Goal: Task Accomplishment & Management: Manage account settings

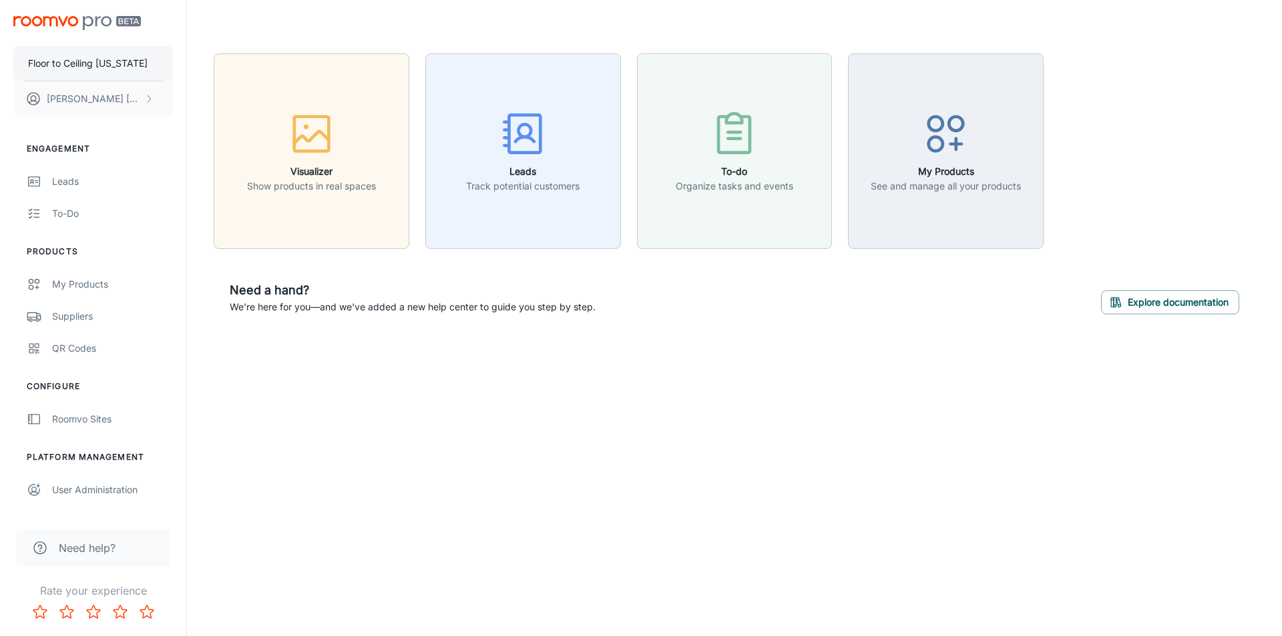
click at [134, 65] on button "Floor to Ceiling [US_STATE]" at bounding box center [93, 63] width 160 height 35
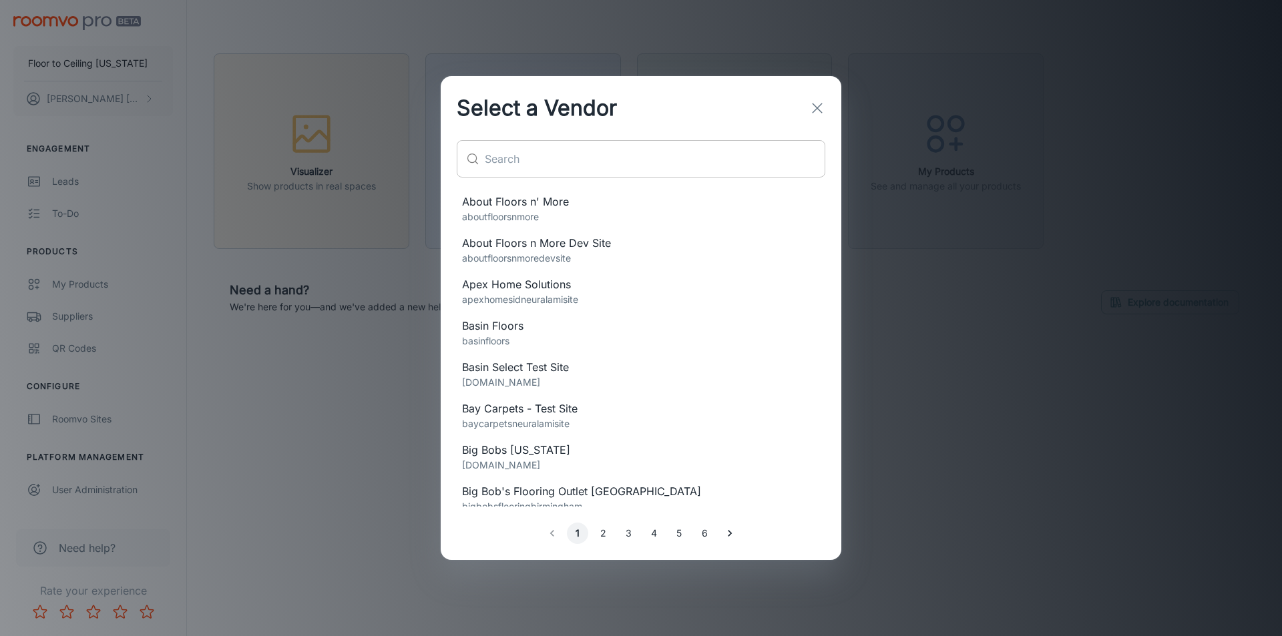
click at [538, 146] on input "text" at bounding box center [655, 158] width 341 height 37
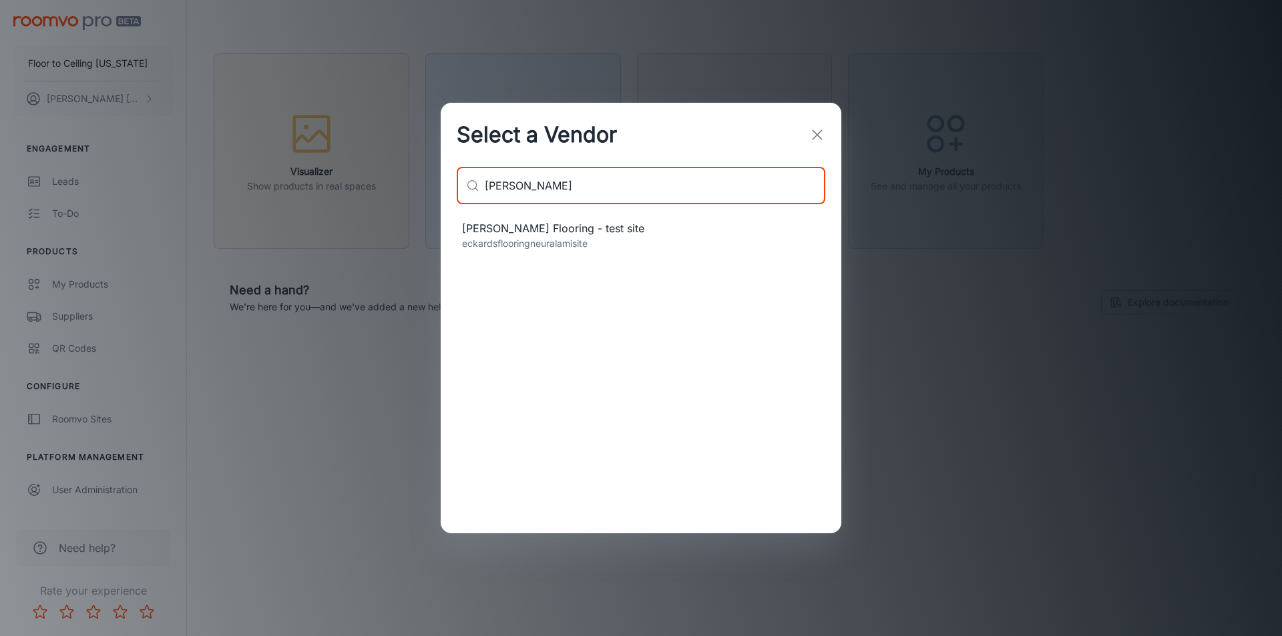
type input "[PERSON_NAME]"
click at [550, 246] on p "eckardsflooringneuralamisite" at bounding box center [641, 243] width 358 height 15
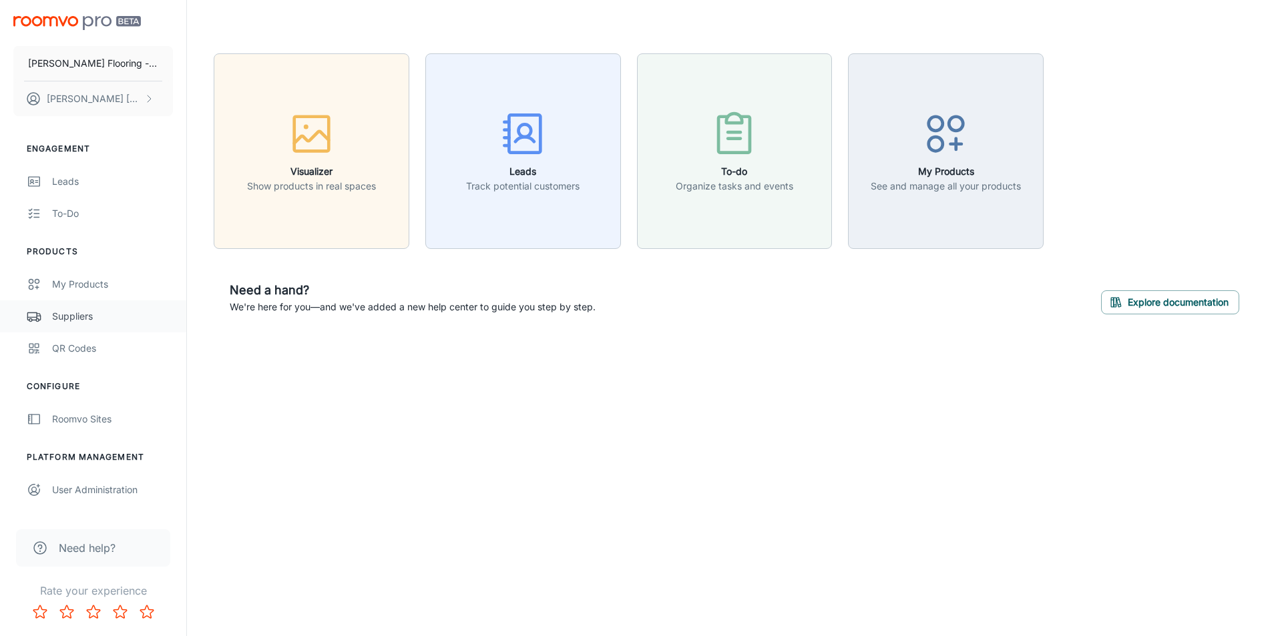
click at [60, 312] on div "Suppliers" at bounding box center [112, 316] width 121 height 15
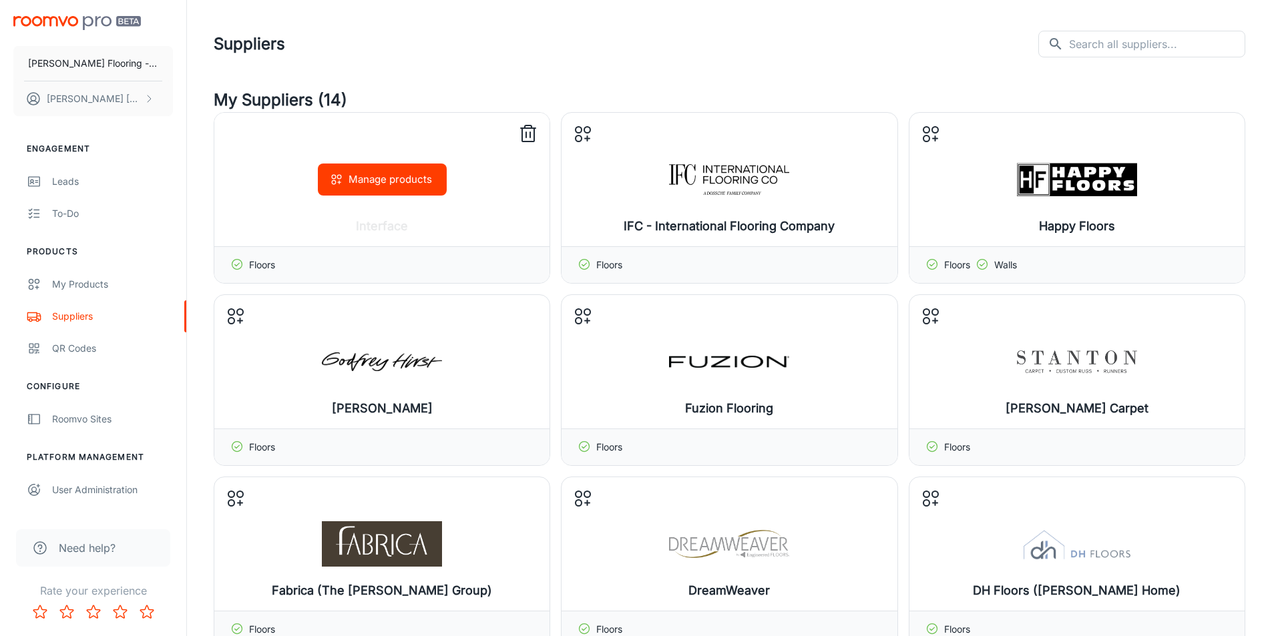
click at [534, 132] on icon at bounding box center [528, 134] width 12 height 13
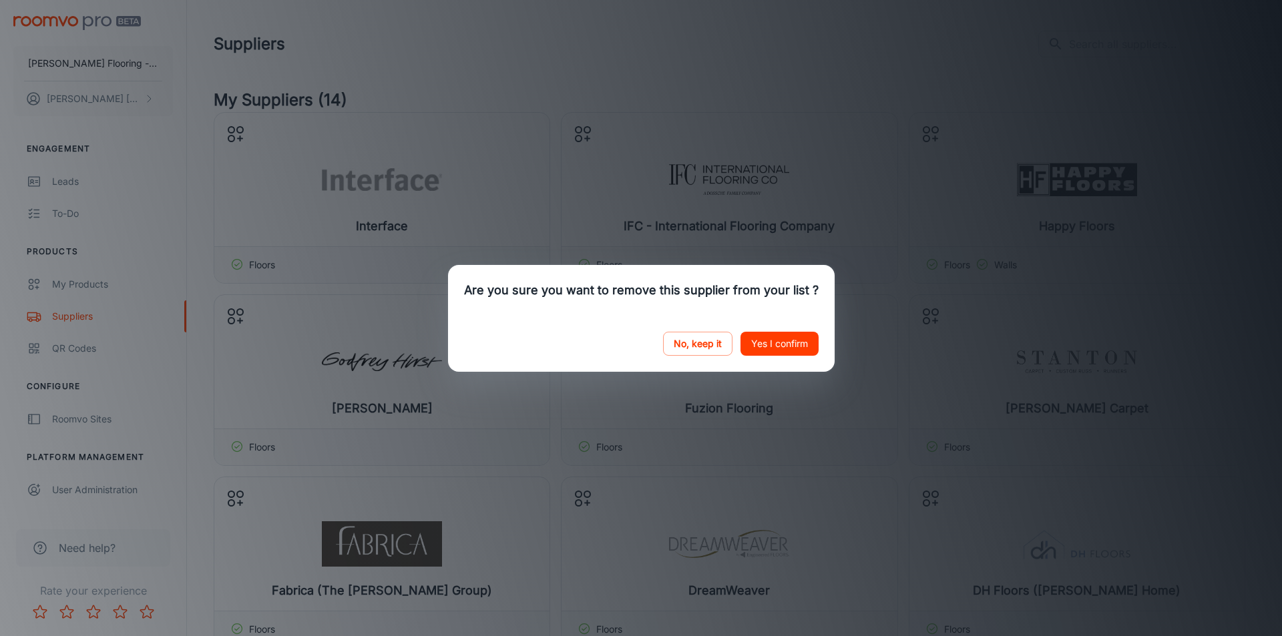
click at [765, 346] on button "Yes I confirm" at bounding box center [779, 344] width 78 height 24
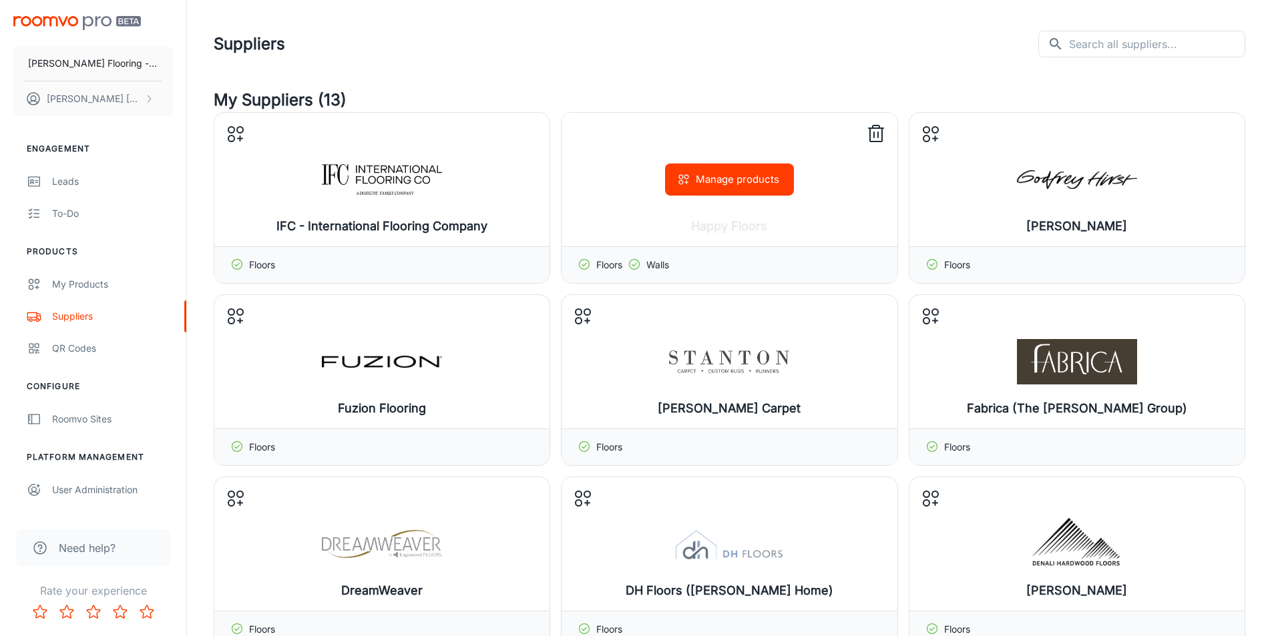
click at [876, 132] on icon at bounding box center [875, 134] width 21 height 21
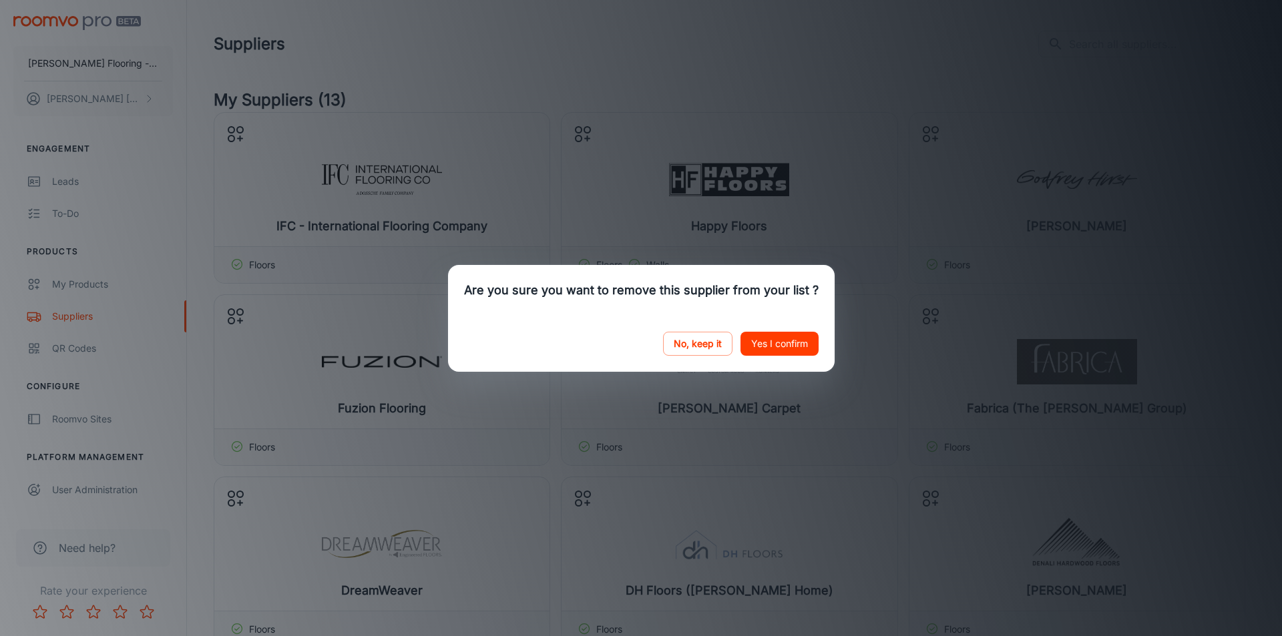
click at [785, 341] on button "Yes I confirm" at bounding box center [779, 344] width 78 height 24
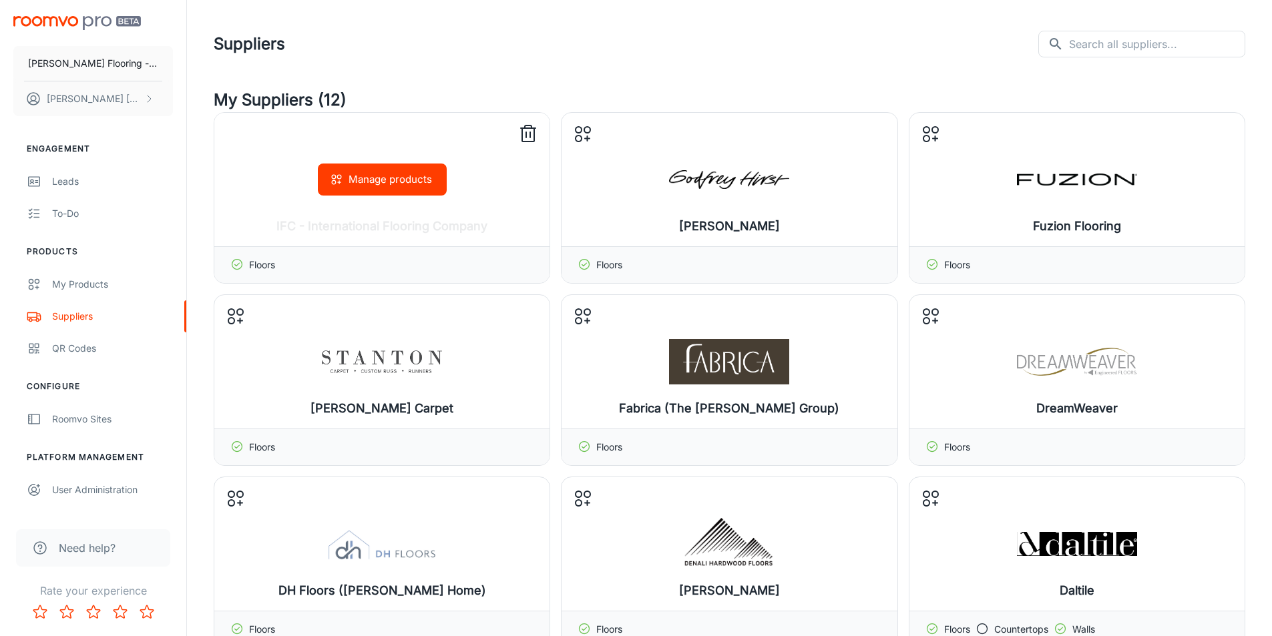
click at [526, 131] on icon at bounding box center [527, 134] width 21 height 21
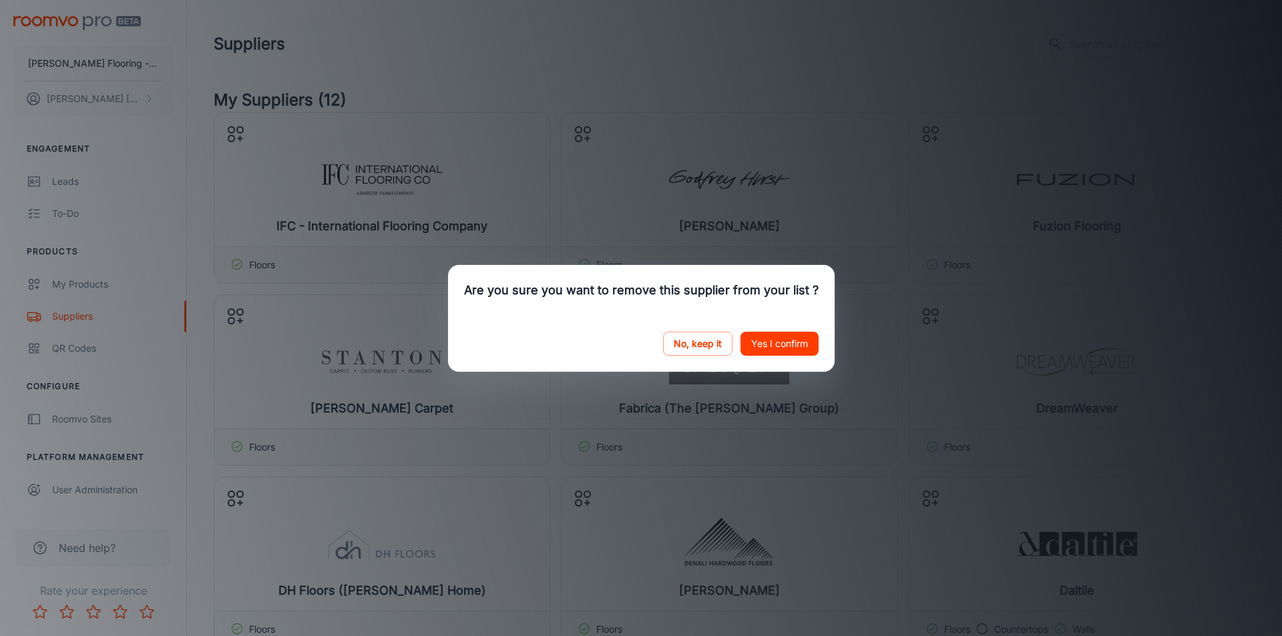
click at [763, 349] on button "Yes I confirm" at bounding box center [779, 344] width 78 height 24
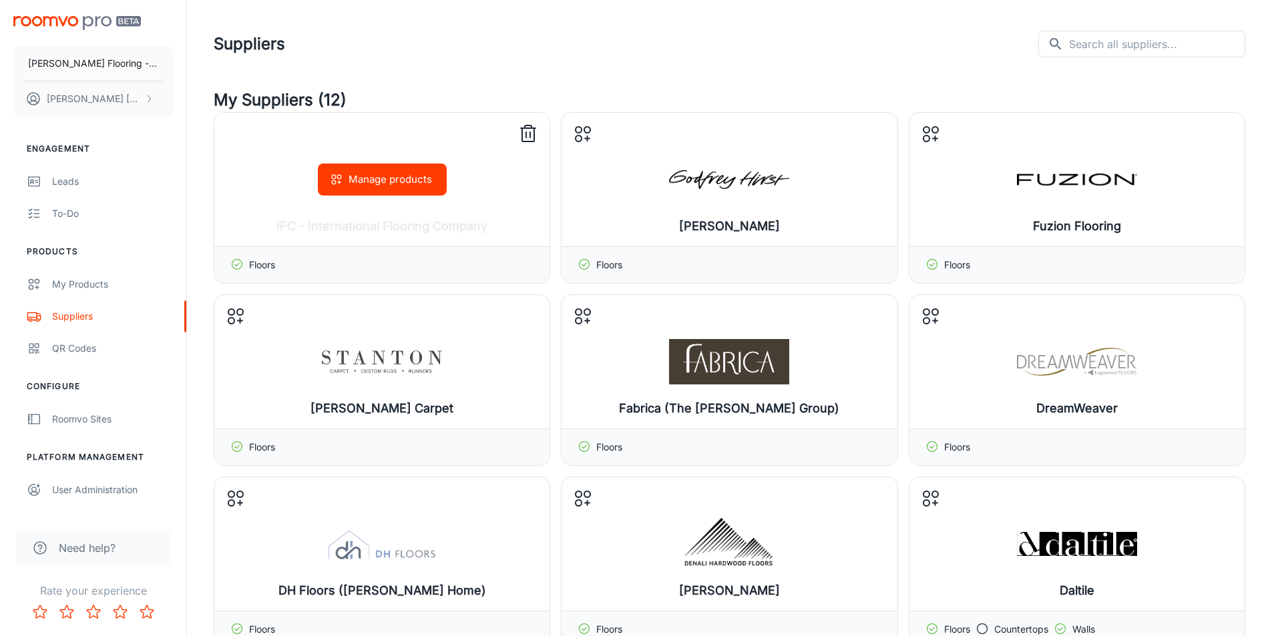
click at [532, 128] on line at bounding box center [528, 128] width 15 height 0
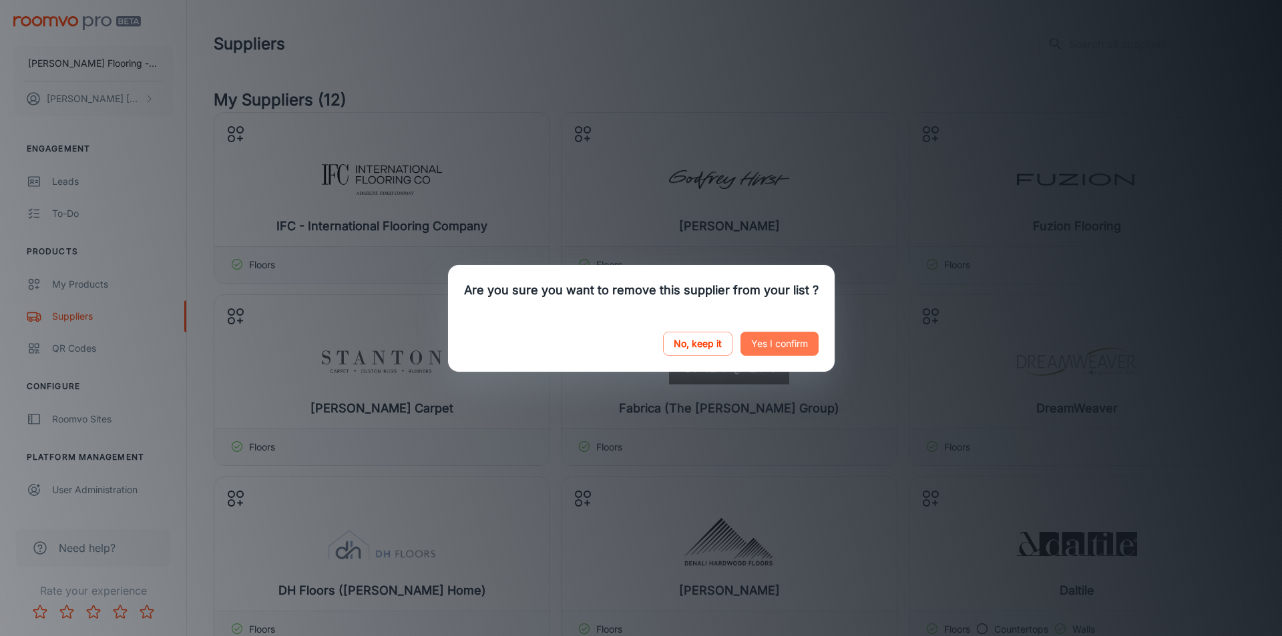
click at [774, 351] on button "Yes I confirm" at bounding box center [779, 344] width 78 height 24
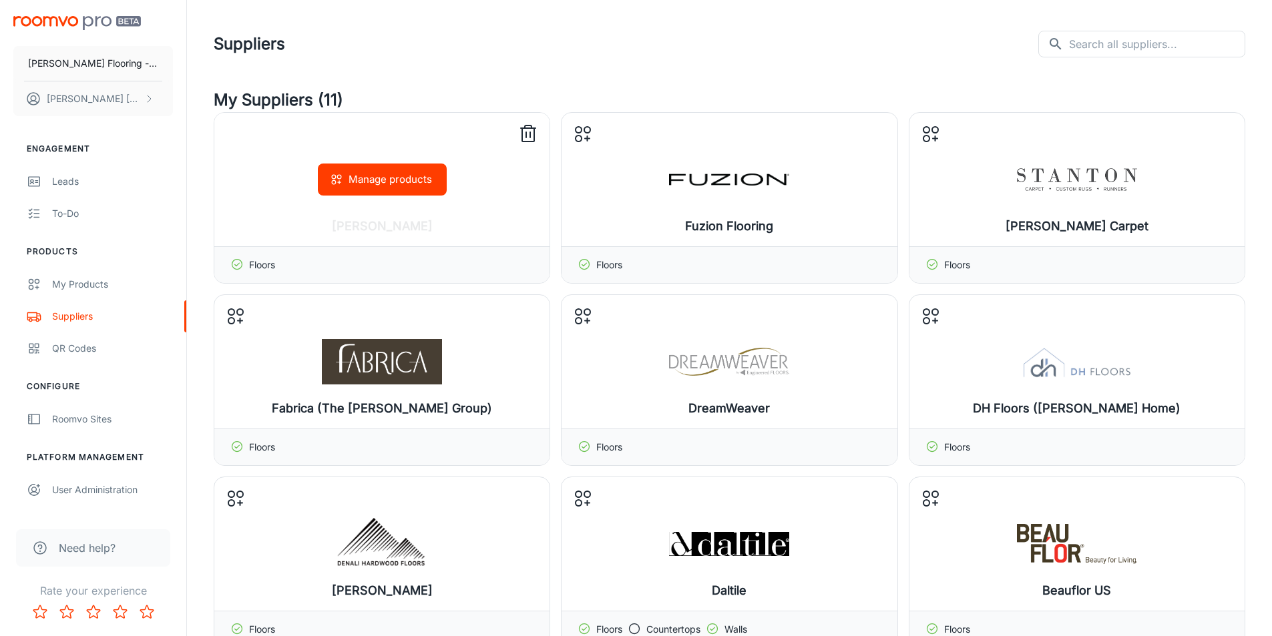
click at [529, 134] on icon at bounding box center [527, 134] width 21 height 21
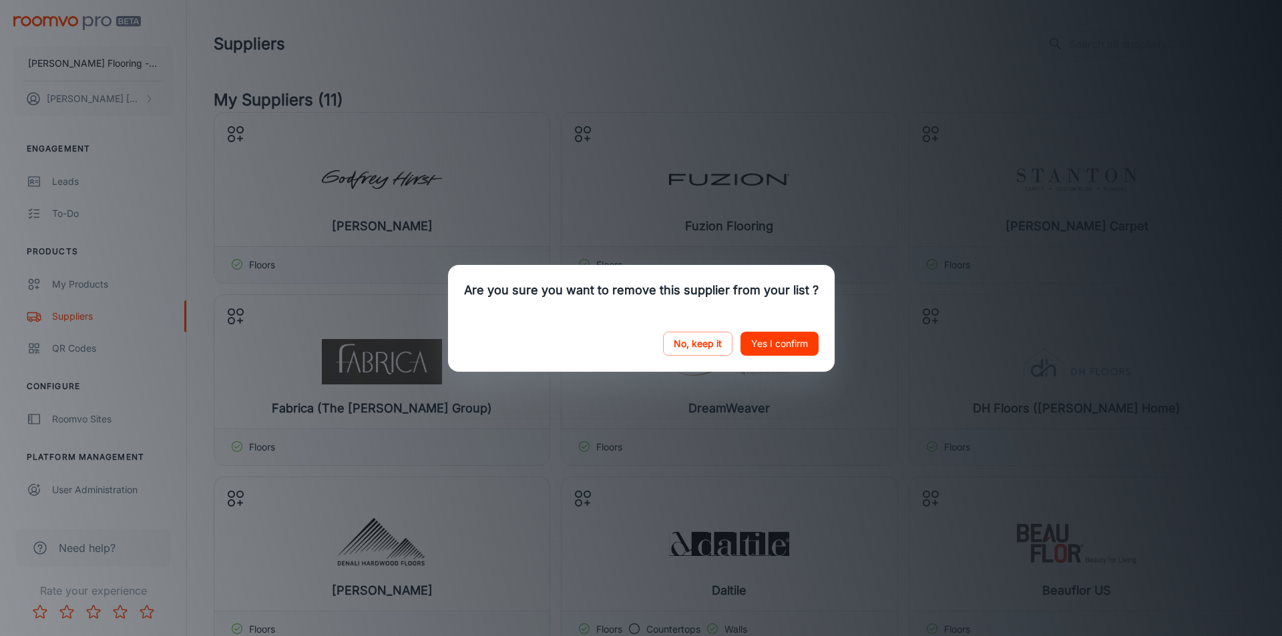
click at [788, 347] on button "Yes I confirm" at bounding box center [779, 344] width 78 height 24
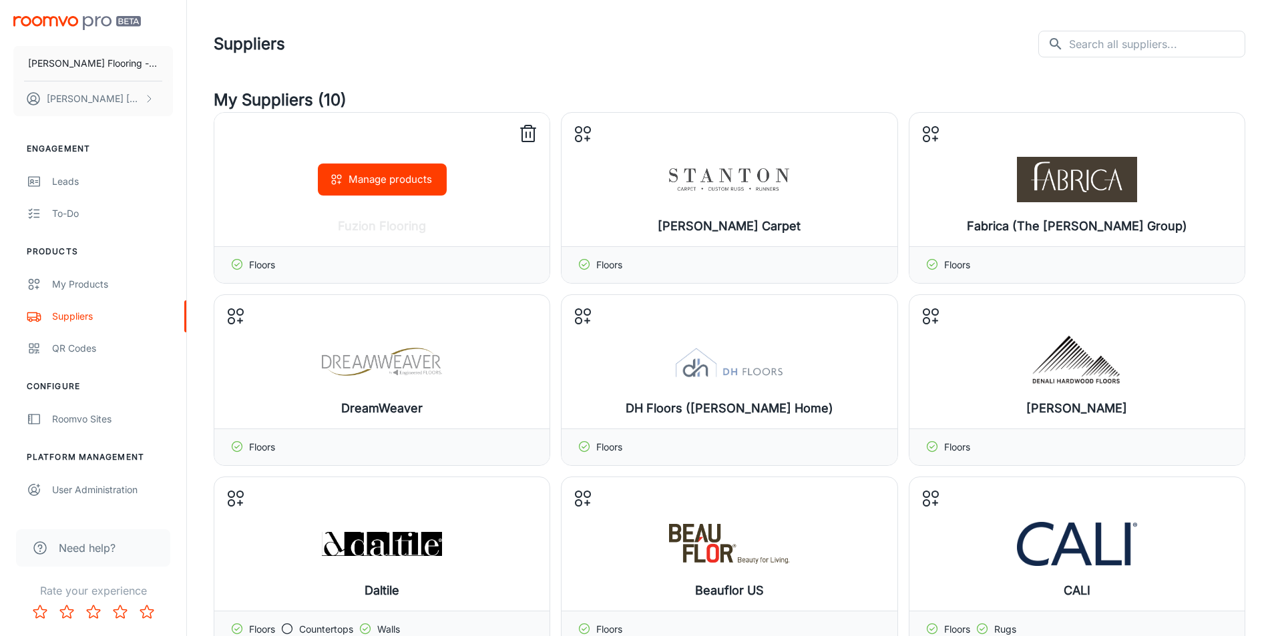
click at [527, 130] on icon at bounding box center [527, 134] width 21 height 21
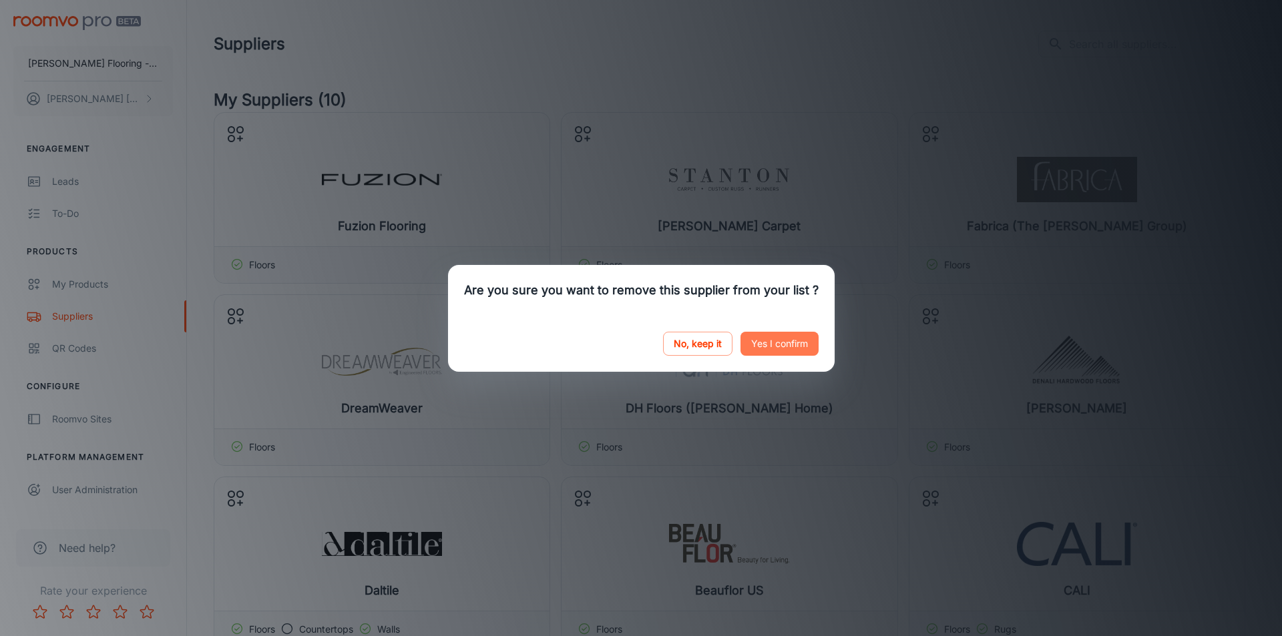
click at [786, 350] on button "Yes I confirm" at bounding box center [779, 344] width 78 height 24
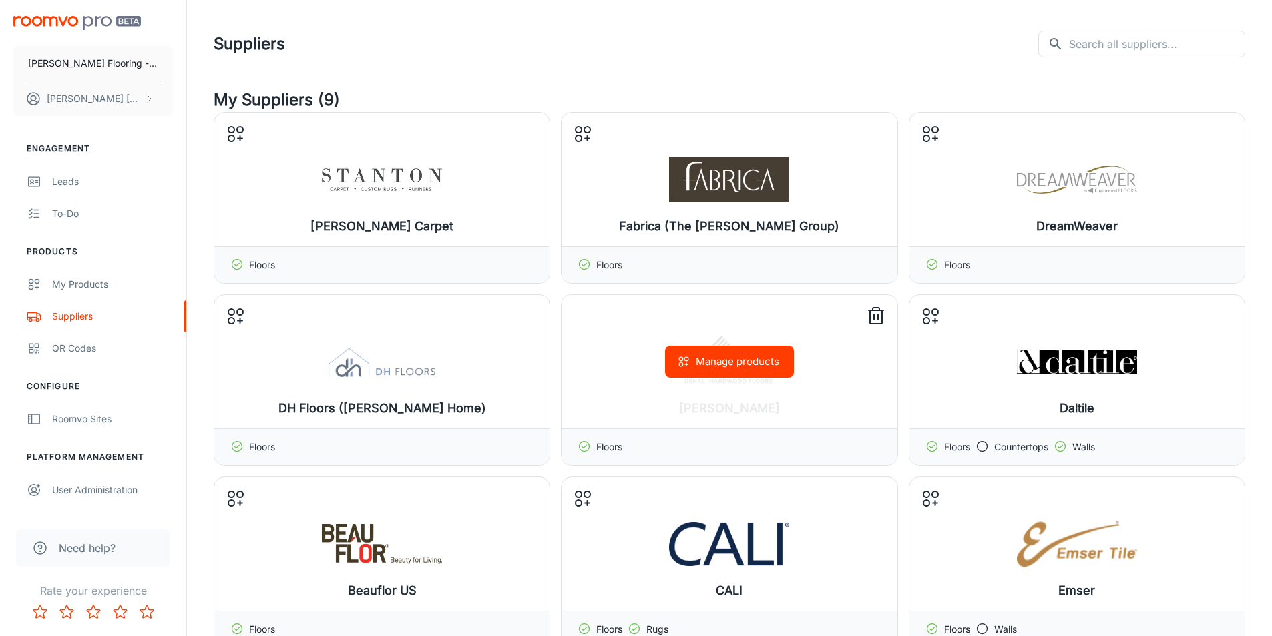
click at [875, 317] on icon at bounding box center [875, 316] width 21 height 21
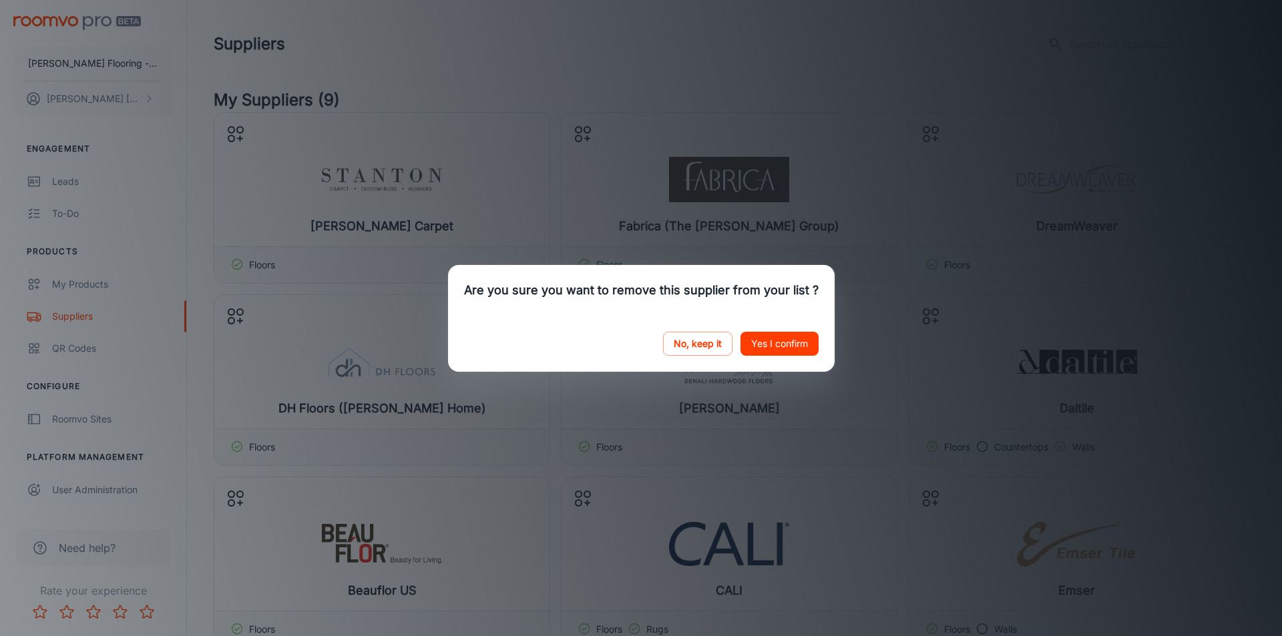
click at [786, 342] on button "Yes I confirm" at bounding box center [779, 344] width 78 height 24
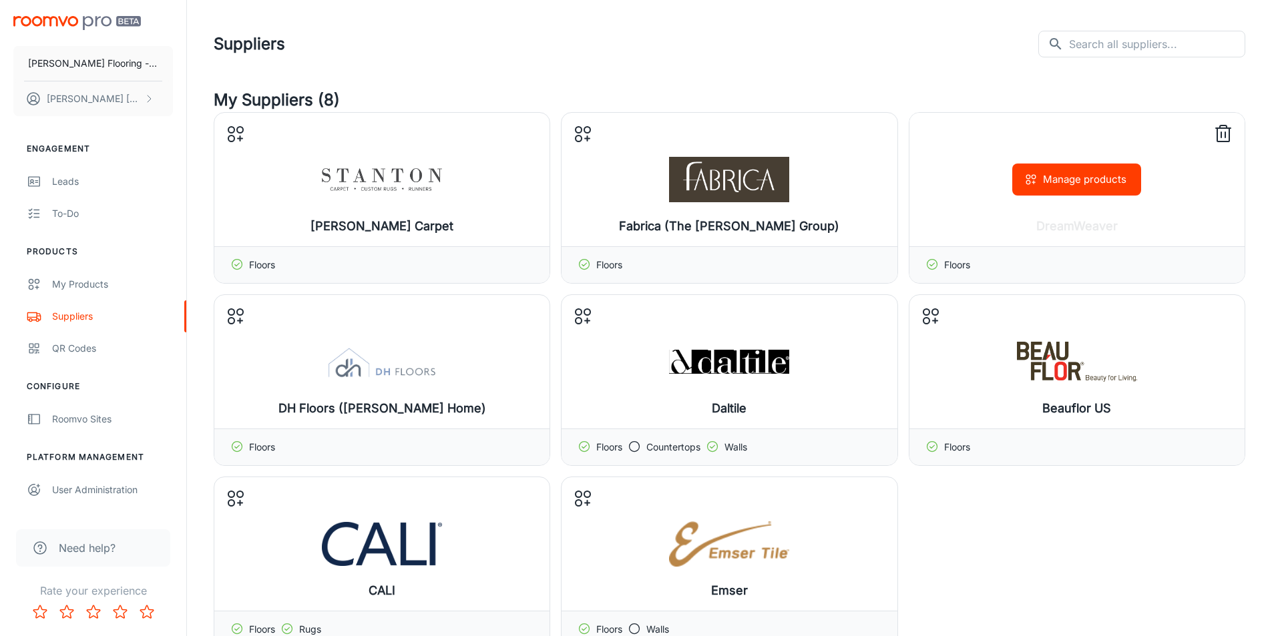
click at [1062, 174] on button "Manage products" at bounding box center [1076, 180] width 129 height 32
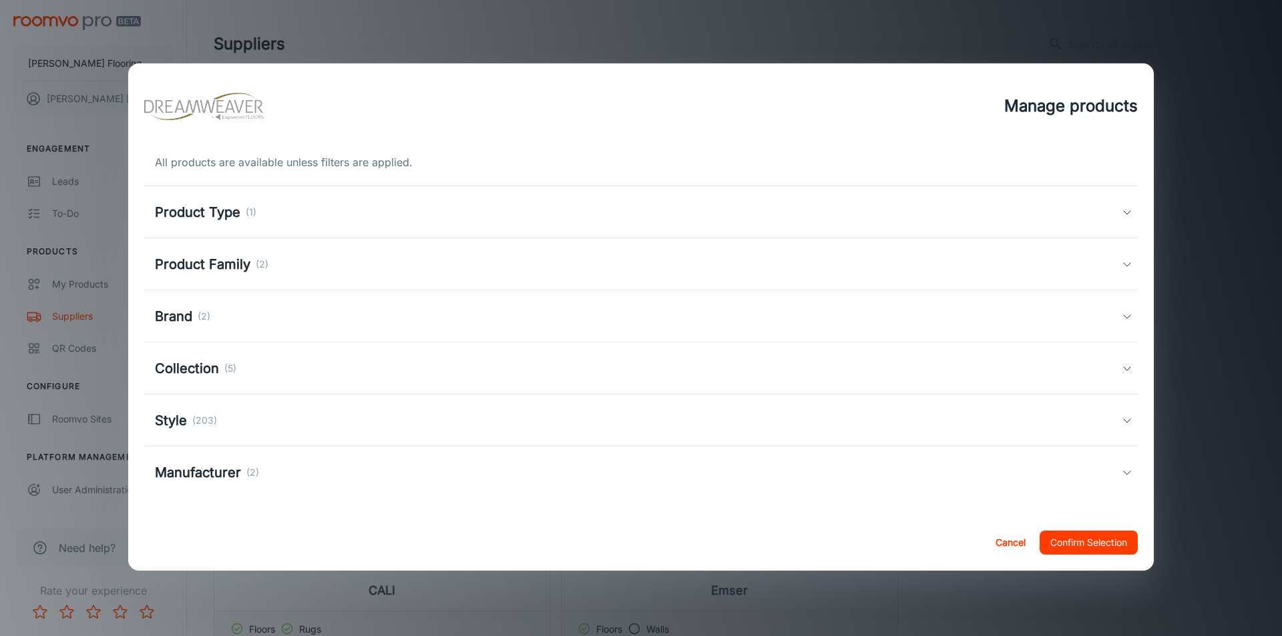
click at [188, 260] on h5 "Product Family" at bounding box center [202, 264] width 95 height 20
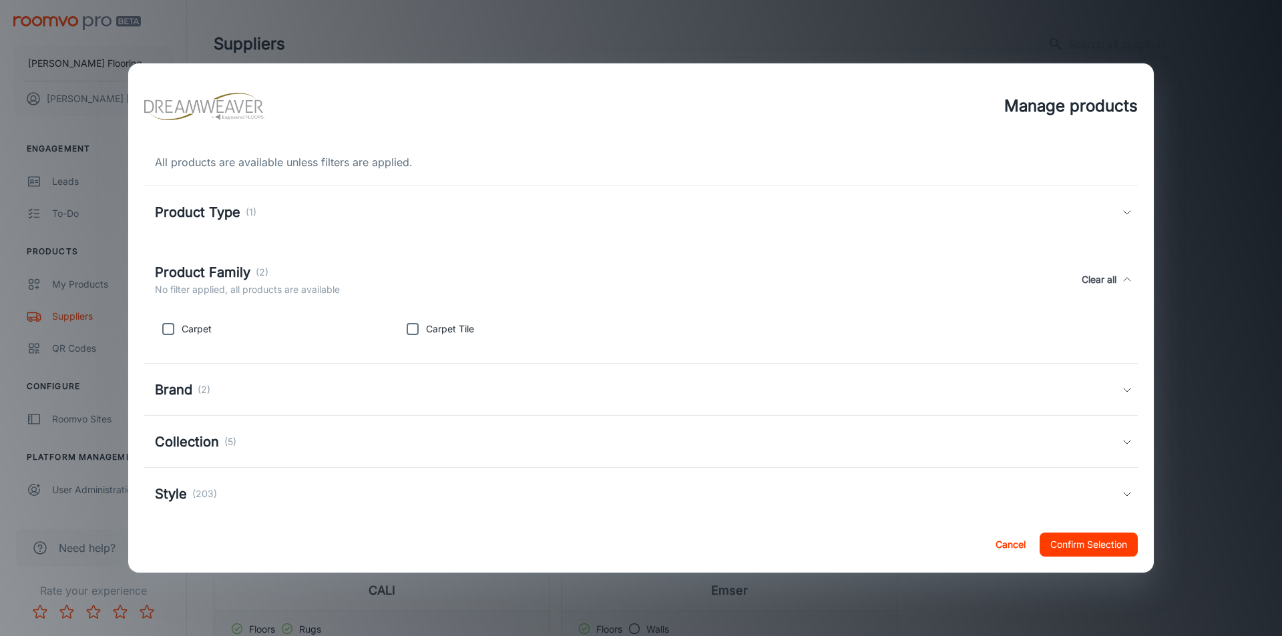
click at [1020, 553] on button "Cancel" at bounding box center [1010, 545] width 43 height 24
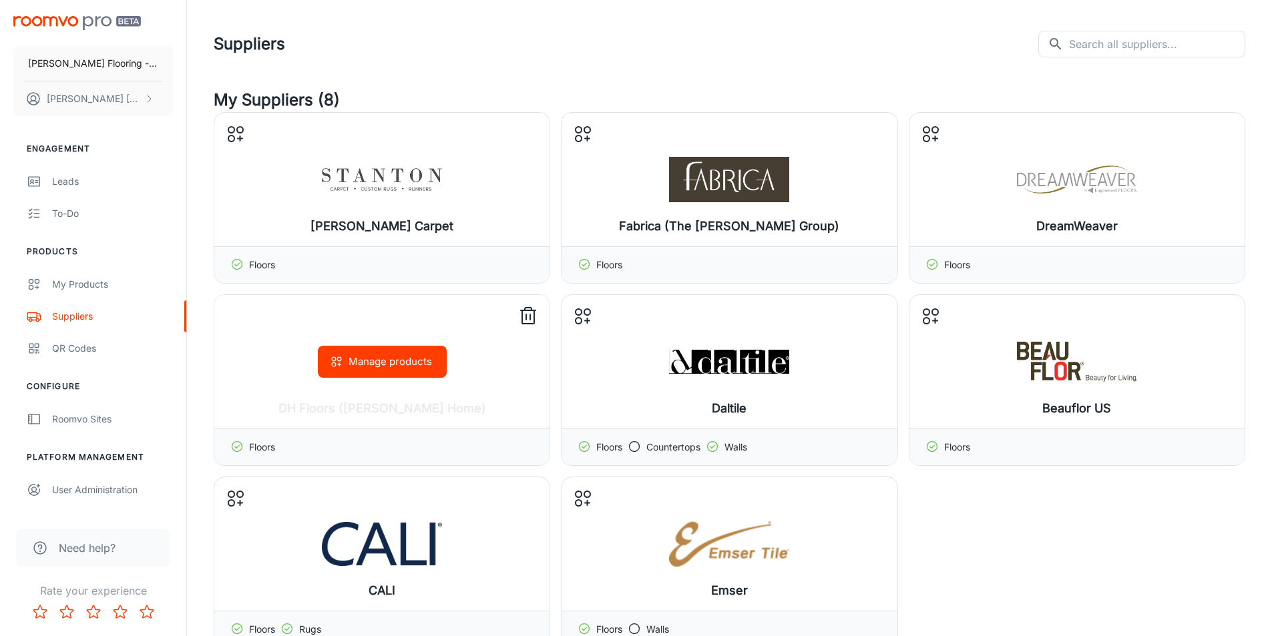
click at [530, 310] on line at bounding box center [528, 310] width 15 height 0
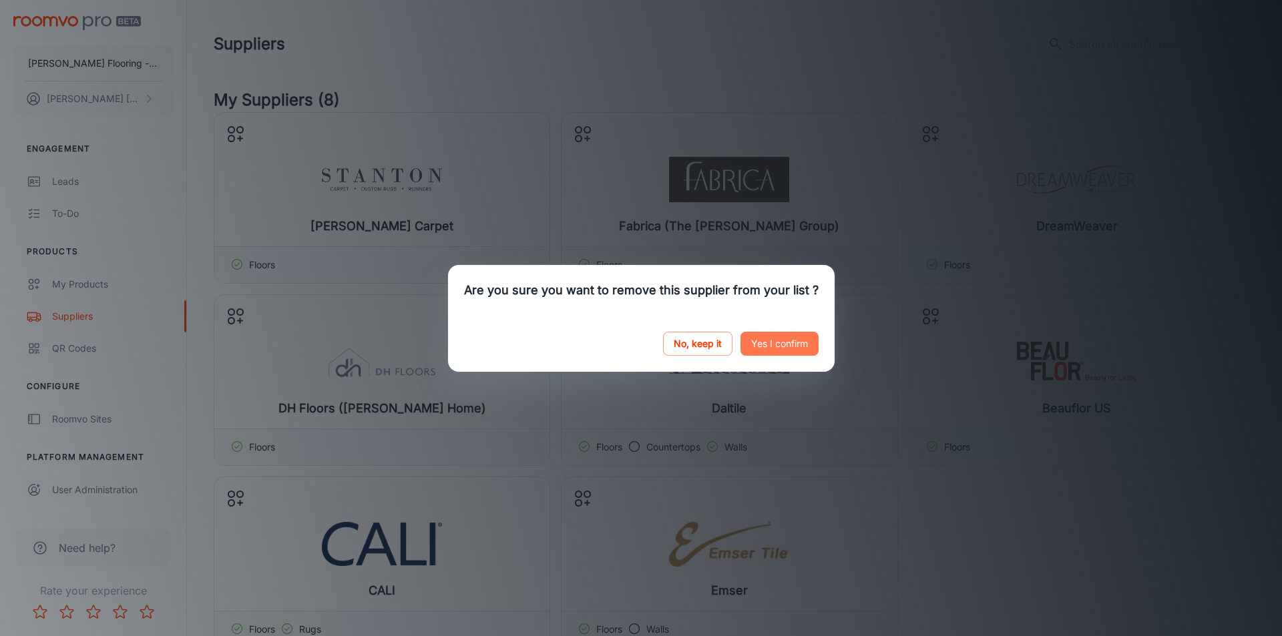
click at [780, 345] on button "Yes I confirm" at bounding box center [779, 344] width 78 height 24
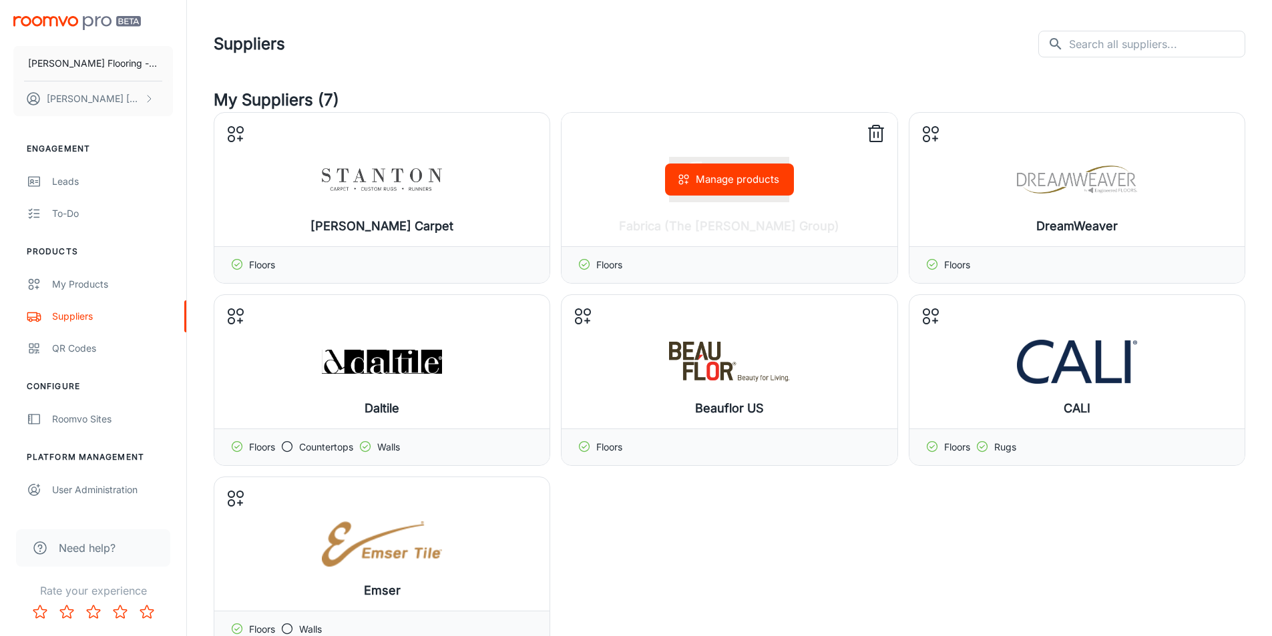
click at [873, 133] on icon at bounding box center [875, 134] width 21 height 21
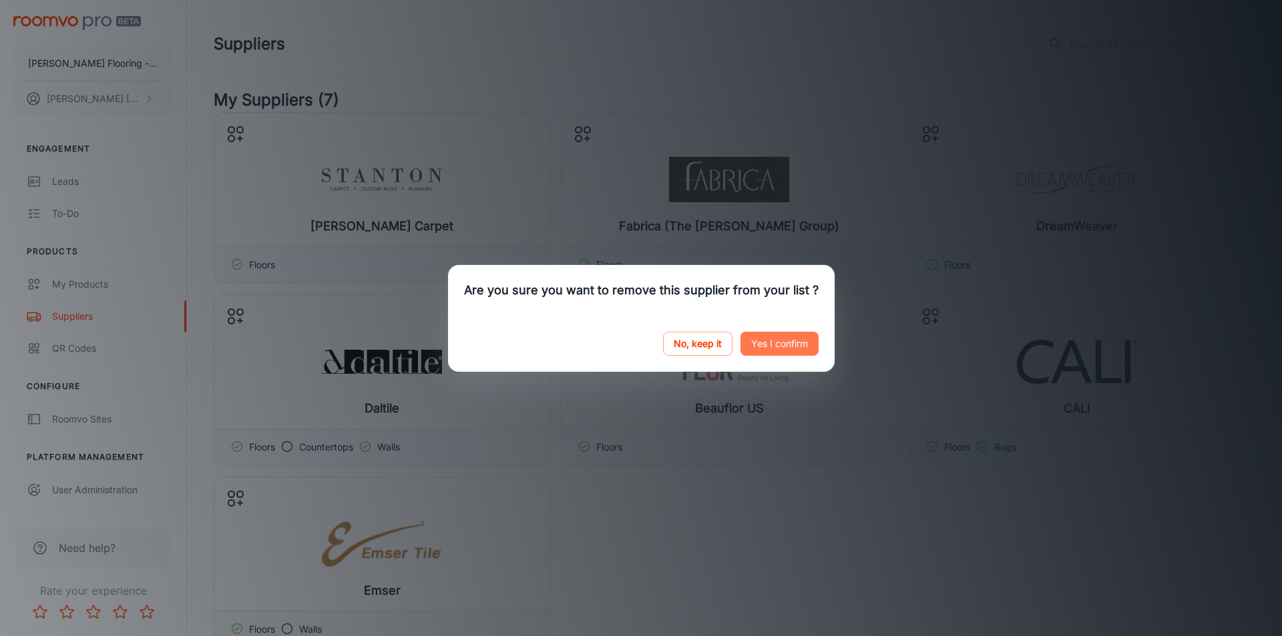
click at [795, 335] on button "Yes I confirm" at bounding box center [779, 344] width 78 height 24
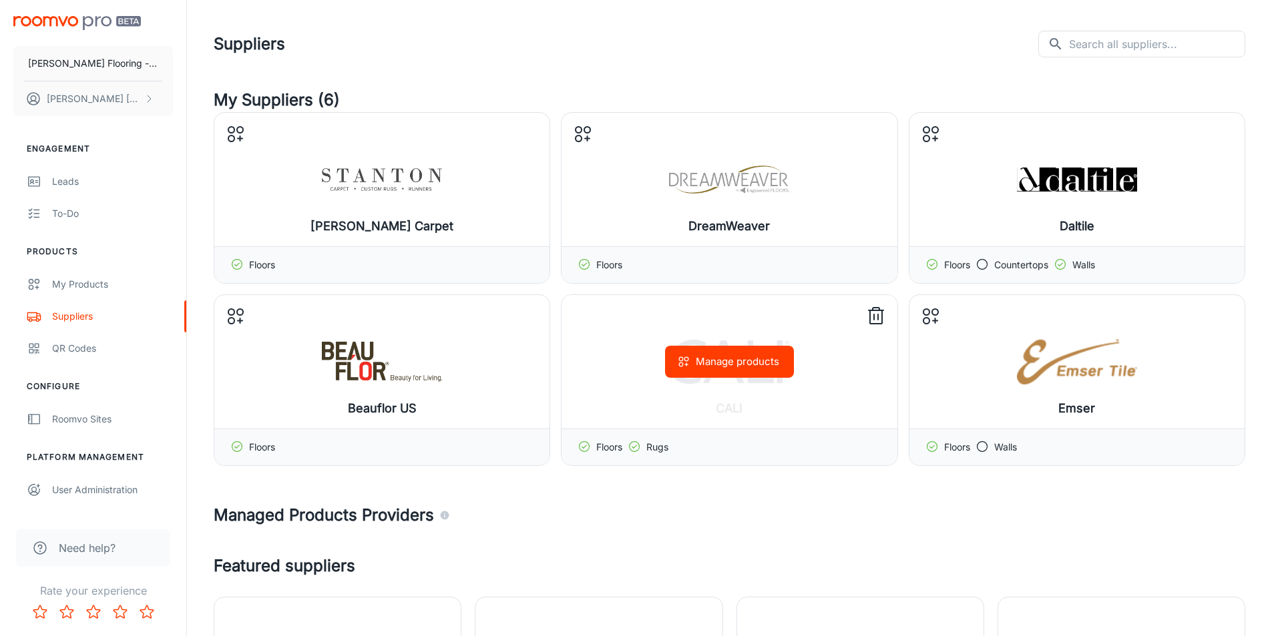
click at [876, 315] on icon at bounding box center [875, 316] width 21 height 21
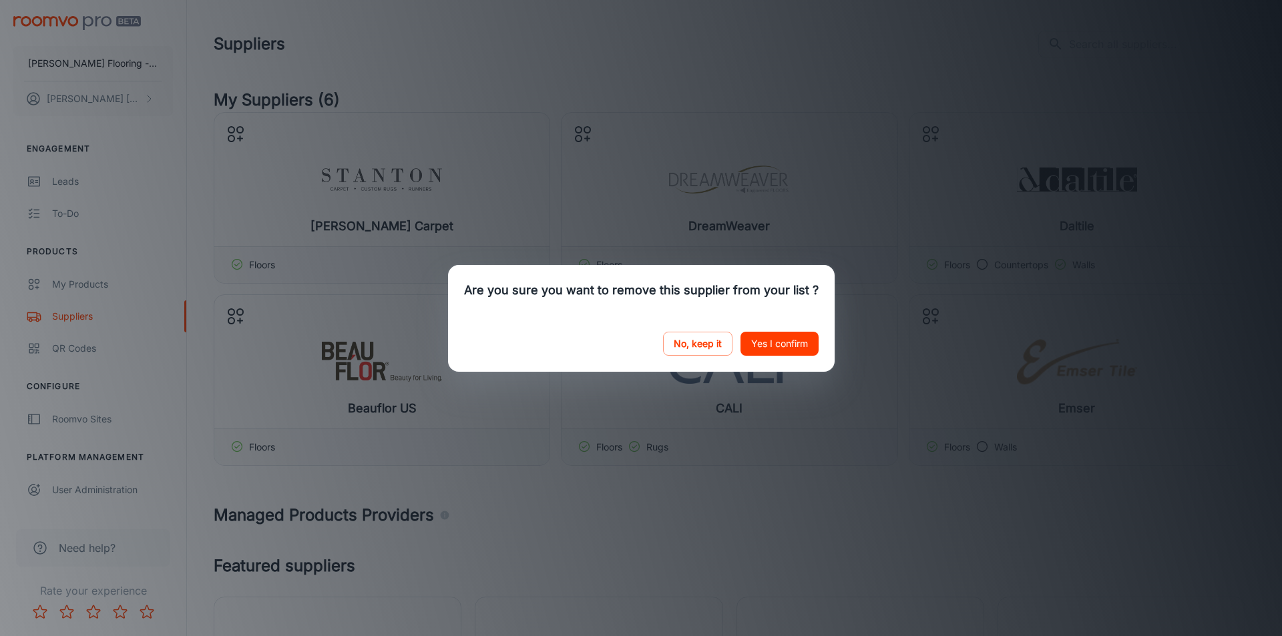
click at [756, 345] on button "Yes I confirm" at bounding box center [779, 344] width 78 height 24
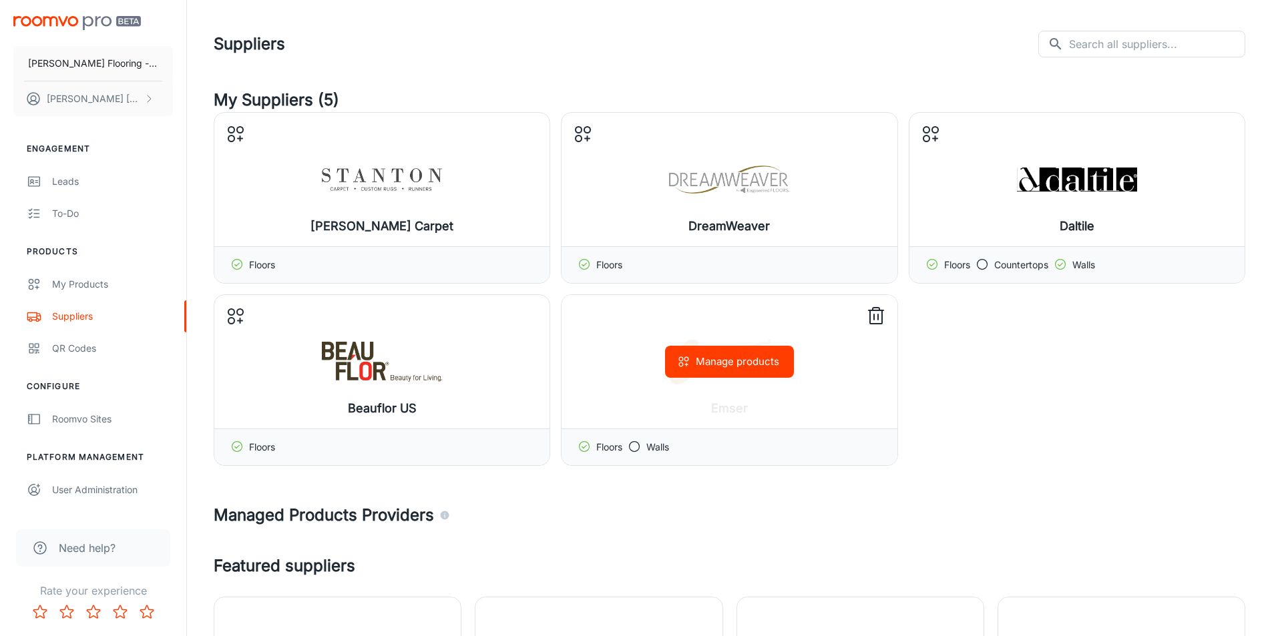
click at [874, 314] on icon at bounding box center [875, 316] width 21 height 21
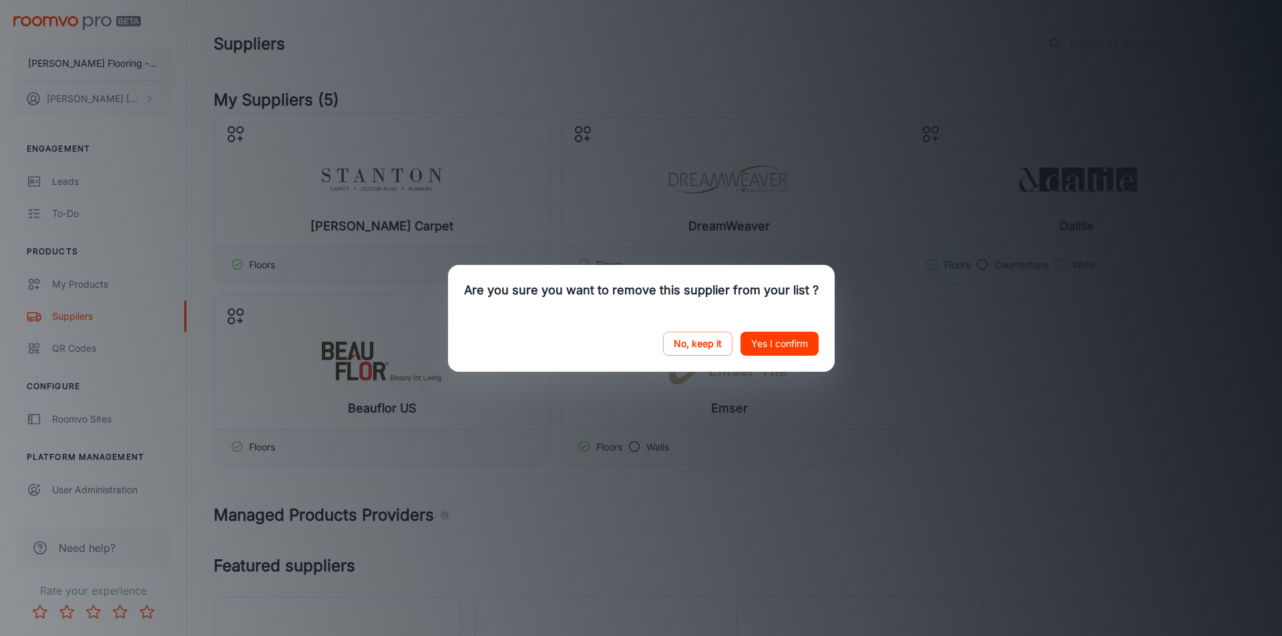
click at [767, 339] on button "Yes I confirm" at bounding box center [779, 344] width 78 height 24
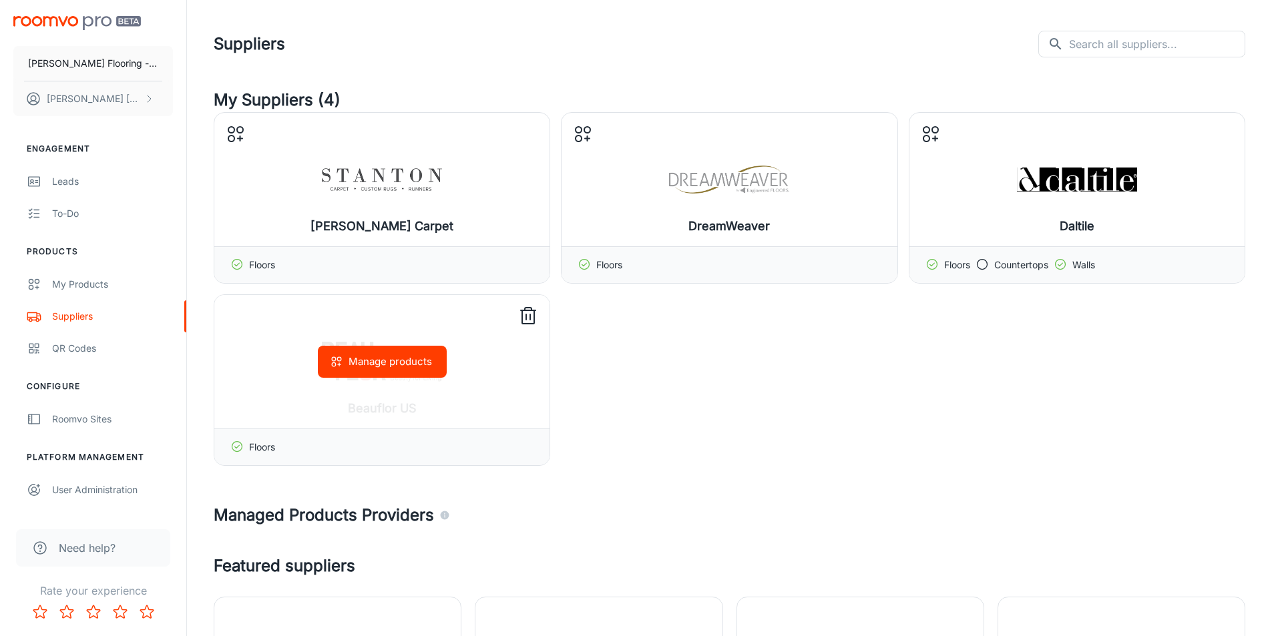
click at [527, 320] on icon at bounding box center [527, 316] width 21 height 21
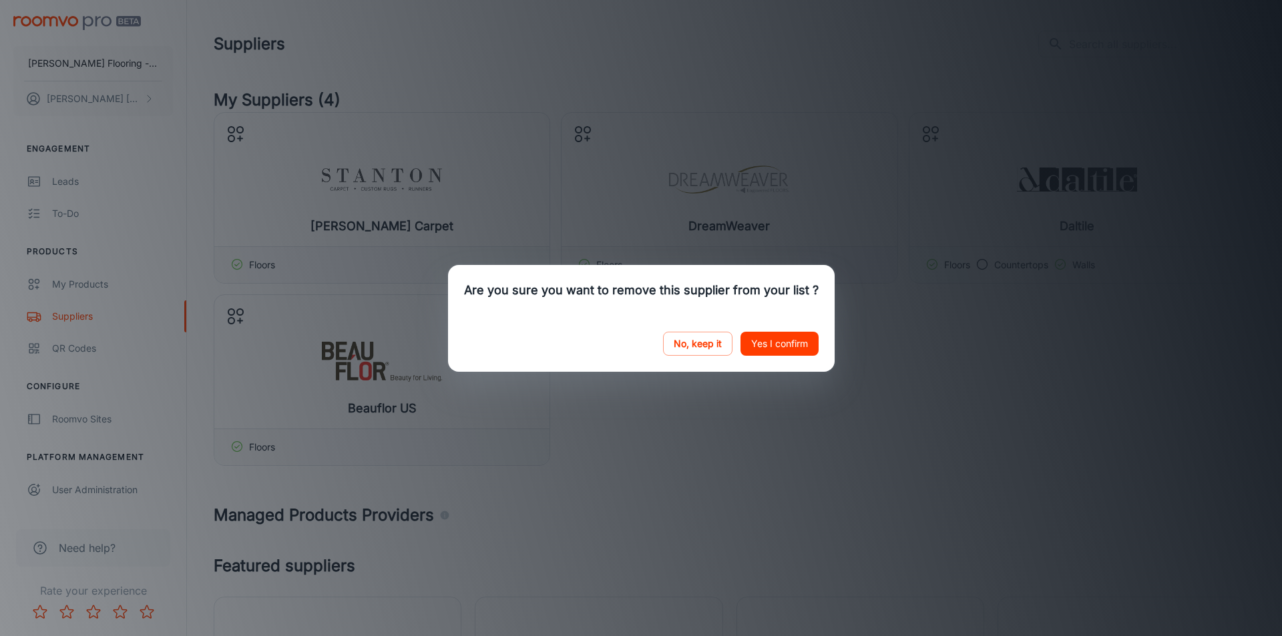
click at [782, 345] on button "Yes I confirm" at bounding box center [779, 344] width 78 height 24
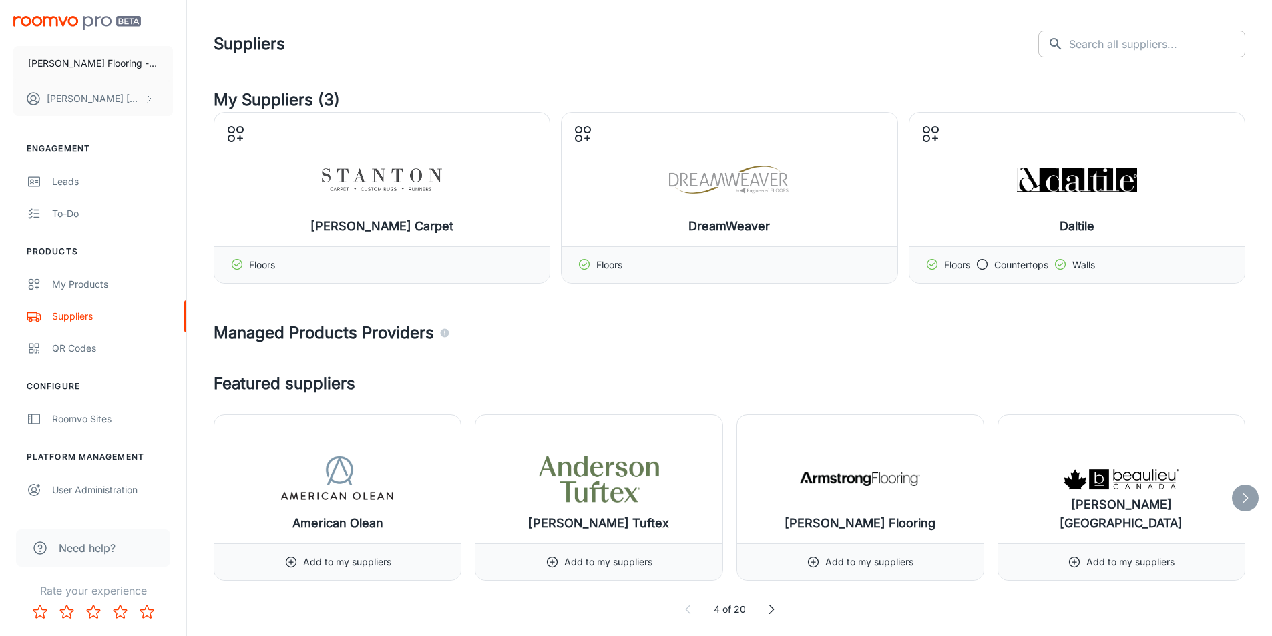
click at [1129, 35] on input "text" at bounding box center [1157, 44] width 176 height 27
type input "[PERSON_NAME]"
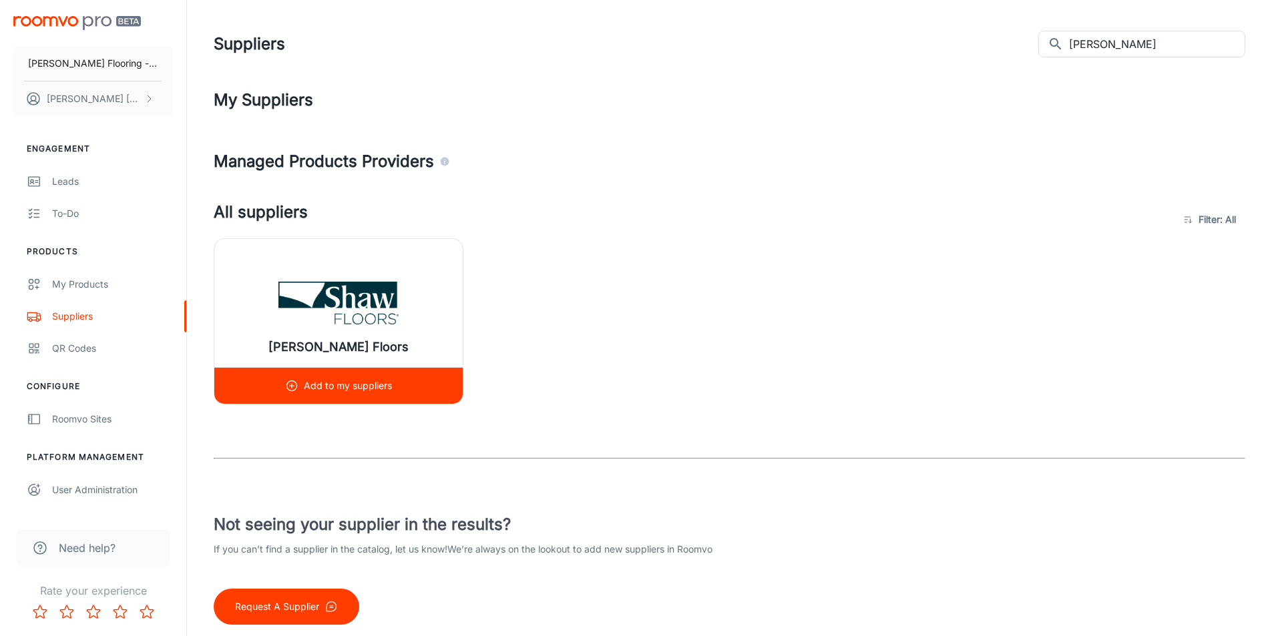
click at [333, 320] on img at bounding box center [338, 302] width 120 height 53
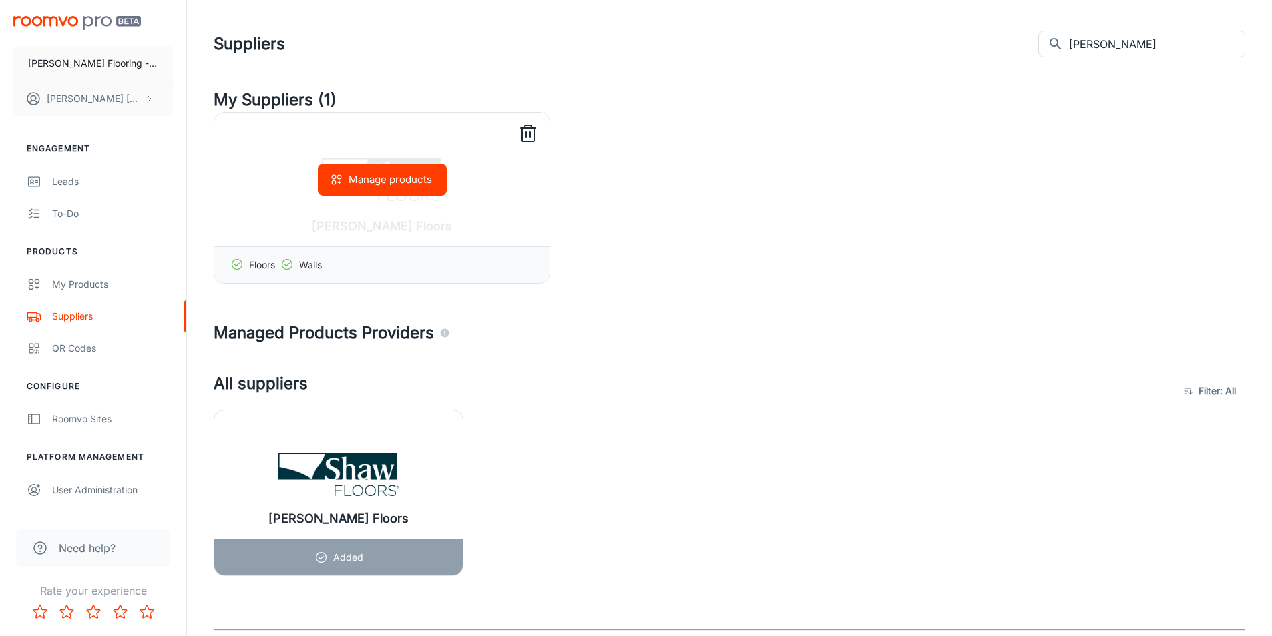
click at [367, 160] on div "Manage products" at bounding box center [381, 180] width 335 height 134
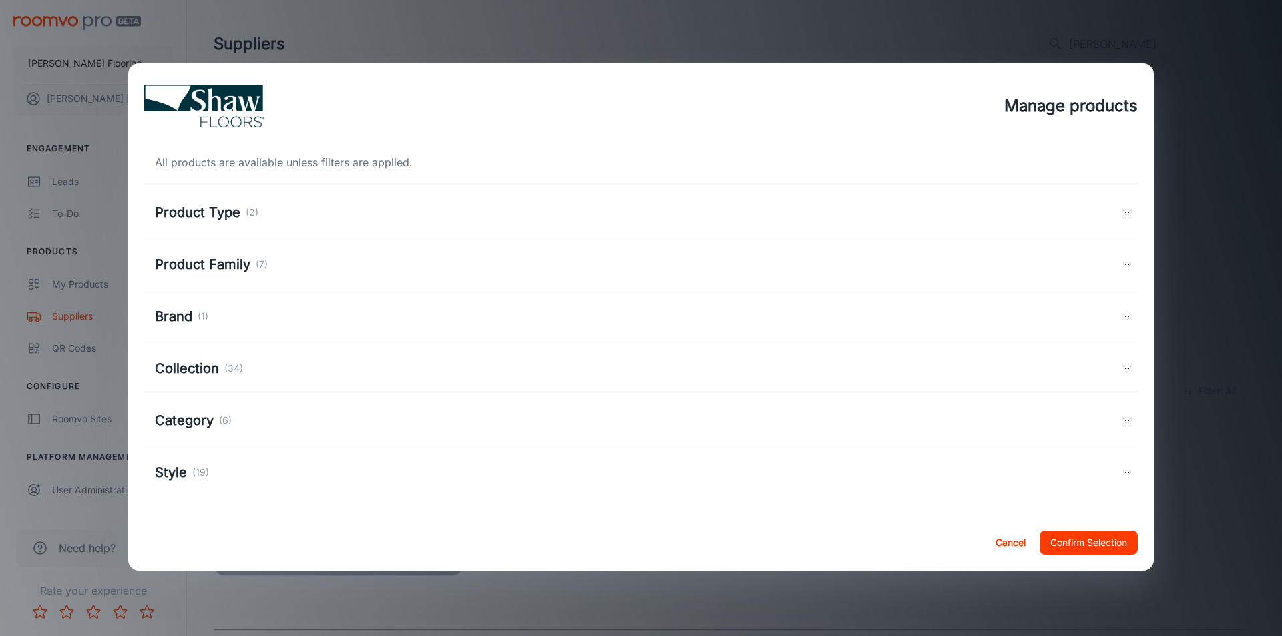
click at [203, 265] on h5 "Product Family" at bounding box center [202, 264] width 95 height 20
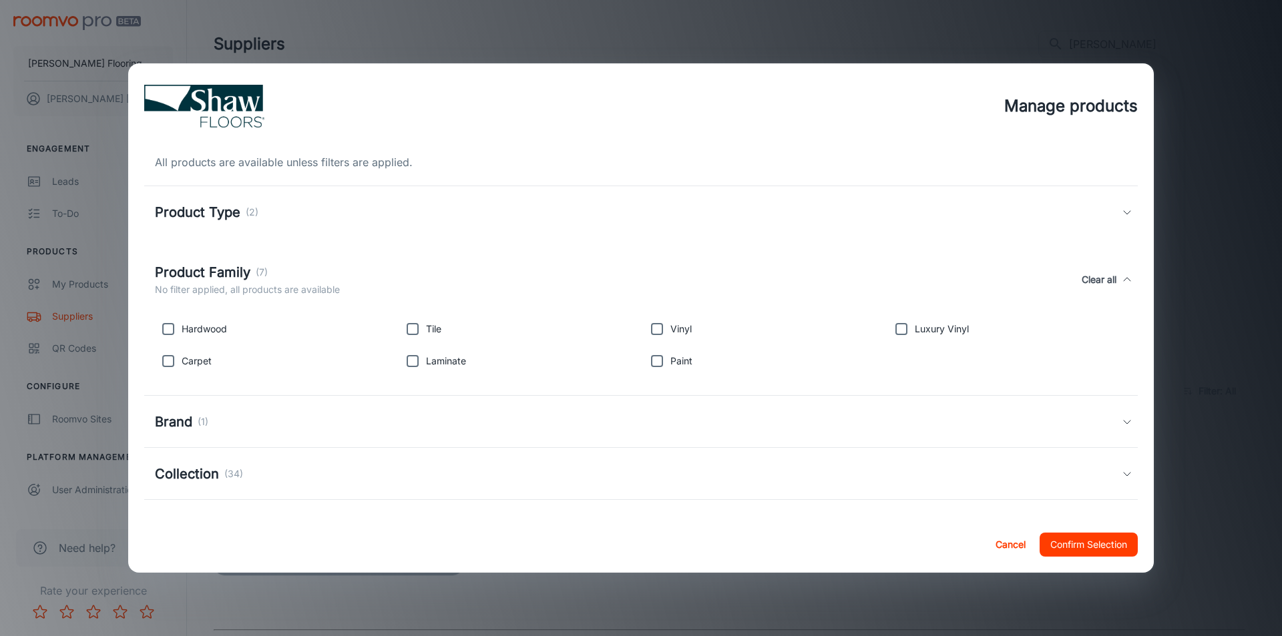
click at [186, 339] on div "Hardwood" at bounding box center [272, 326] width 244 height 32
click at [169, 326] on input "checkbox" at bounding box center [168, 329] width 27 height 27
checkbox input "true"
click at [1081, 553] on button "Confirm Selection" at bounding box center [1089, 545] width 98 height 24
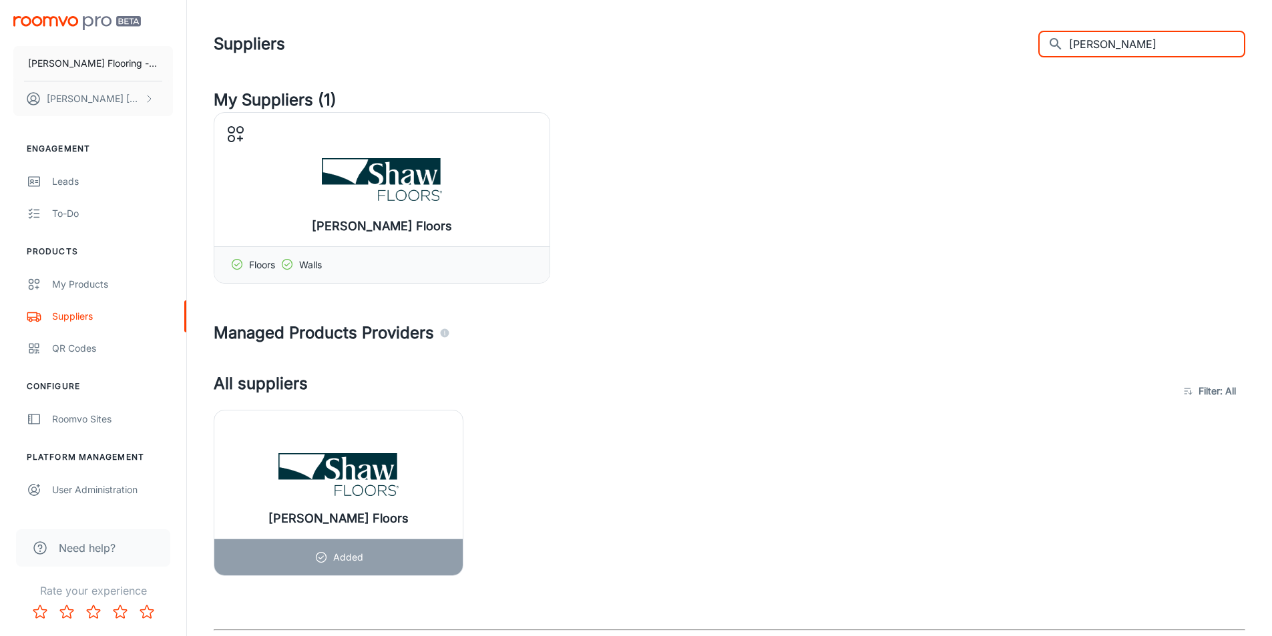
click at [1098, 41] on input "[PERSON_NAME]" at bounding box center [1157, 44] width 176 height 27
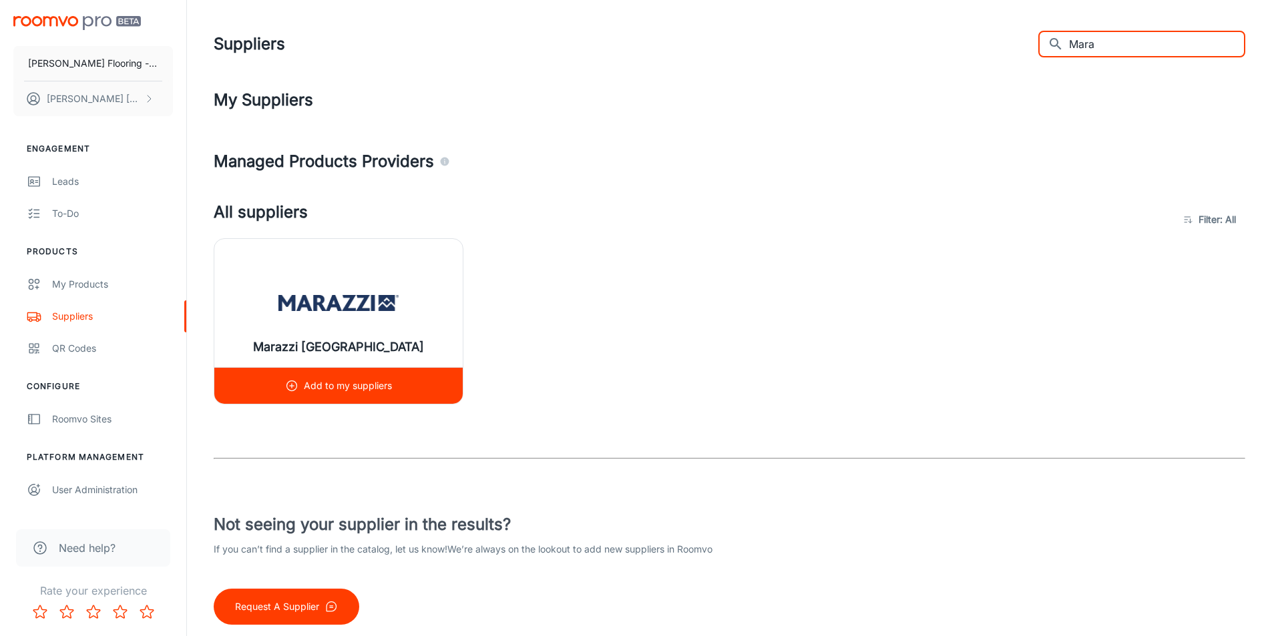
type input "Mara"
click at [334, 272] on div "Marazzi [GEOGRAPHIC_DATA]" at bounding box center [338, 303] width 248 height 128
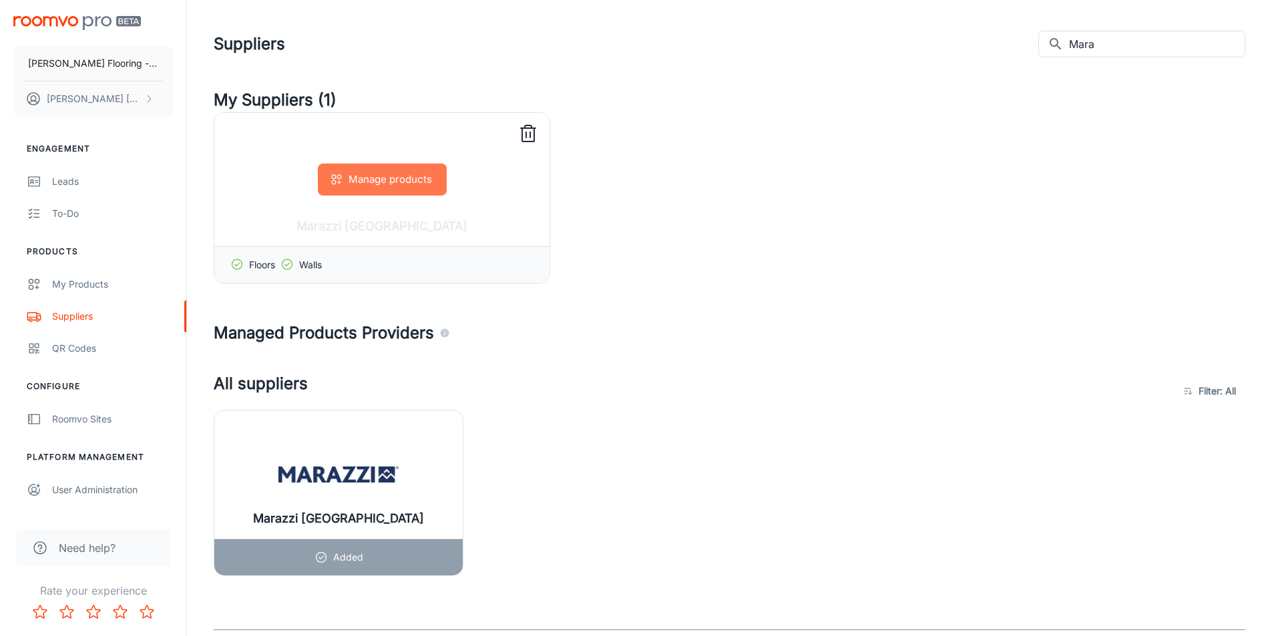
click at [372, 178] on button "Manage products" at bounding box center [382, 180] width 129 height 32
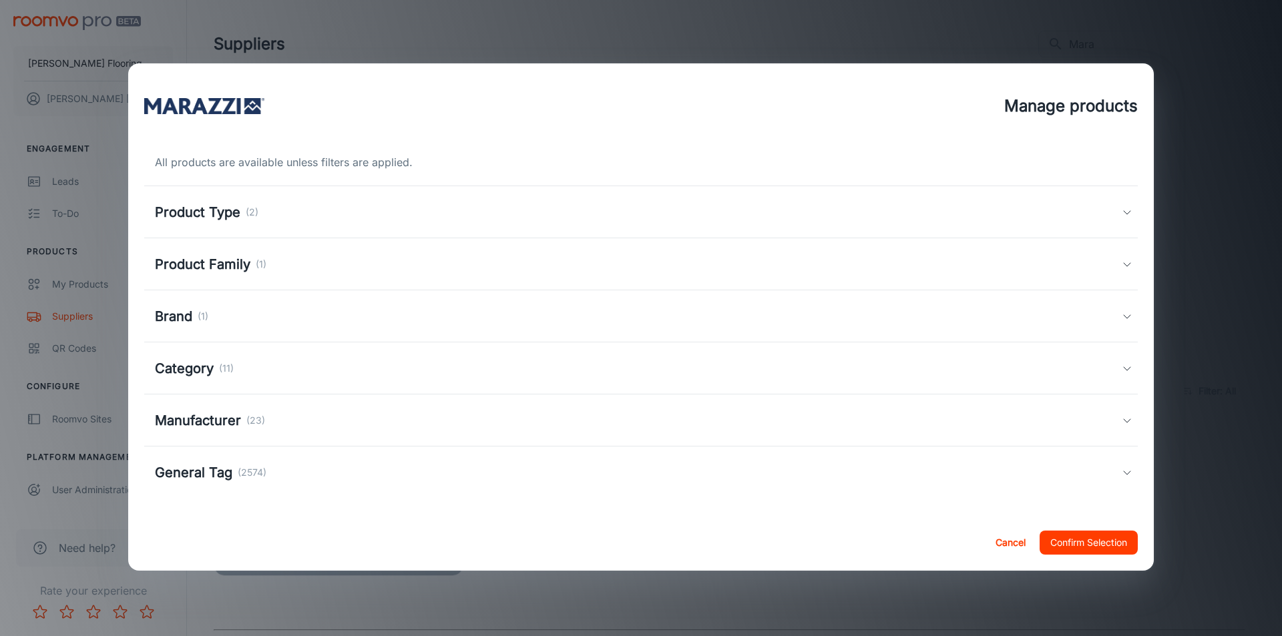
click at [204, 264] on h5 "Product Family" at bounding box center [202, 264] width 95 height 20
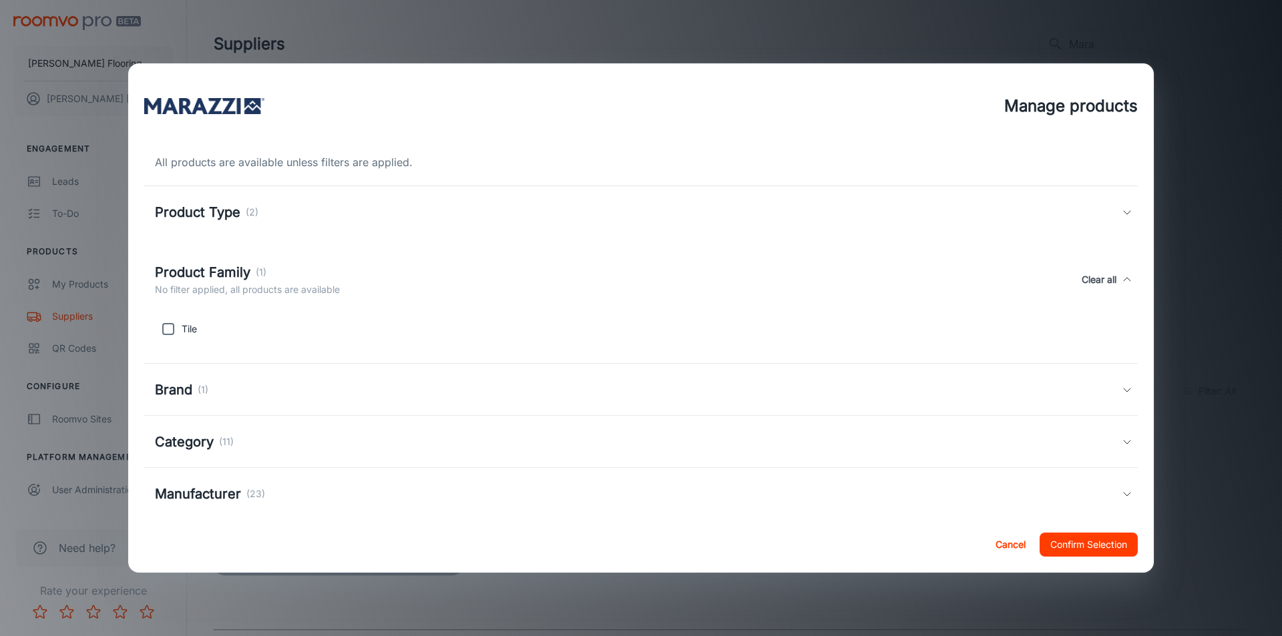
click at [206, 265] on h5 "Product Family" at bounding box center [202, 272] width 95 height 20
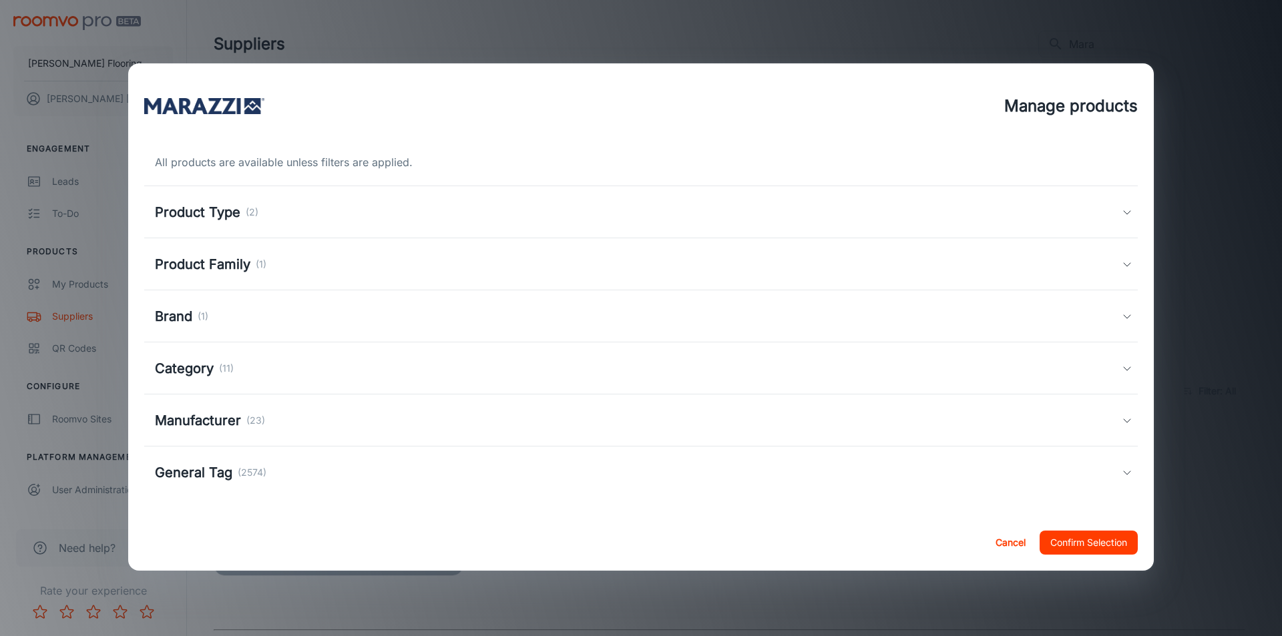
click at [206, 215] on h5 "Product Type" at bounding box center [197, 212] width 85 height 20
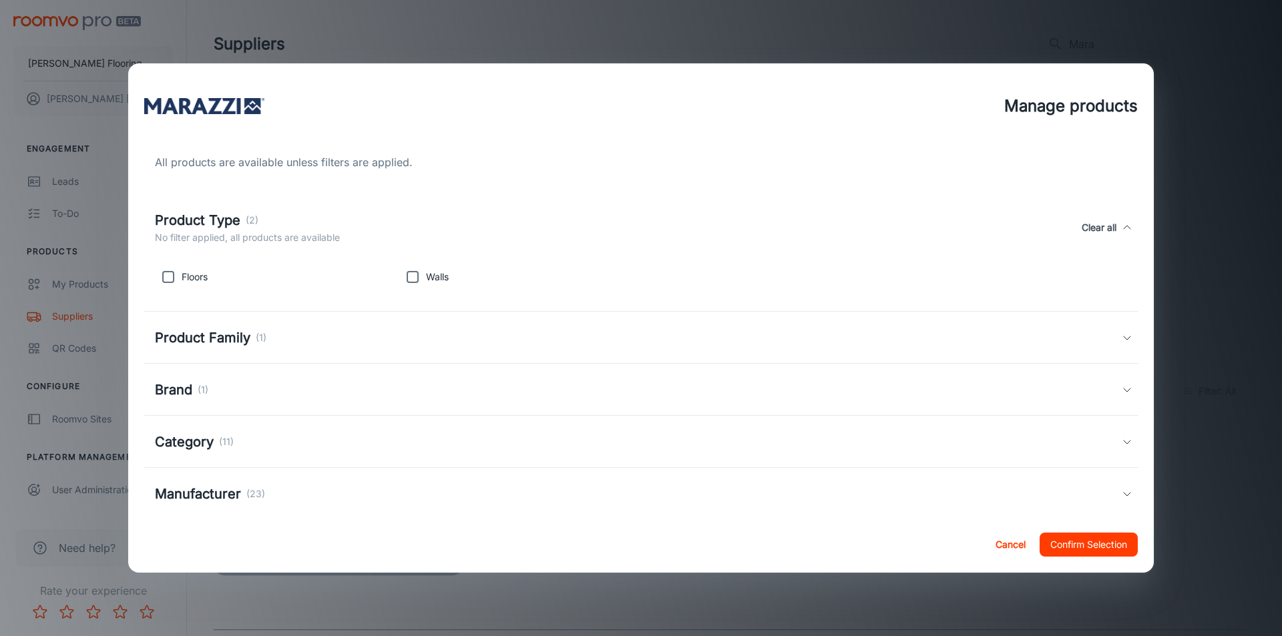
click at [206, 216] on h5 "Product Type" at bounding box center [197, 220] width 85 height 20
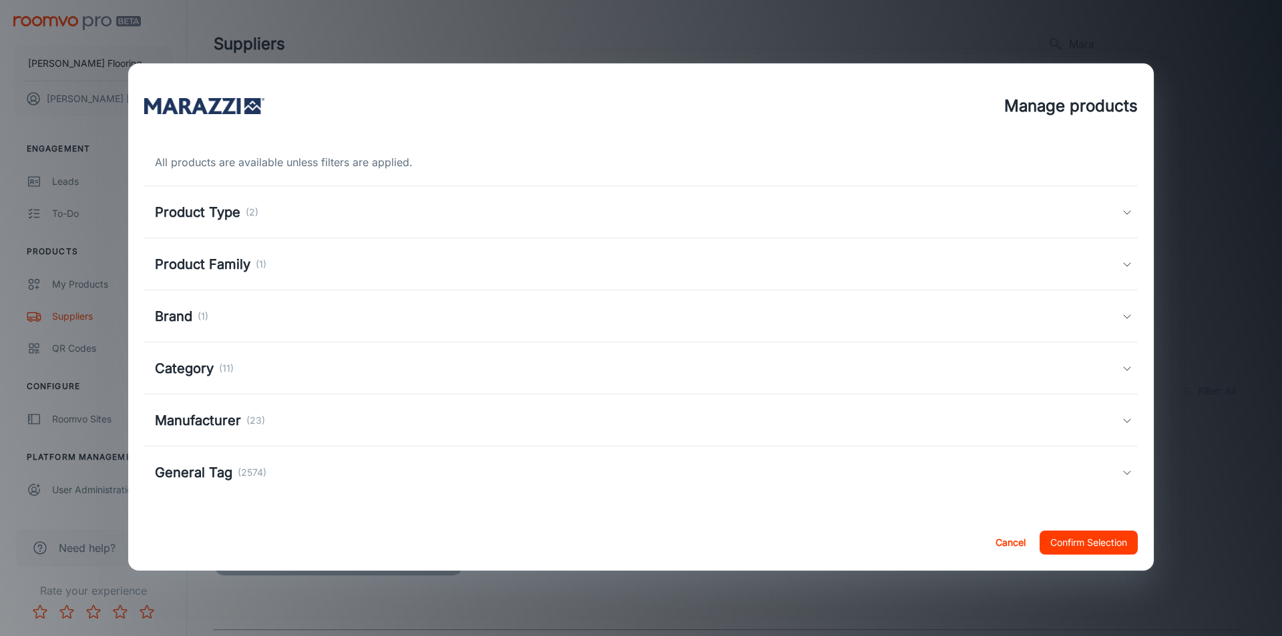
click at [161, 319] on h5 "Brand" at bounding box center [173, 316] width 37 height 20
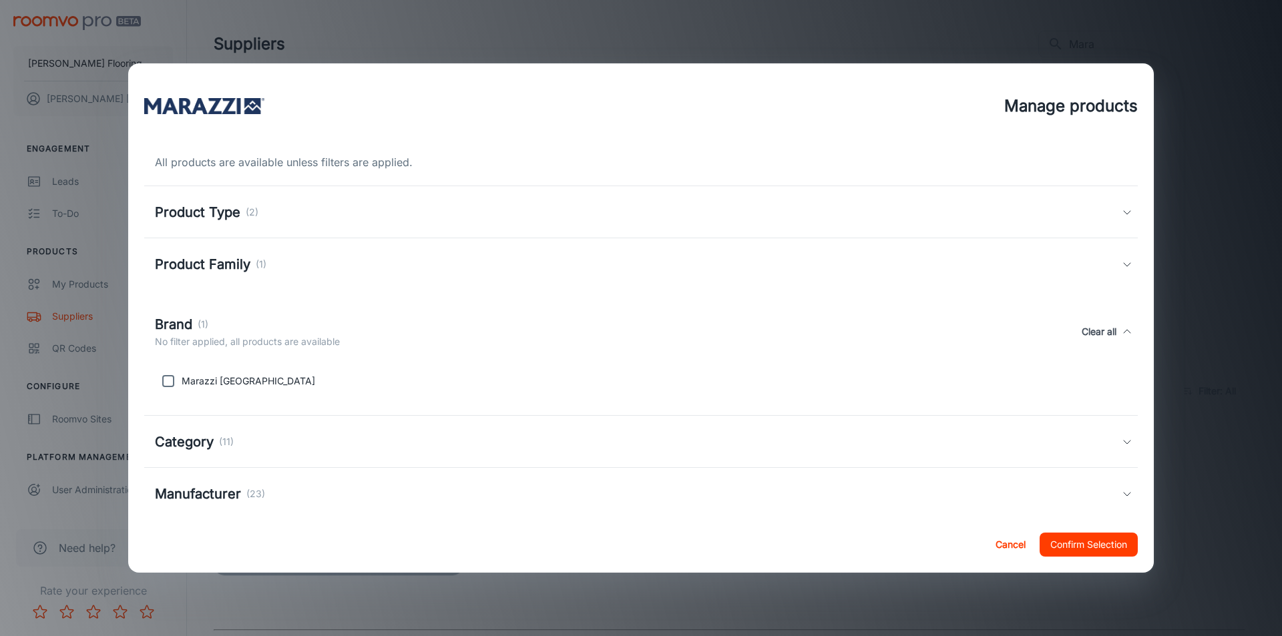
click at [161, 319] on h5 "Brand" at bounding box center [173, 324] width 37 height 20
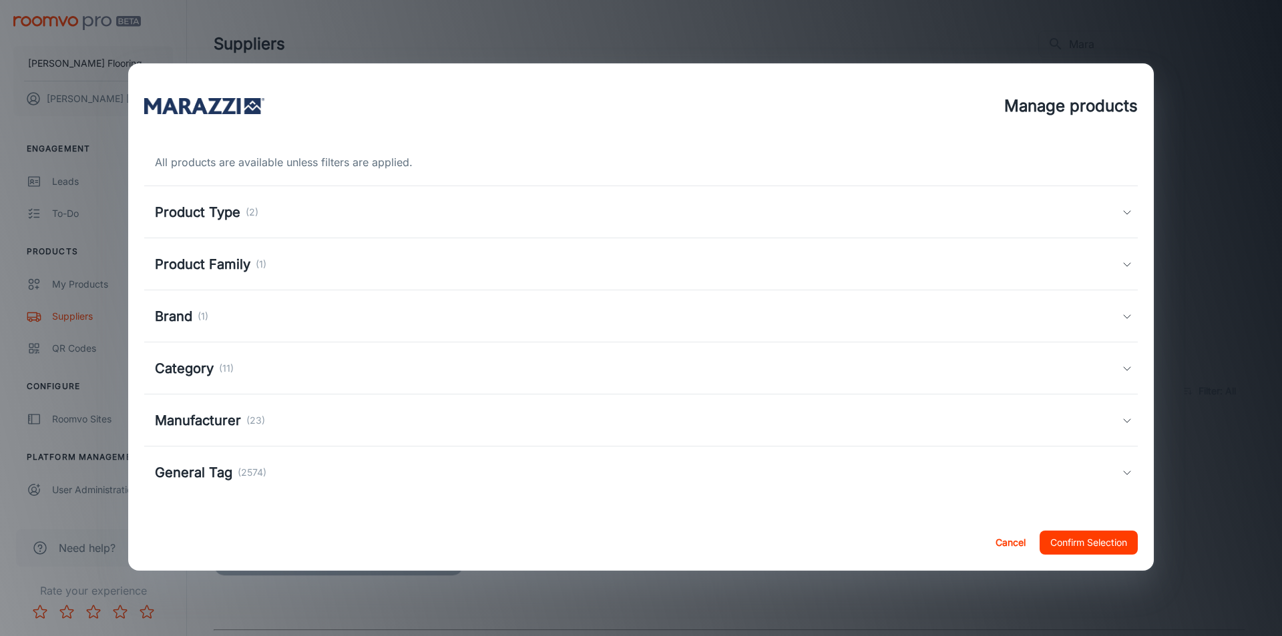
click at [1057, 534] on button "Confirm Selection" at bounding box center [1089, 543] width 98 height 24
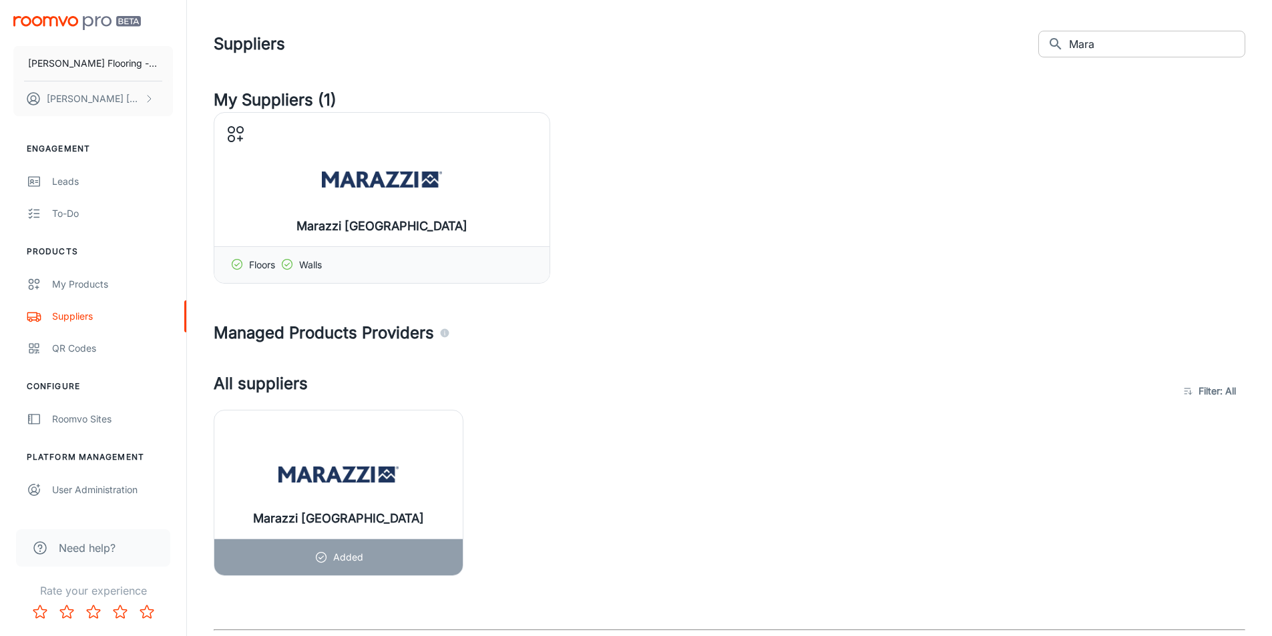
click at [1104, 41] on input "Mara" at bounding box center [1157, 44] width 176 height 27
click at [1106, 41] on input "Mara" at bounding box center [1157, 44] width 176 height 27
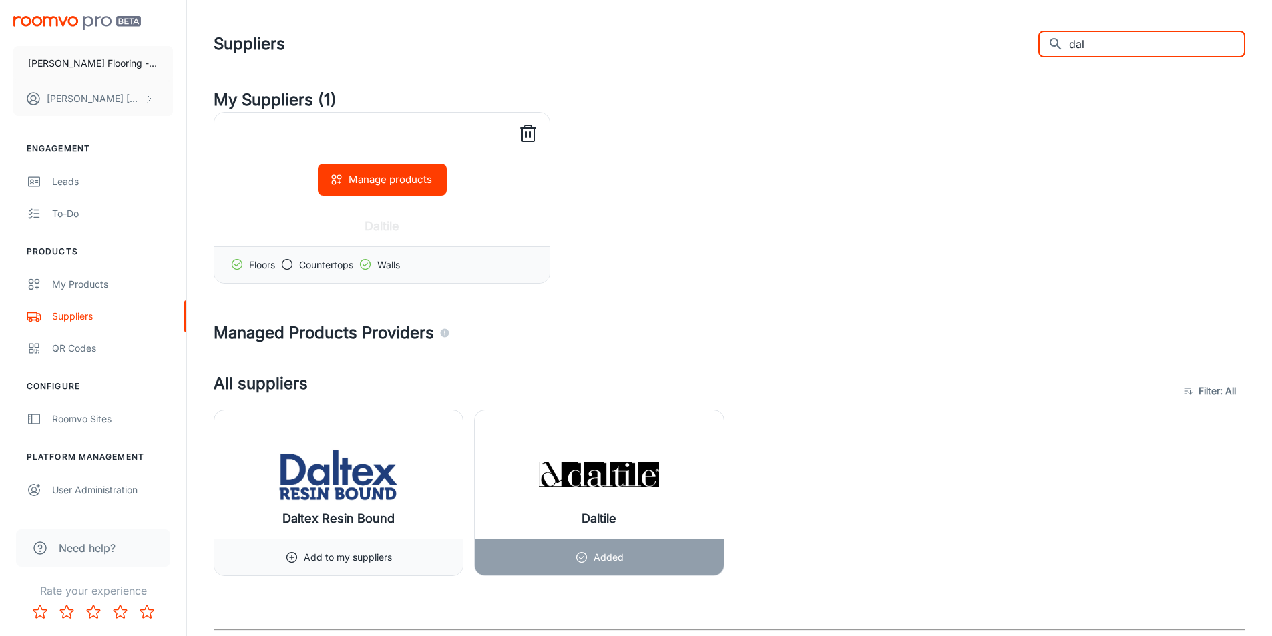
type input "dal"
click at [396, 182] on button "Manage products" at bounding box center [382, 180] width 129 height 32
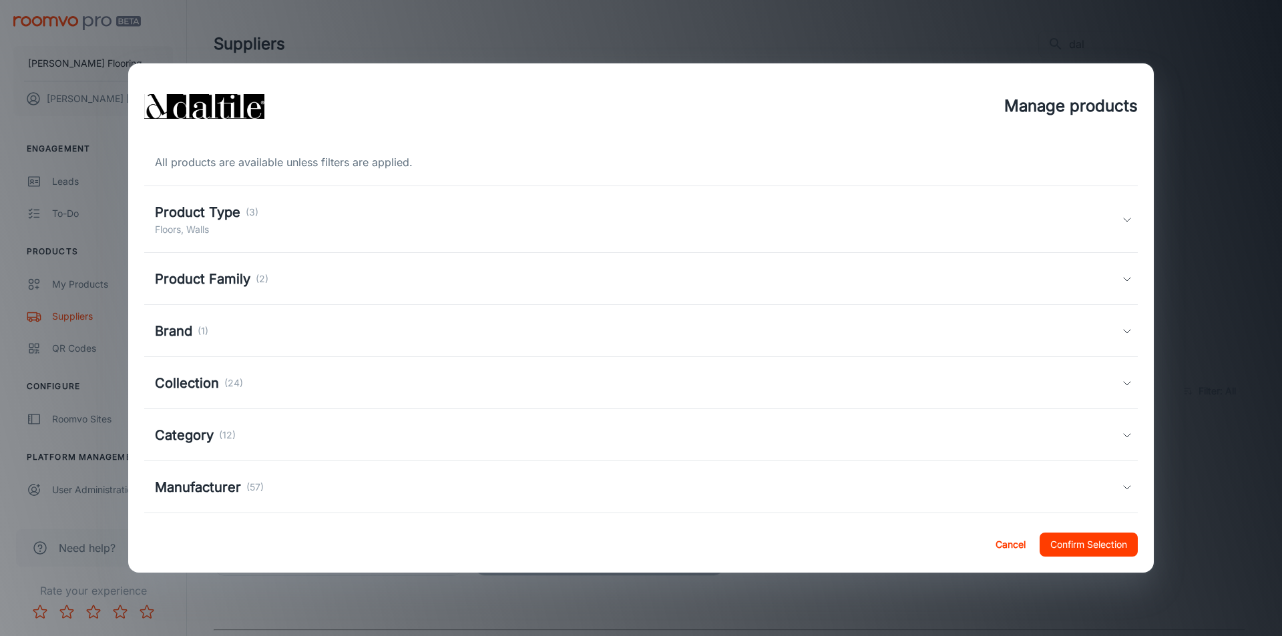
click at [214, 278] on h5 "Product Family" at bounding box center [202, 279] width 95 height 20
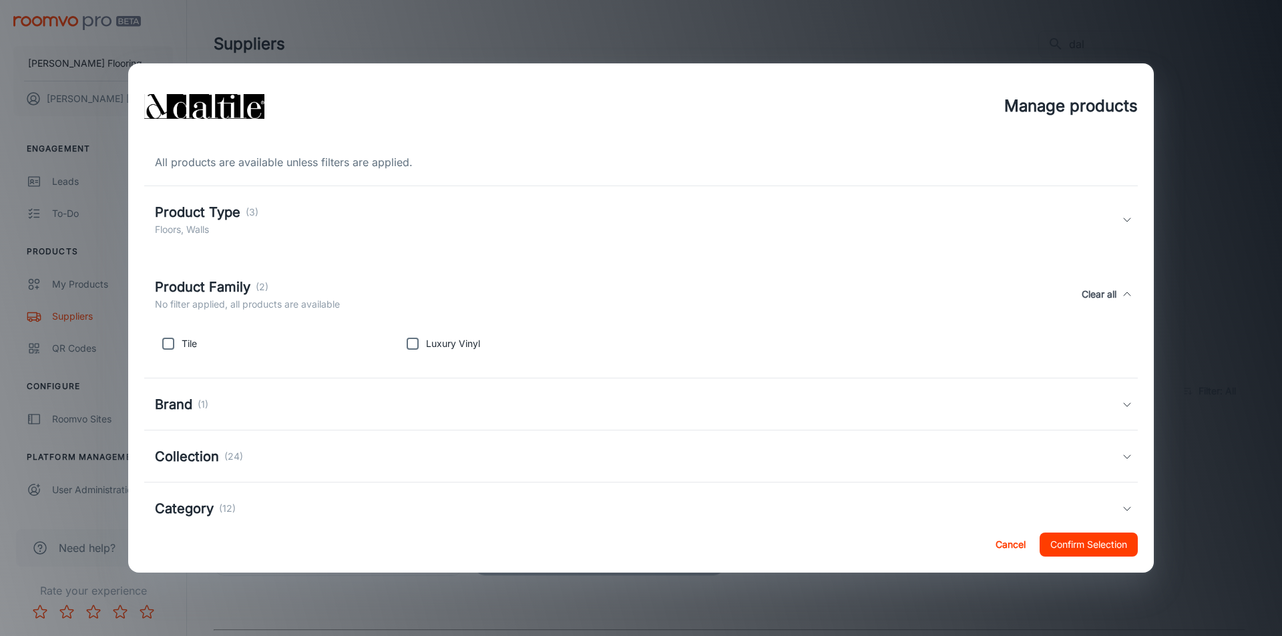
click at [166, 345] on input "checkbox" at bounding box center [168, 344] width 27 height 27
checkbox input "true"
click at [1107, 546] on button "Confirm Selection" at bounding box center [1089, 545] width 98 height 24
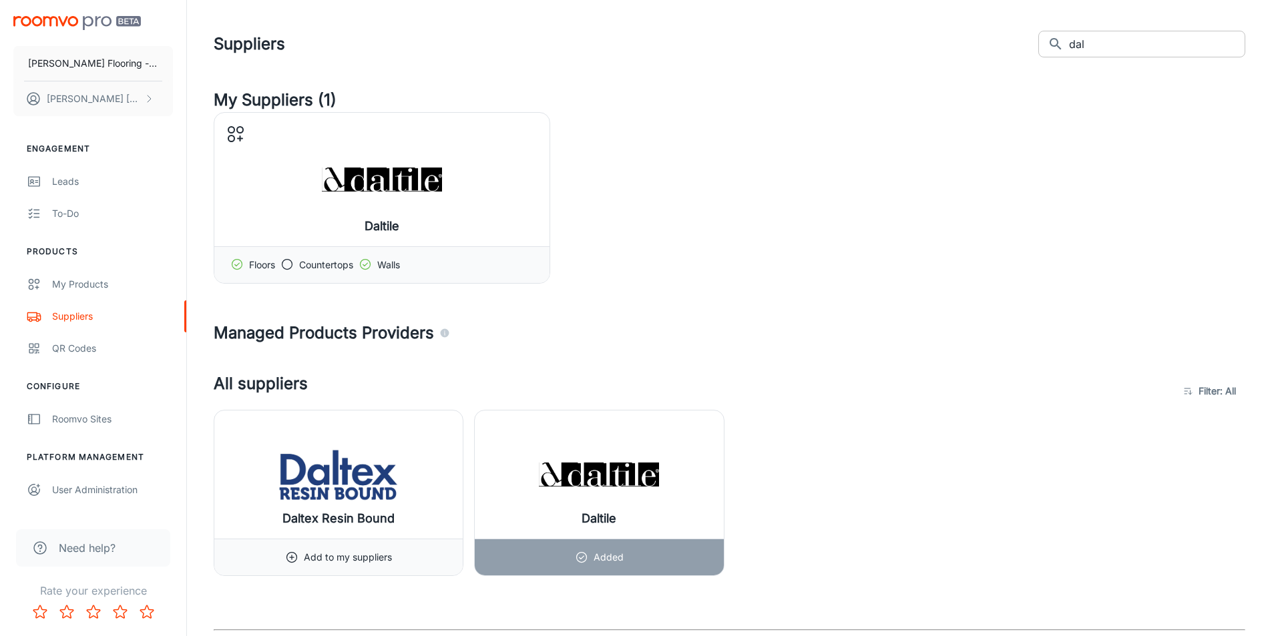
click at [1133, 49] on input "dal" at bounding box center [1157, 44] width 176 height 27
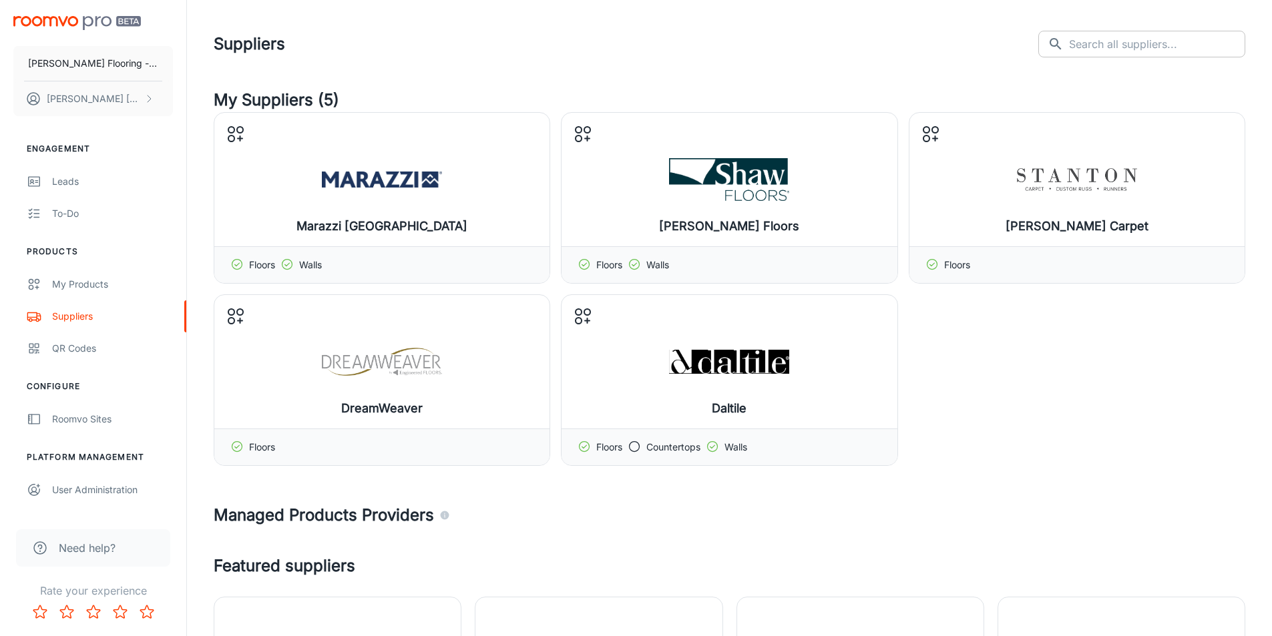
click at [1145, 42] on input "text" at bounding box center [1157, 44] width 176 height 27
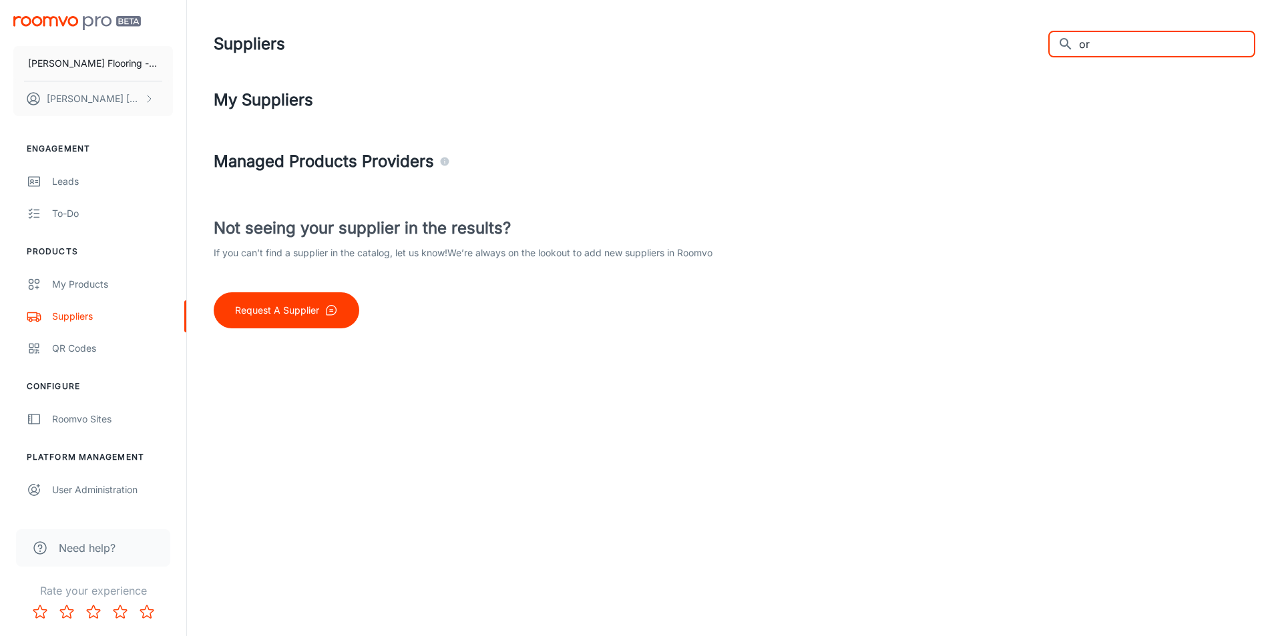
type input "o"
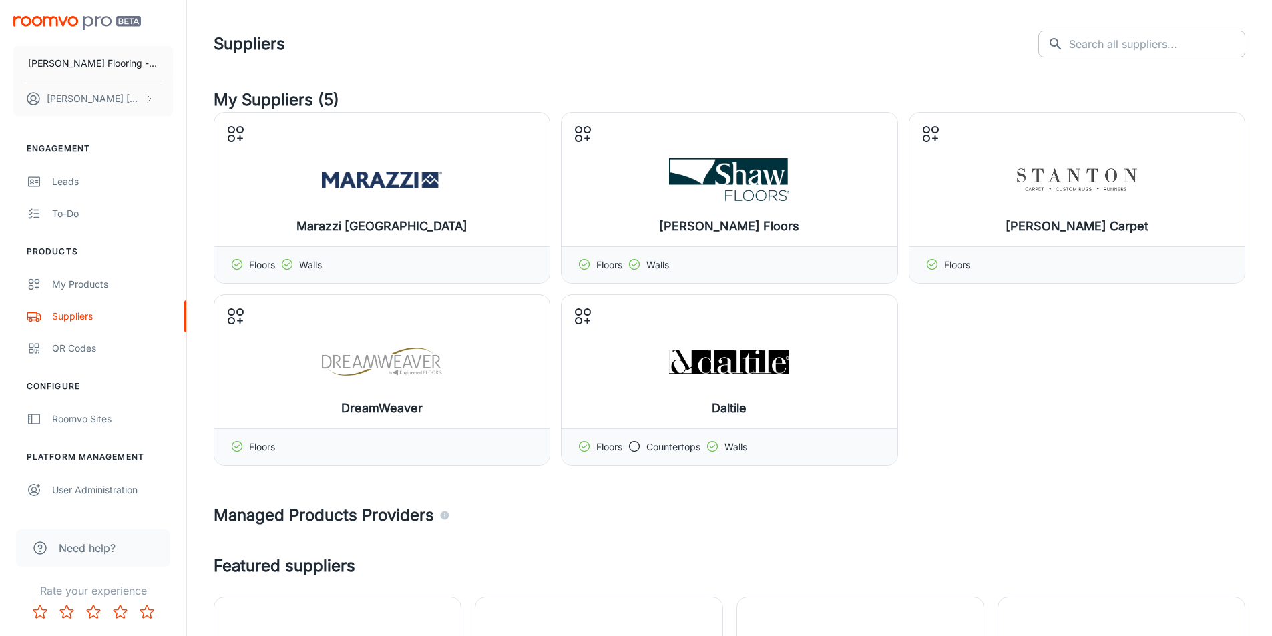
click at [1118, 49] on input "text" at bounding box center [1157, 44] width 176 height 27
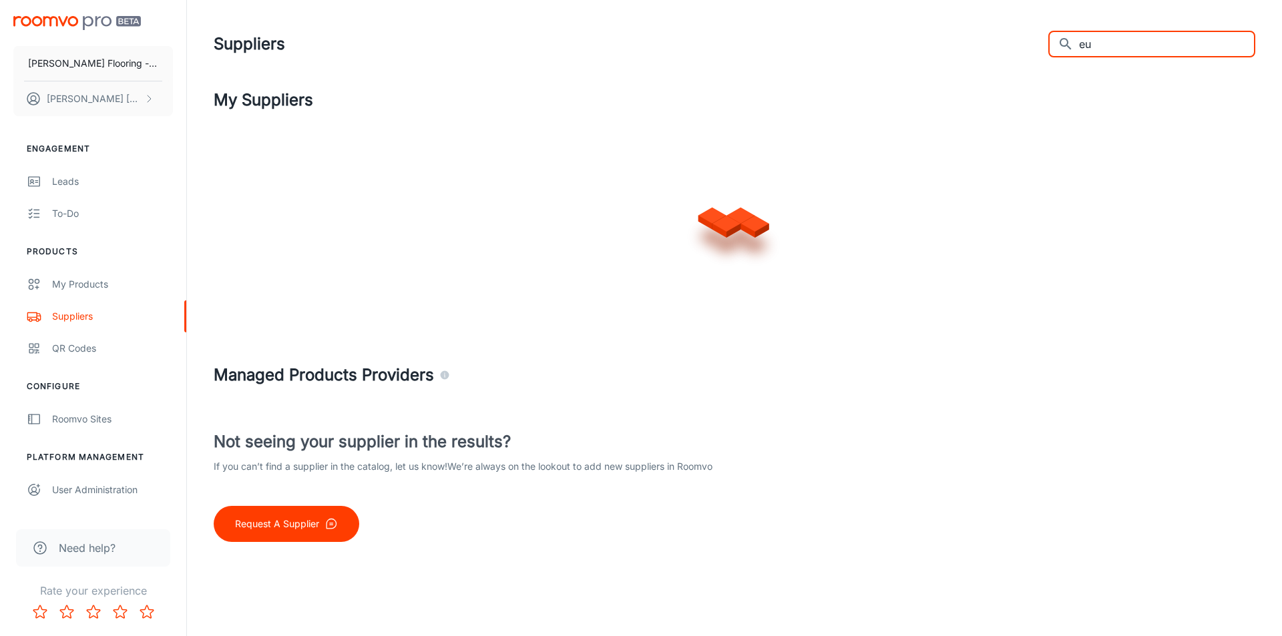
type input "e"
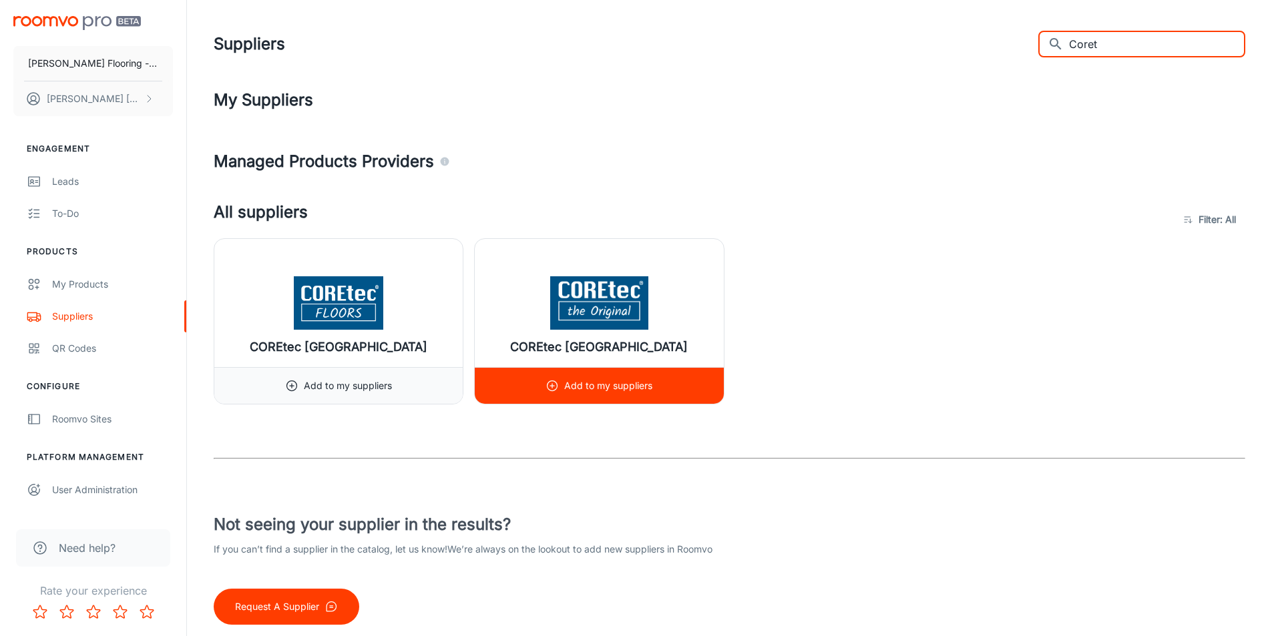
type input "Coret"
click at [554, 337] on div "COREtec [GEOGRAPHIC_DATA]" at bounding box center [599, 303] width 248 height 128
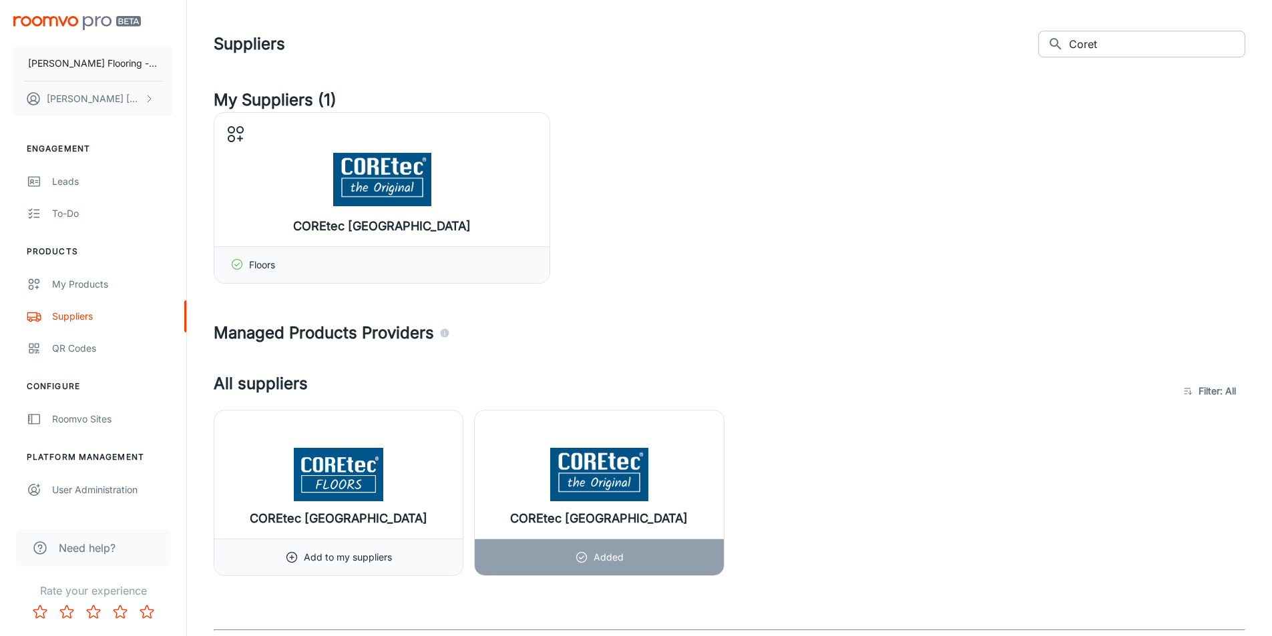
click at [1130, 40] on input "Coret" at bounding box center [1157, 44] width 176 height 27
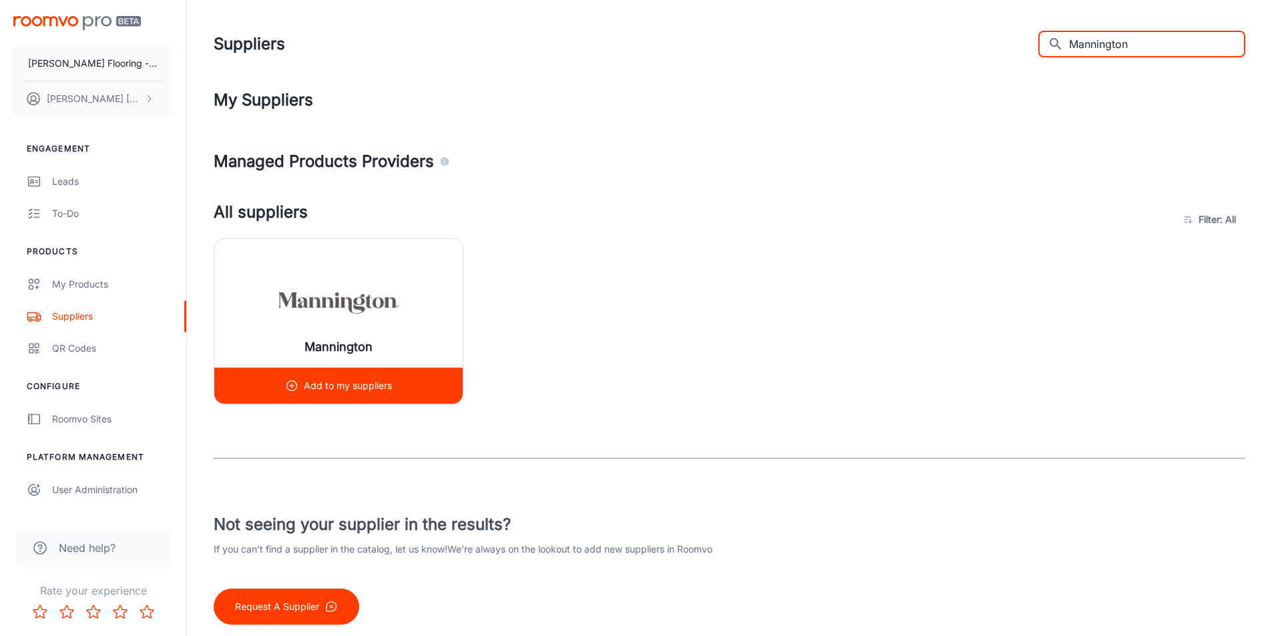
click at [391, 319] on img at bounding box center [338, 302] width 120 height 53
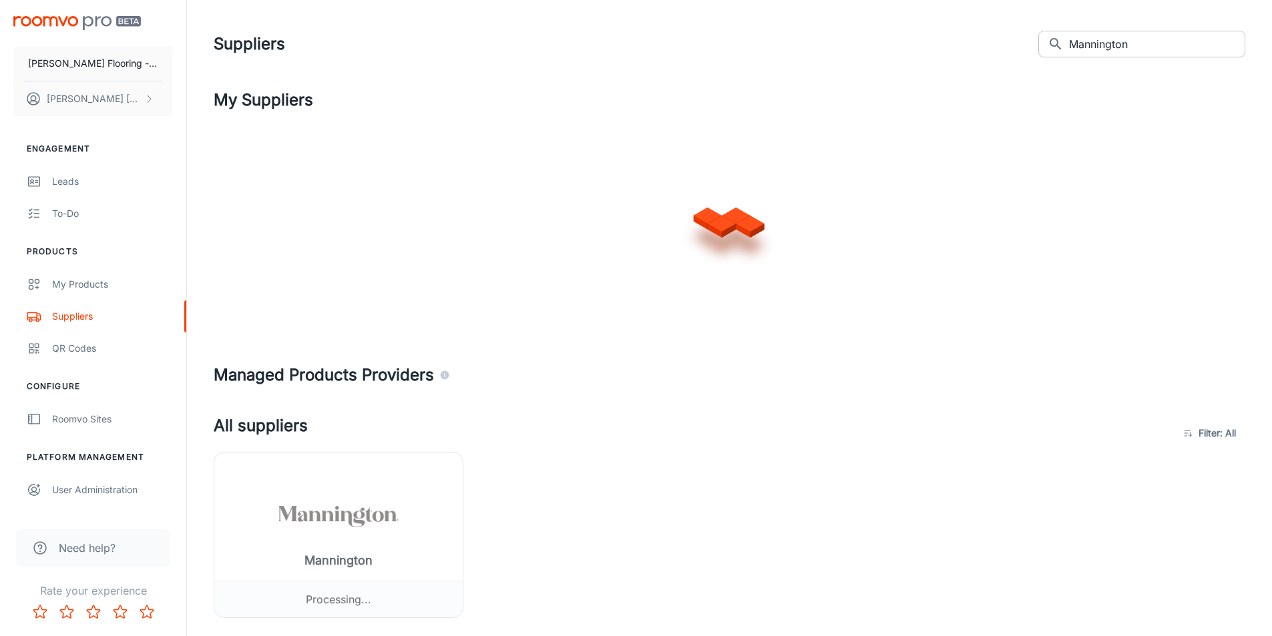
click at [1128, 44] on input "Mannington" at bounding box center [1157, 44] width 176 height 27
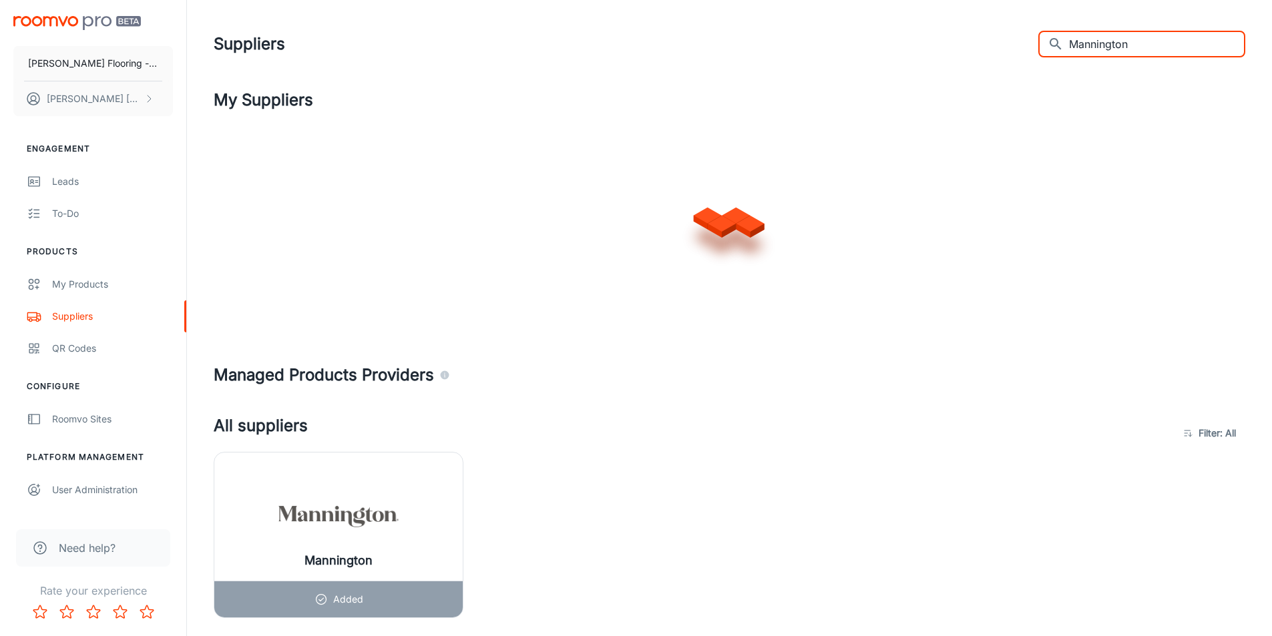
click at [1128, 44] on input "Mannington" at bounding box center [1157, 44] width 176 height 27
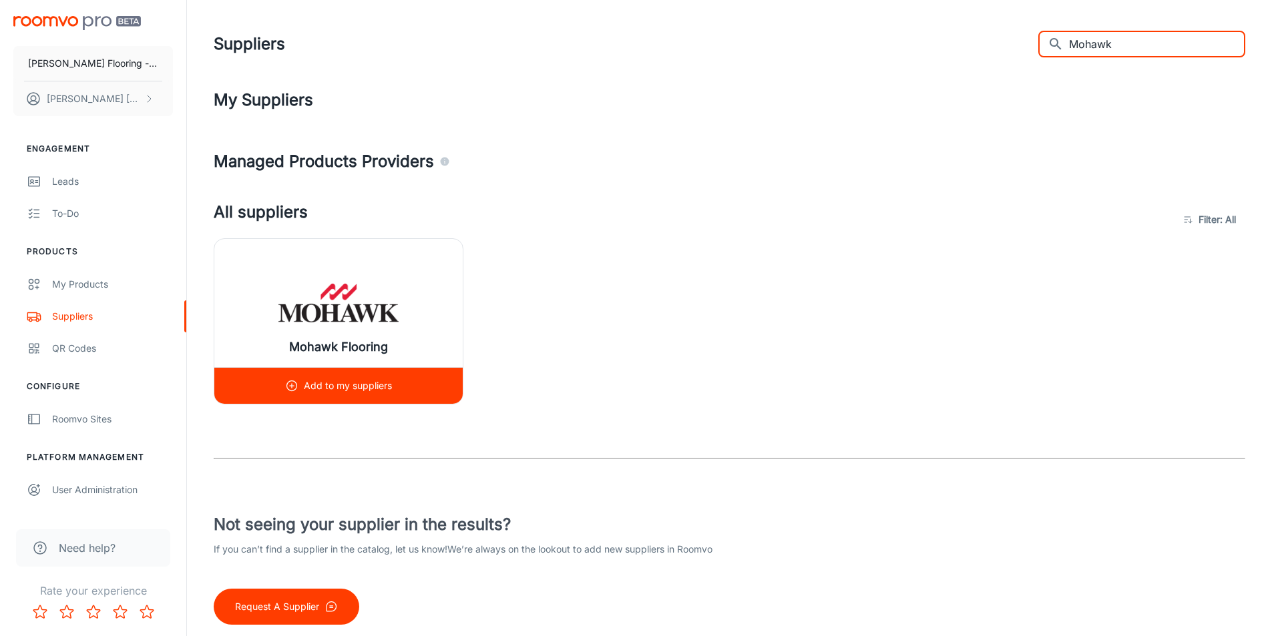
type input "Mohawk"
click at [298, 272] on div "Mohawk Flooring" at bounding box center [338, 303] width 248 height 128
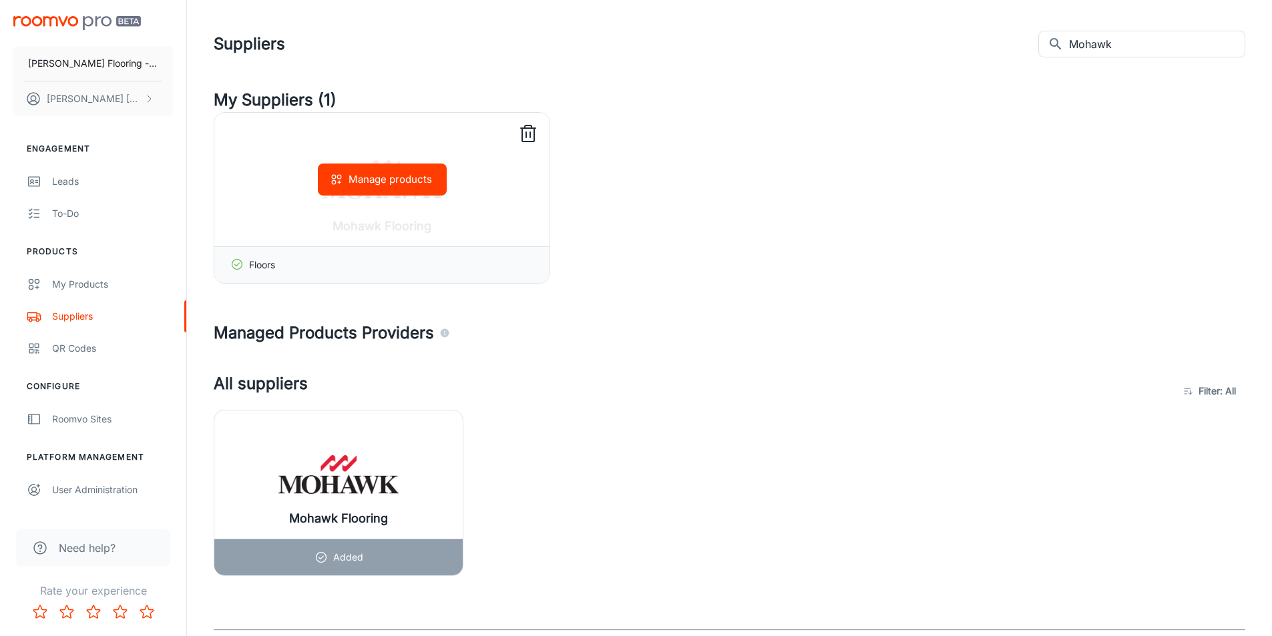
click at [400, 179] on button "Manage products" at bounding box center [382, 180] width 129 height 32
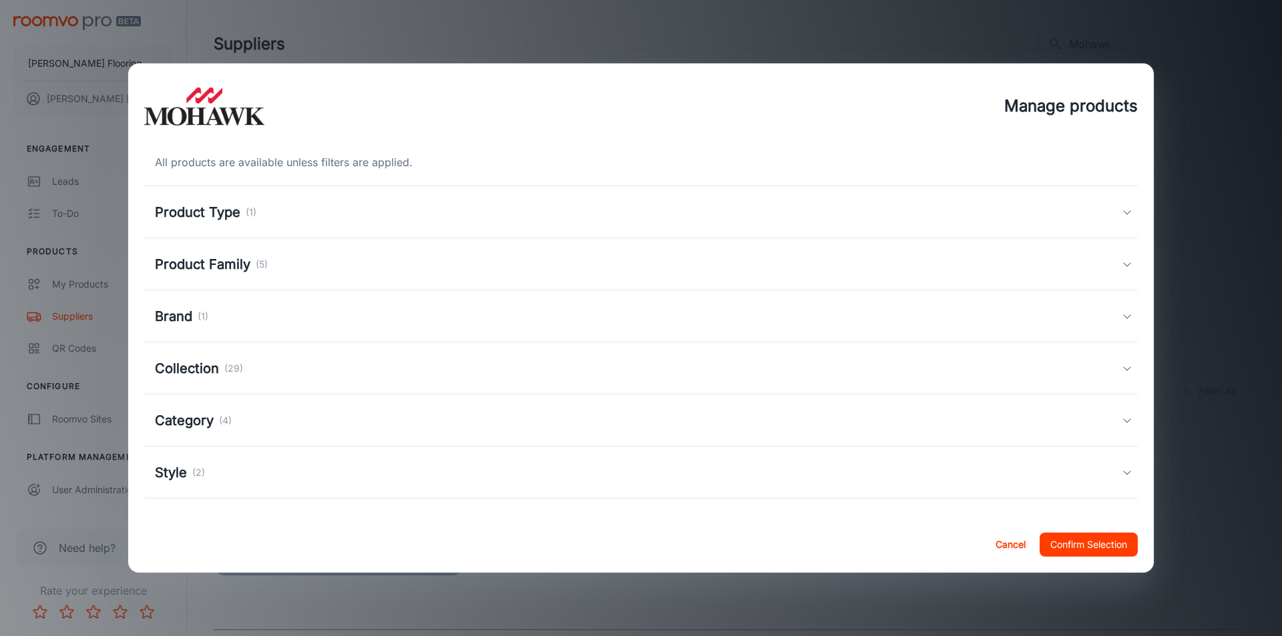
click at [206, 265] on h5 "Product Family" at bounding box center [202, 264] width 95 height 20
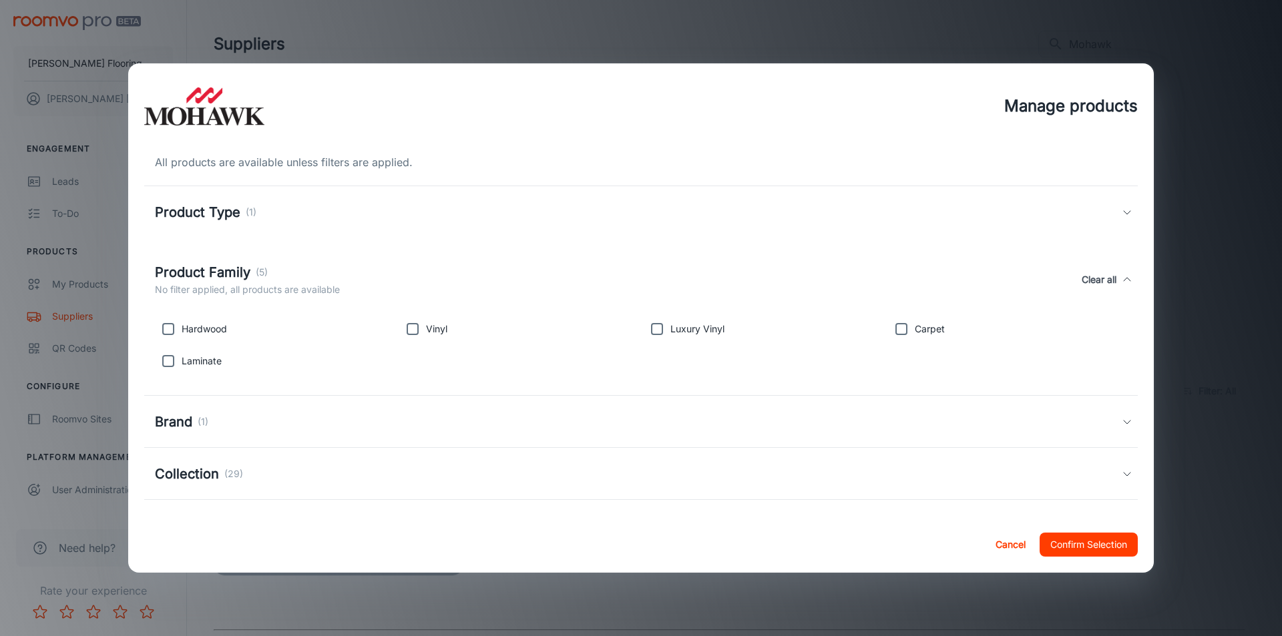
click at [206, 265] on h5 "Product Family" at bounding box center [202, 272] width 95 height 20
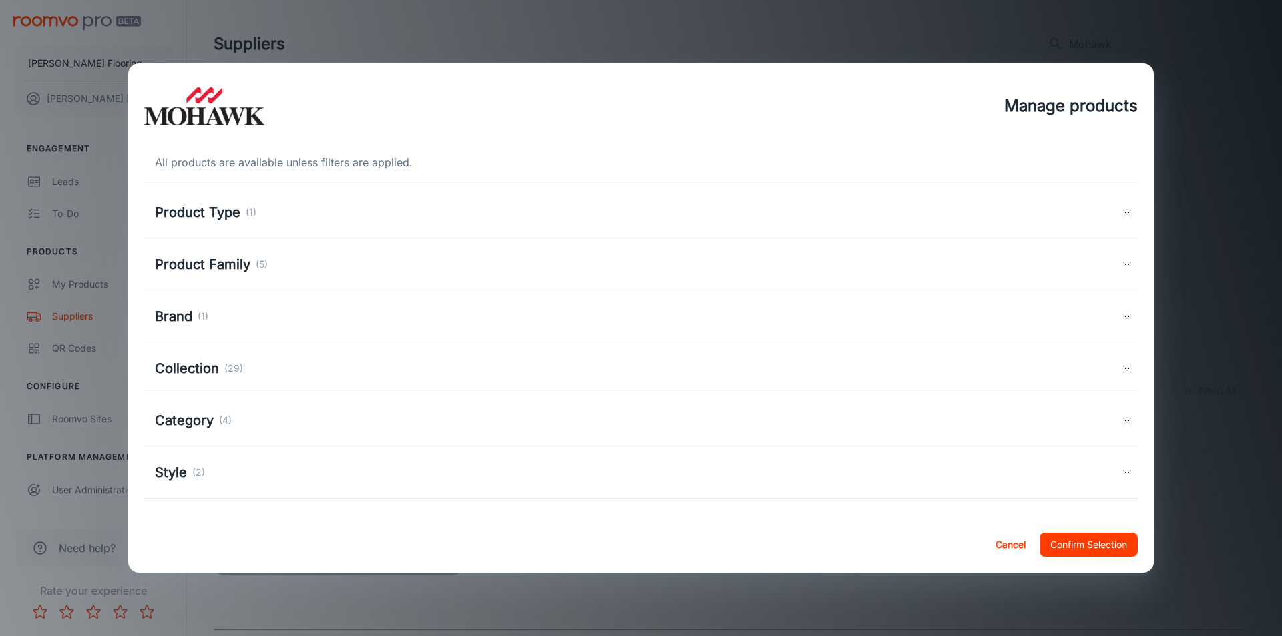
click at [186, 379] on h5 "Collection" at bounding box center [187, 369] width 64 height 20
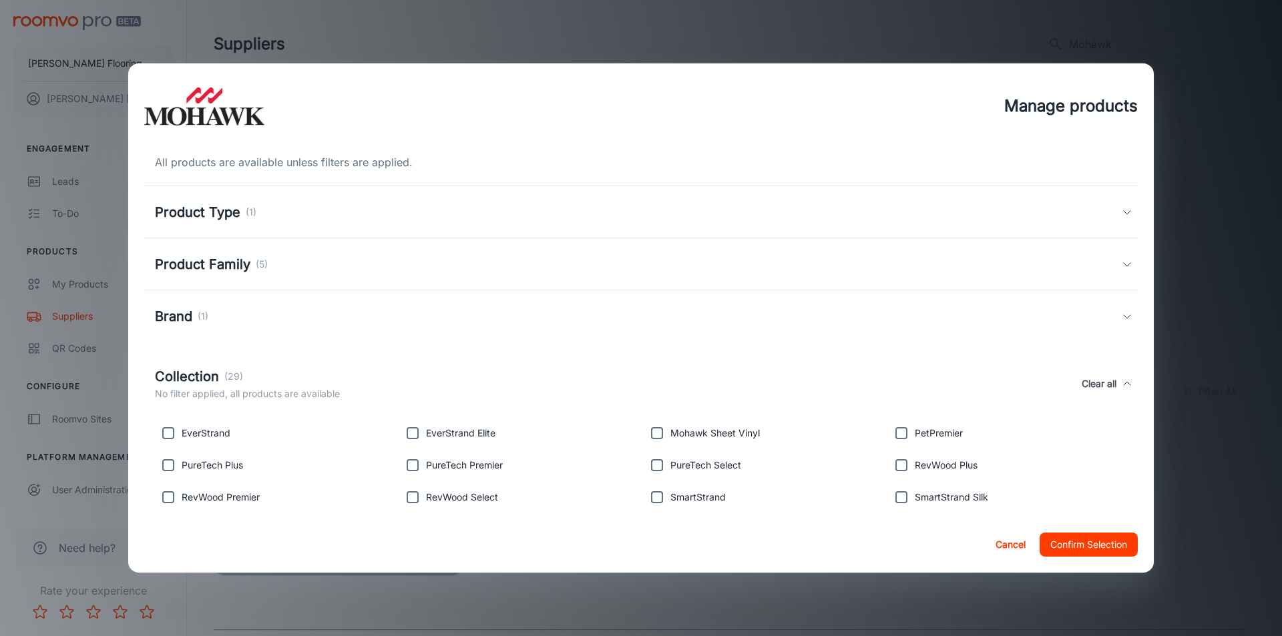
click at [654, 463] on input "checkbox" at bounding box center [657, 465] width 27 height 27
checkbox input "true"
click at [409, 469] on input "checkbox" at bounding box center [412, 465] width 27 height 27
checkbox input "true"
click at [163, 467] on input "checkbox" at bounding box center [168, 465] width 27 height 27
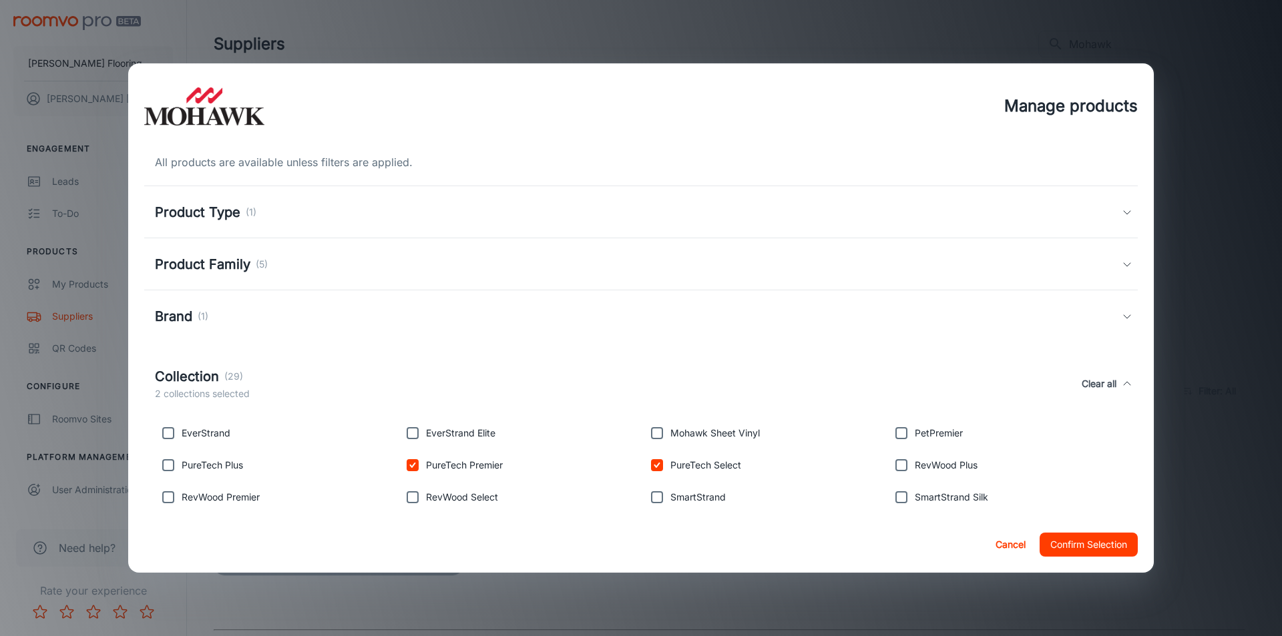
checkbox input "true"
click at [1062, 547] on button "Confirm Selection" at bounding box center [1089, 545] width 98 height 24
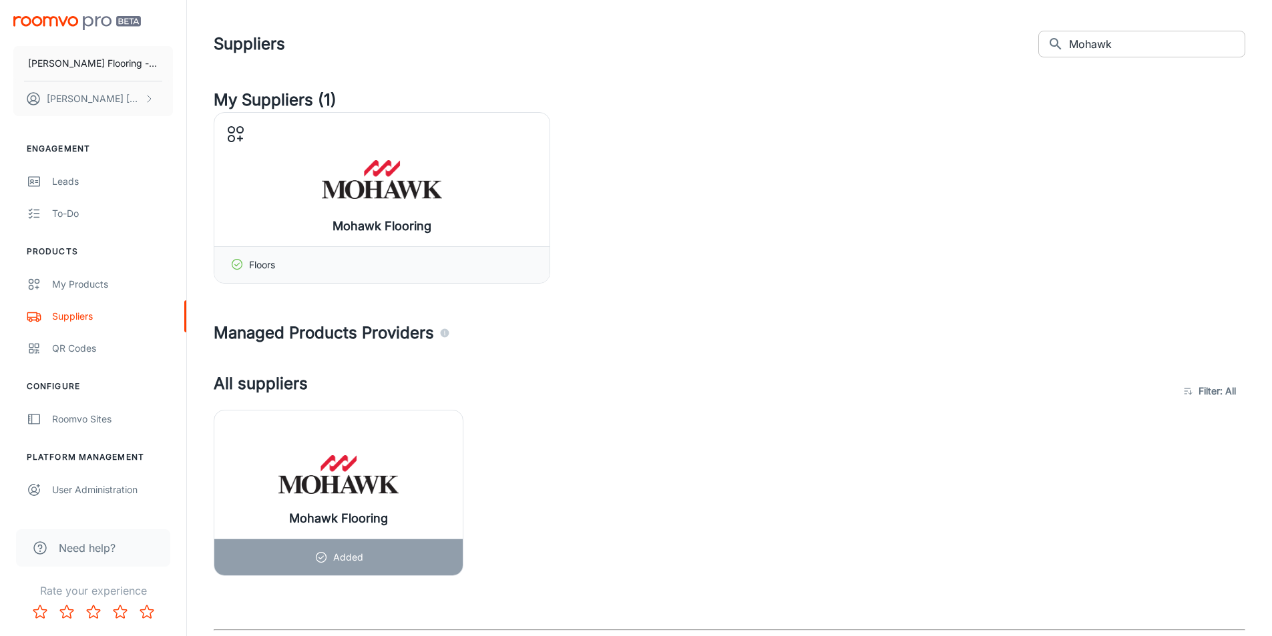
click at [1146, 52] on input "Mohawk" at bounding box center [1157, 44] width 176 height 27
click at [1148, 56] on input "Mohawk" at bounding box center [1157, 44] width 176 height 27
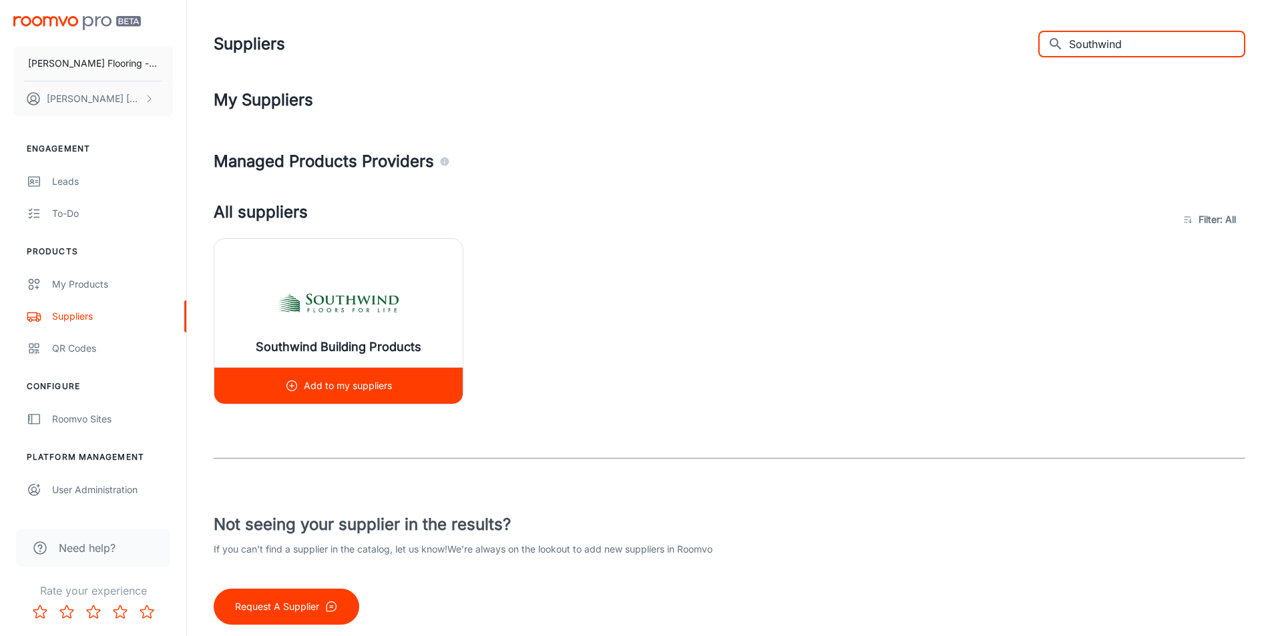
type input "Southwind"
click at [391, 290] on img at bounding box center [338, 302] width 120 height 53
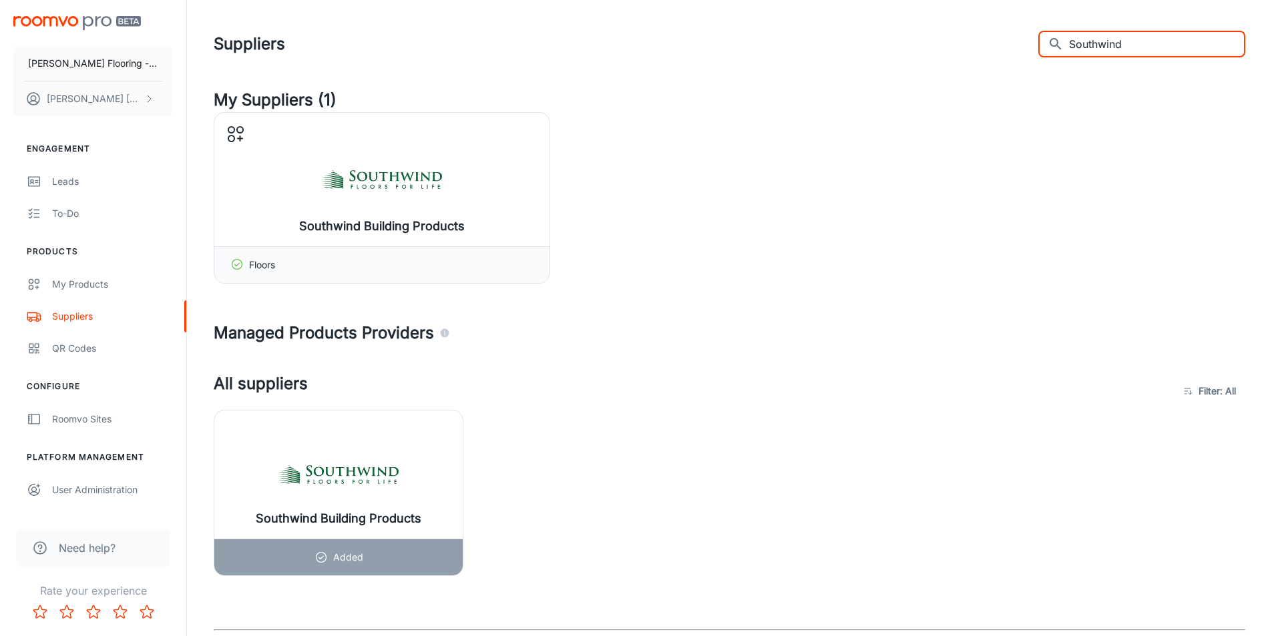
click at [1122, 45] on input "Southwind" at bounding box center [1157, 44] width 176 height 27
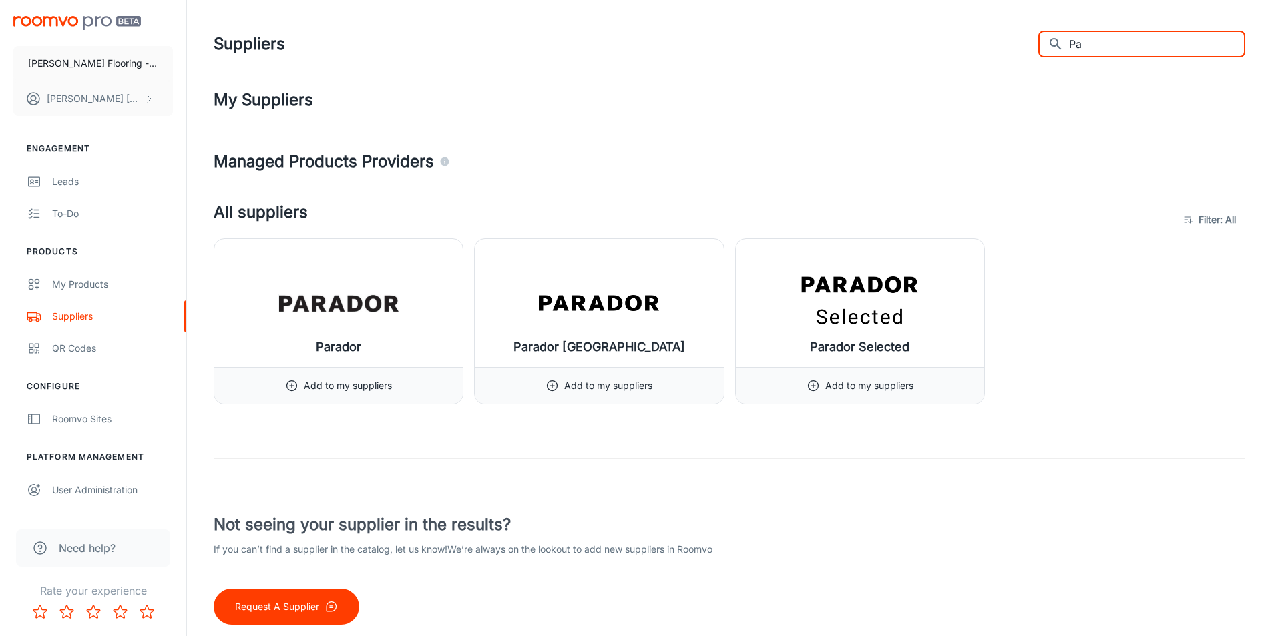
type input "P"
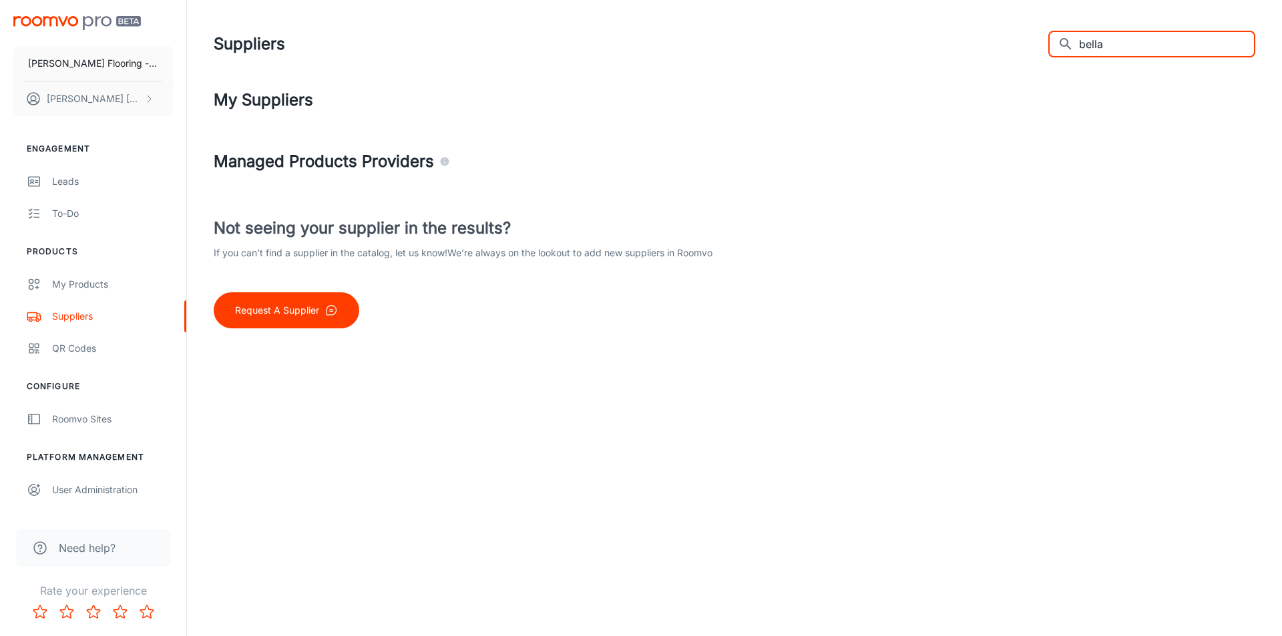
drag, startPoint x: 1129, startPoint y: 49, endPoint x: 1001, endPoint y: 37, distance: 128.8
click at [1001, 37] on div "Suppliers ​ bella ​" at bounding box center [735, 44] width 1042 height 35
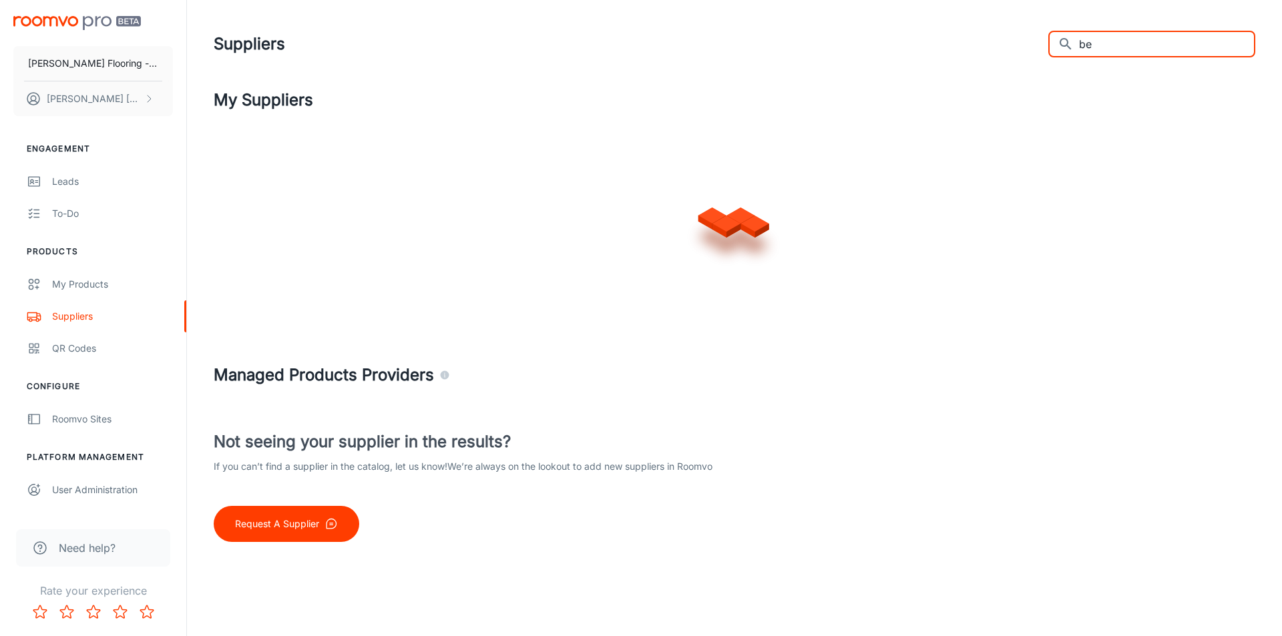
type input "b"
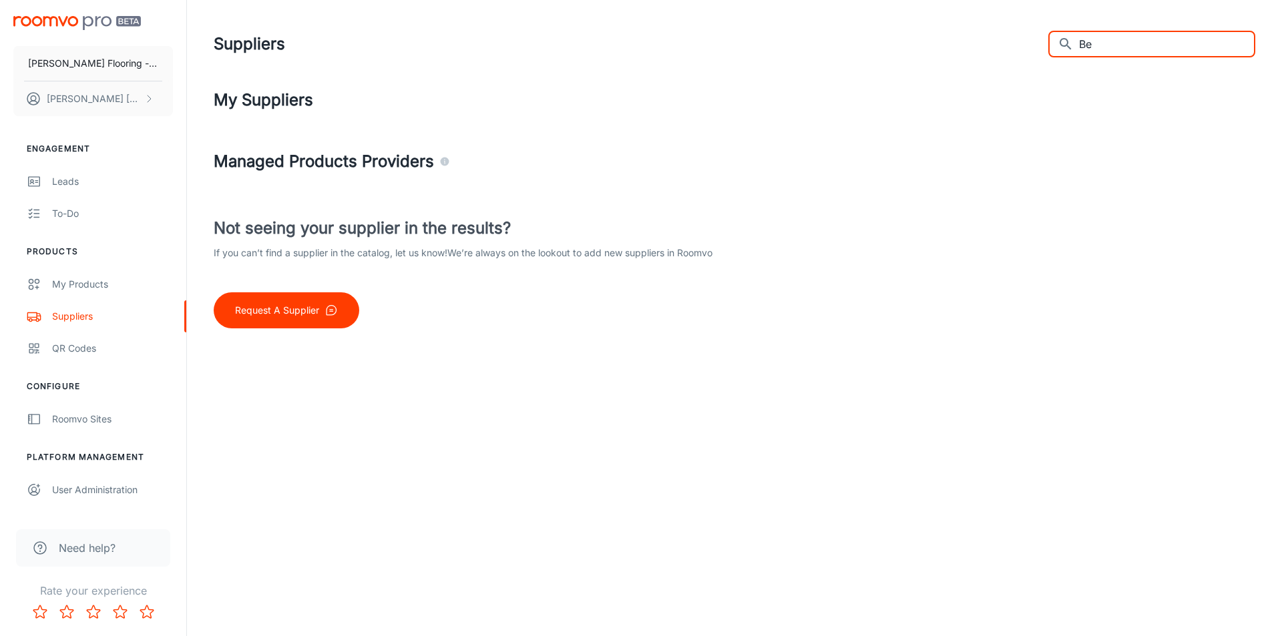
type input "B"
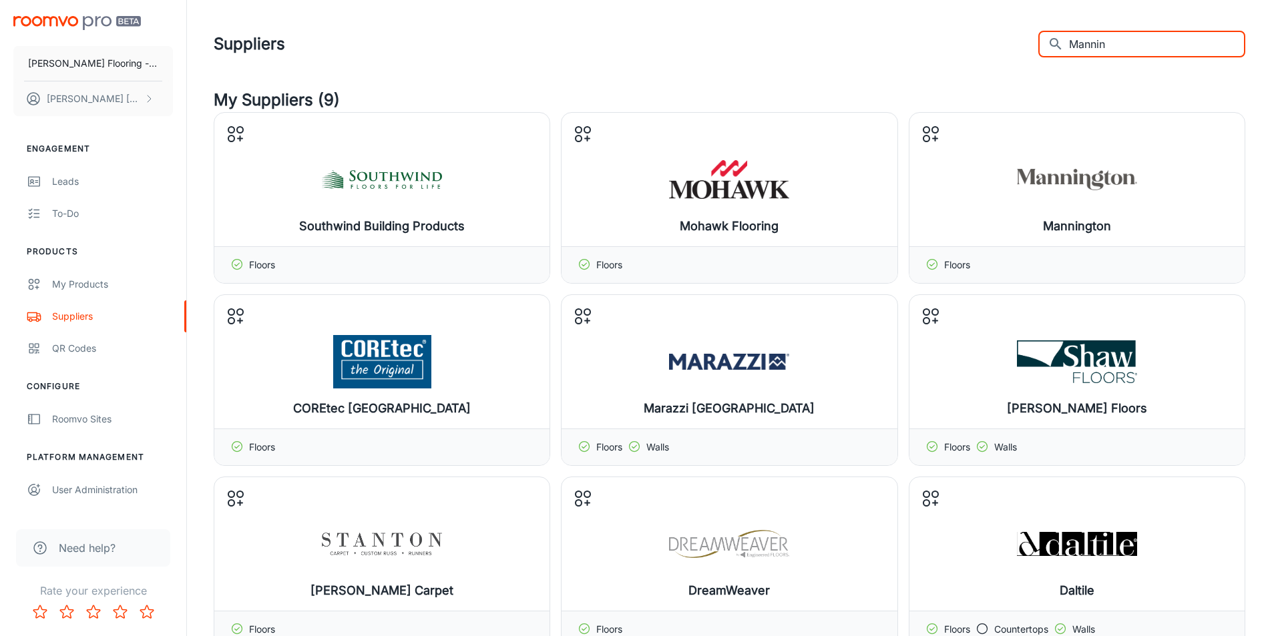
type input "[PERSON_NAME]"
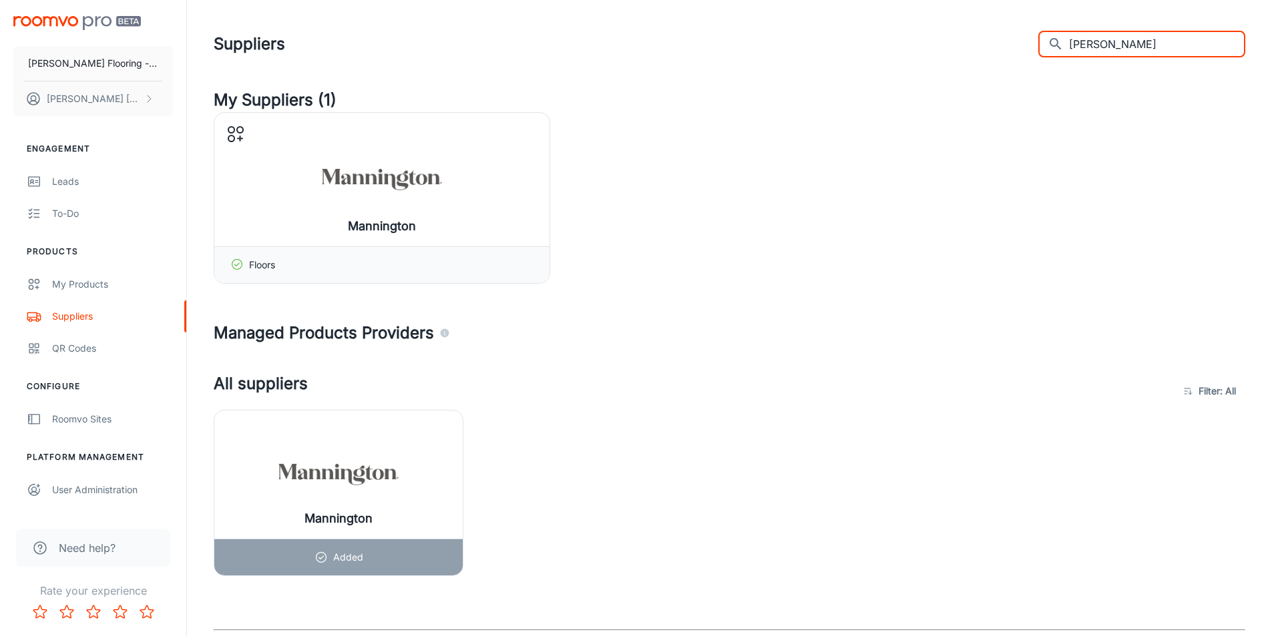
click at [1114, 37] on input "[PERSON_NAME]" at bounding box center [1157, 44] width 176 height 27
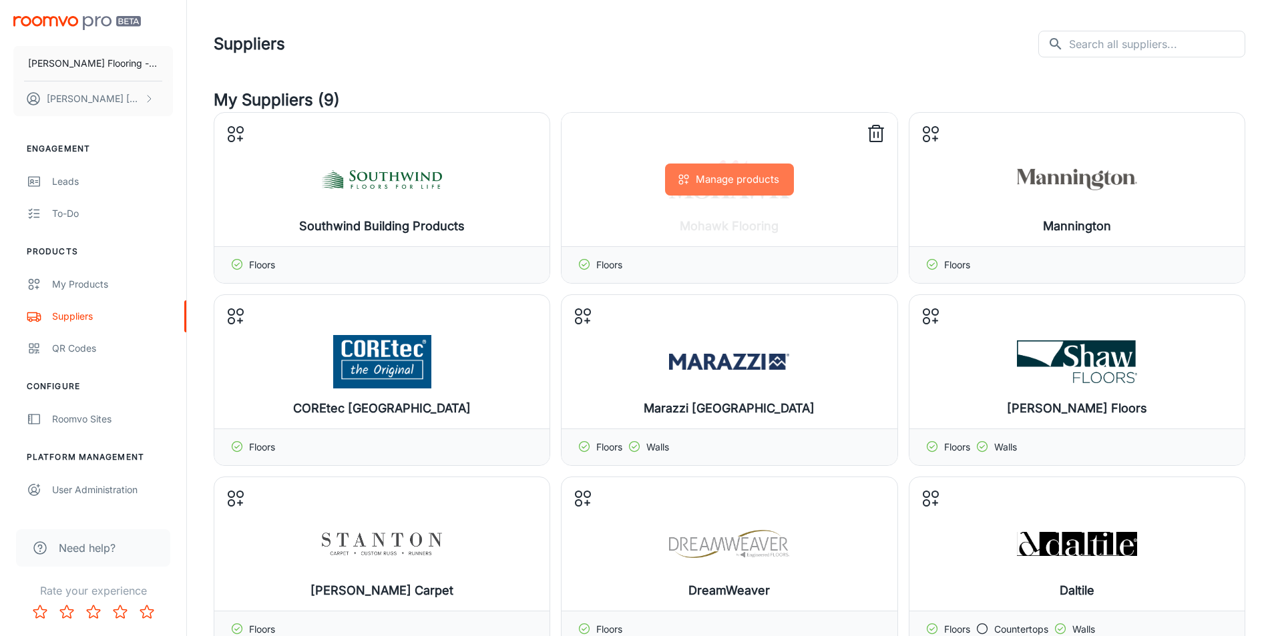
click at [722, 186] on button "Manage products" at bounding box center [729, 180] width 129 height 32
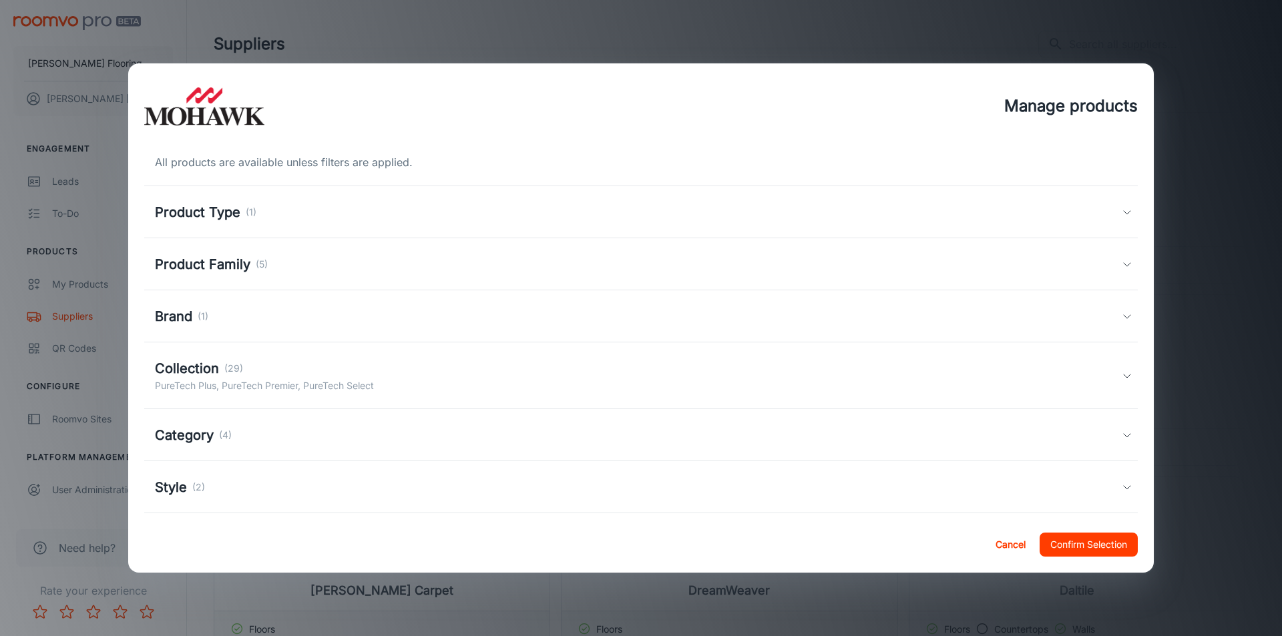
click at [170, 272] on h5 "Product Family" at bounding box center [202, 264] width 95 height 20
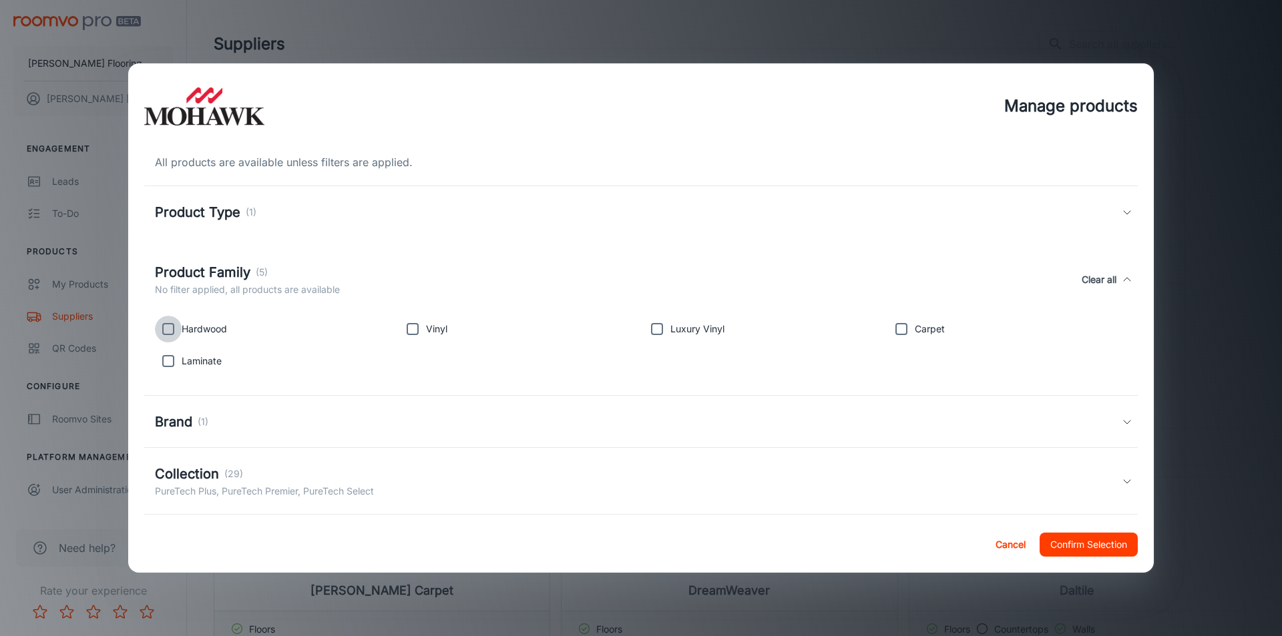
click at [171, 329] on input "checkbox" at bounding box center [168, 329] width 27 height 27
checkbox input "true"
click at [1096, 539] on button "Confirm Selection" at bounding box center [1089, 545] width 98 height 24
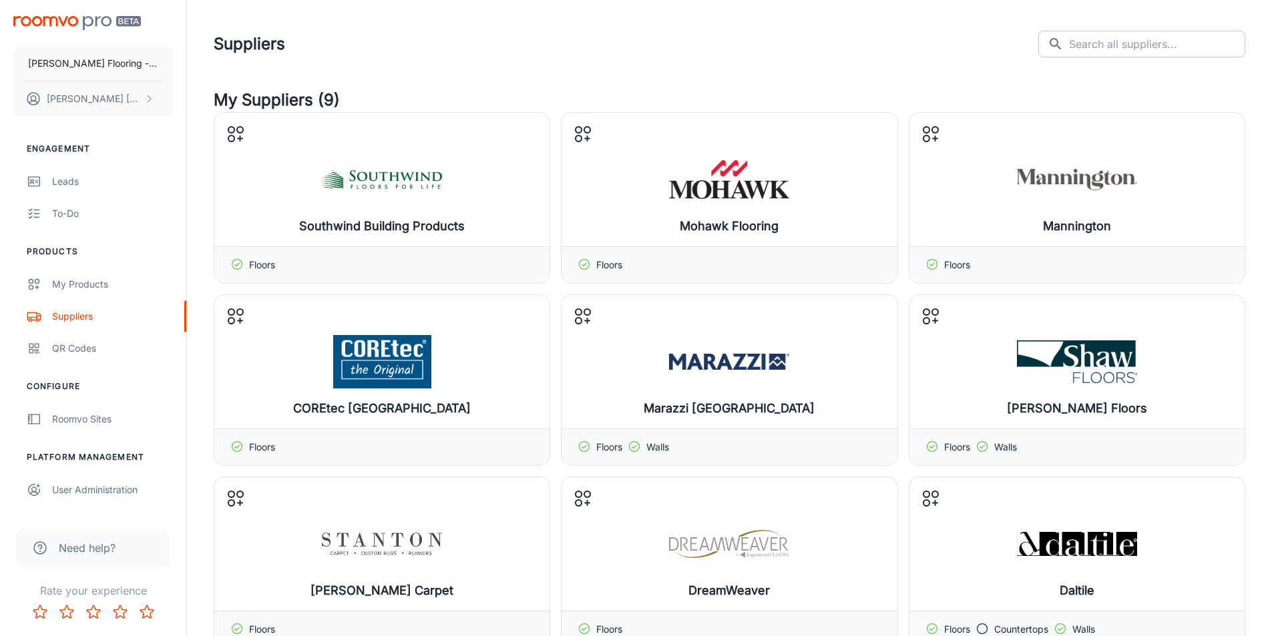
click at [1142, 40] on input "text" at bounding box center [1157, 44] width 176 height 27
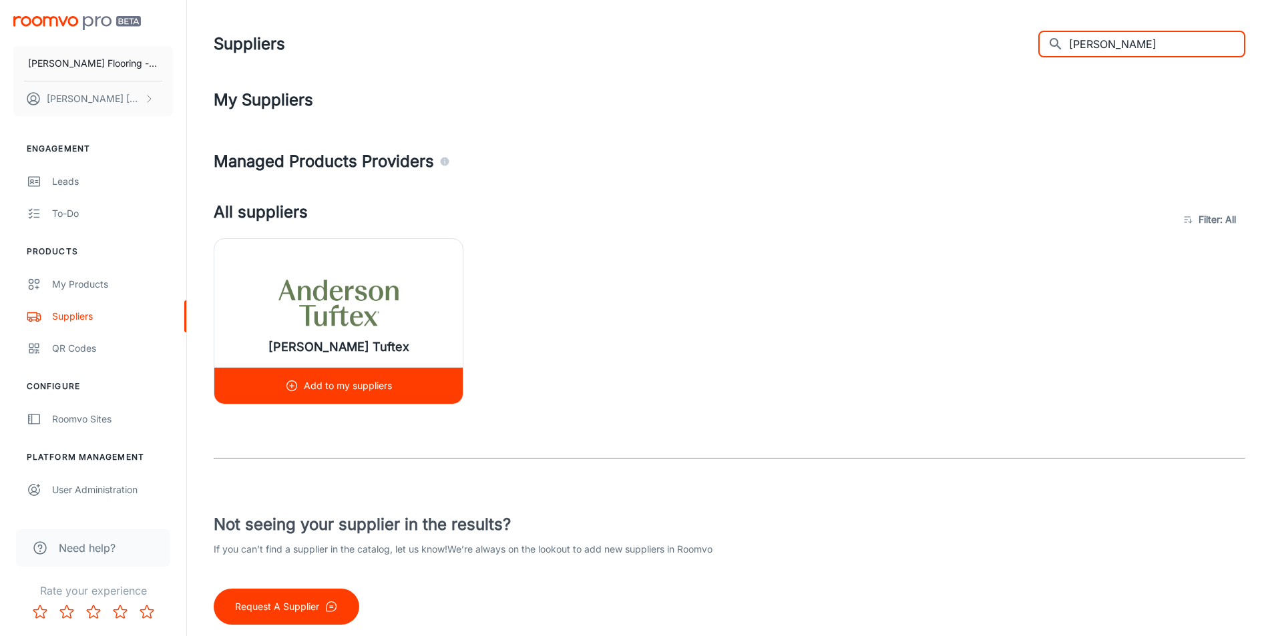
type input "[PERSON_NAME]"
click at [341, 295] on img at bounding box center [338, 302] width 120 height 53
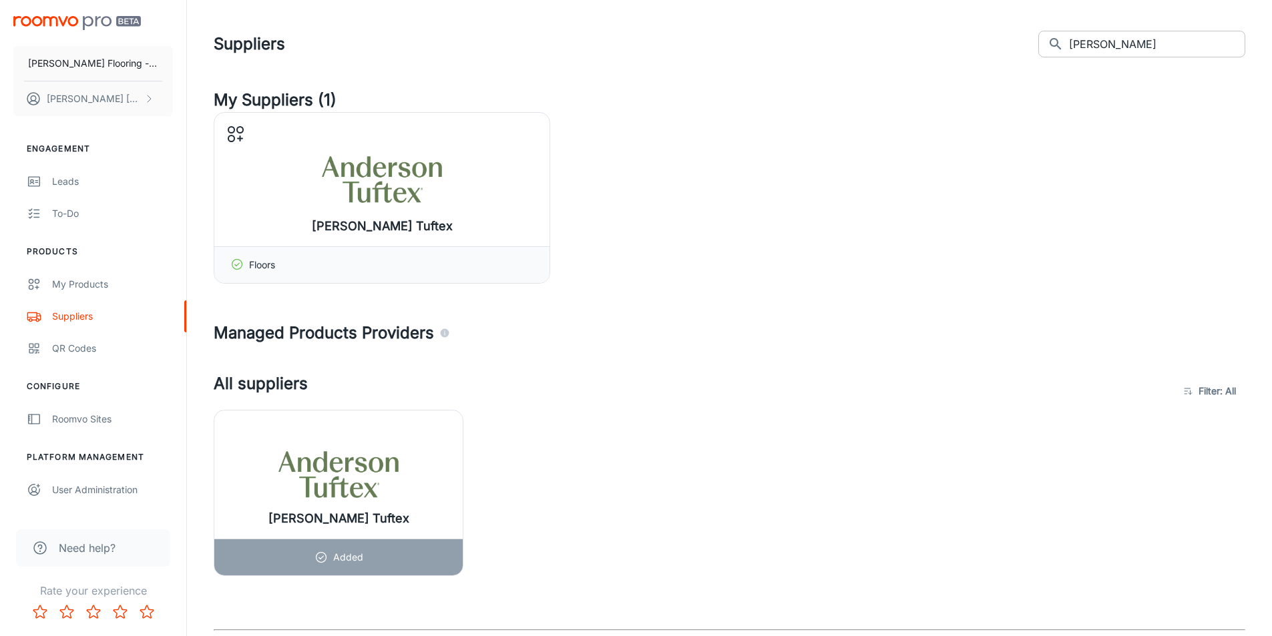
click at [1123, 51] on input "[PERSON_NAME]" at bounding box center [1157, 44] width 176 height 27
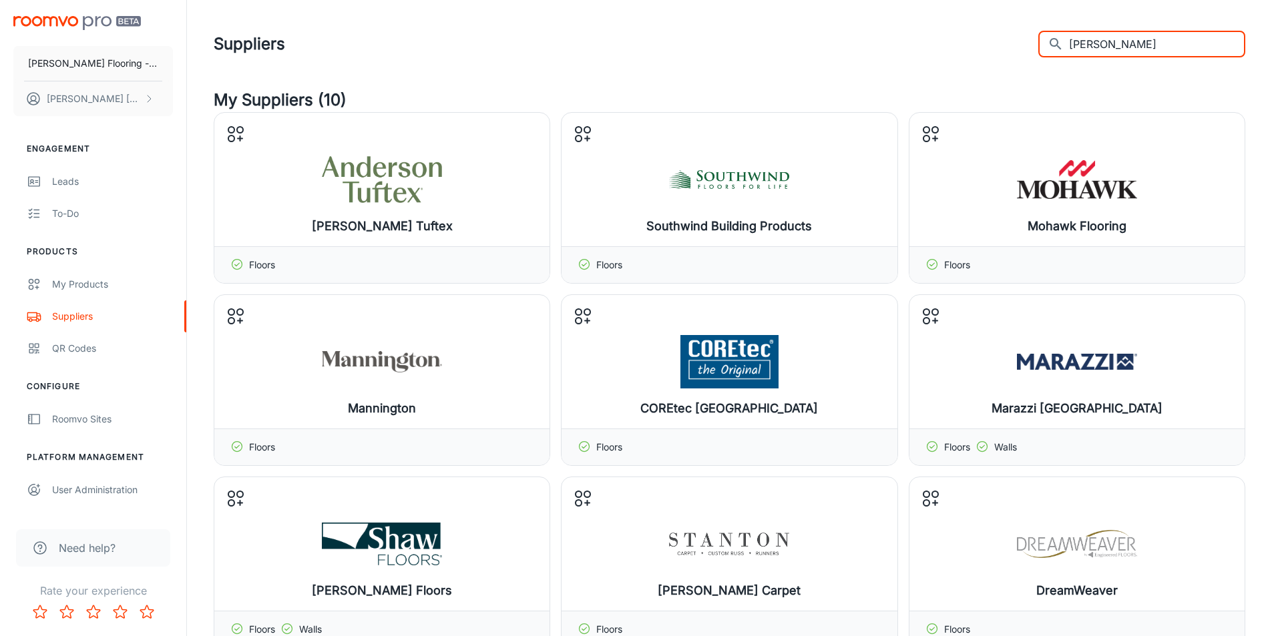
type input "[PERSON_NAME]"
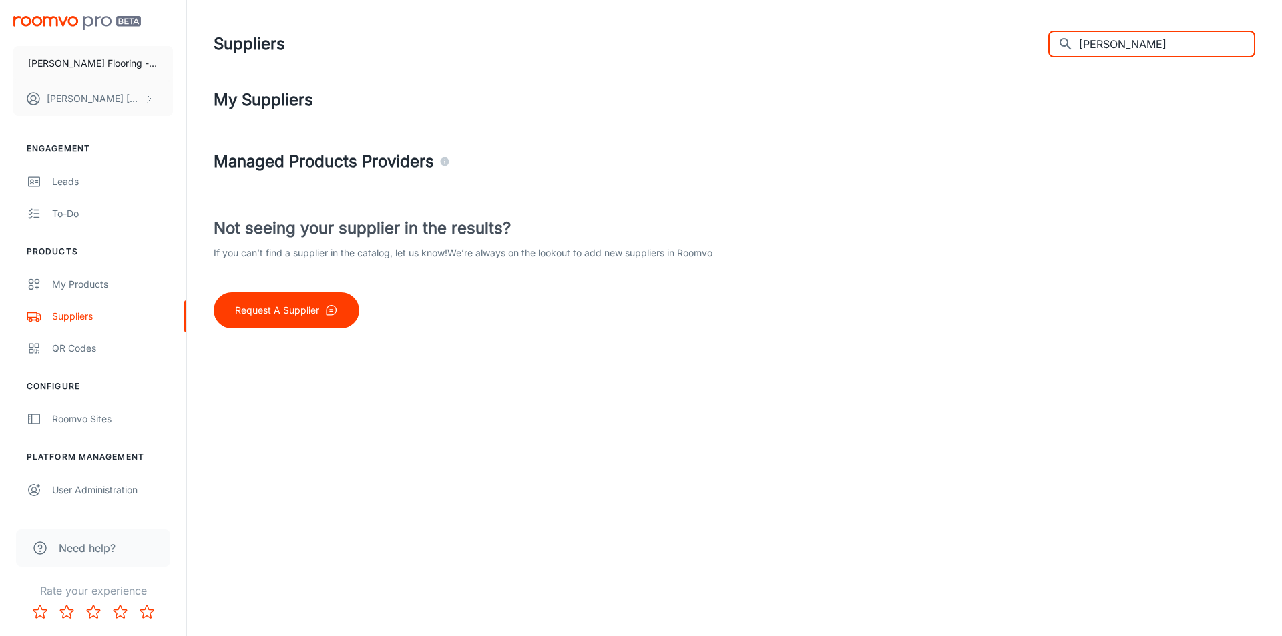
click at [1122, 47] on input "[PERSON_NAME]" at bounding box center [1167, 44] width 176 height 27
click at [1122, 49] on input "[PERSON_NAME]" at bounding box center [1167, 44] width 176 height 27
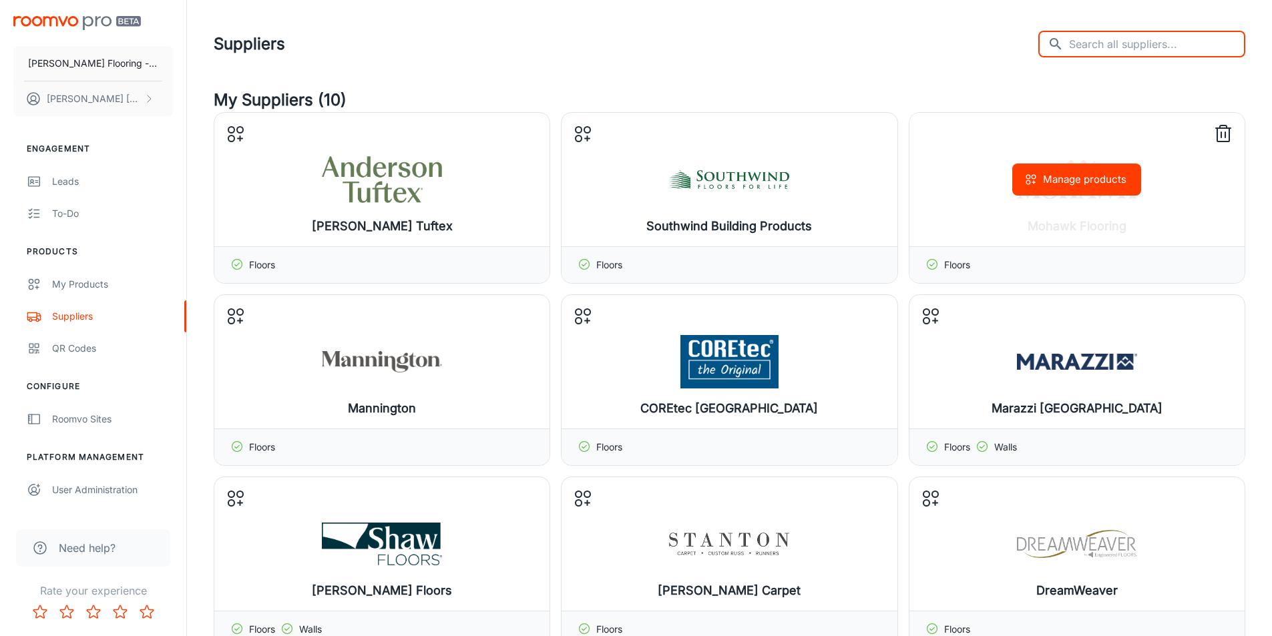
click at [1002, 173] on div "Manage products" at bounding box center [1076, 180] width 335 height 134
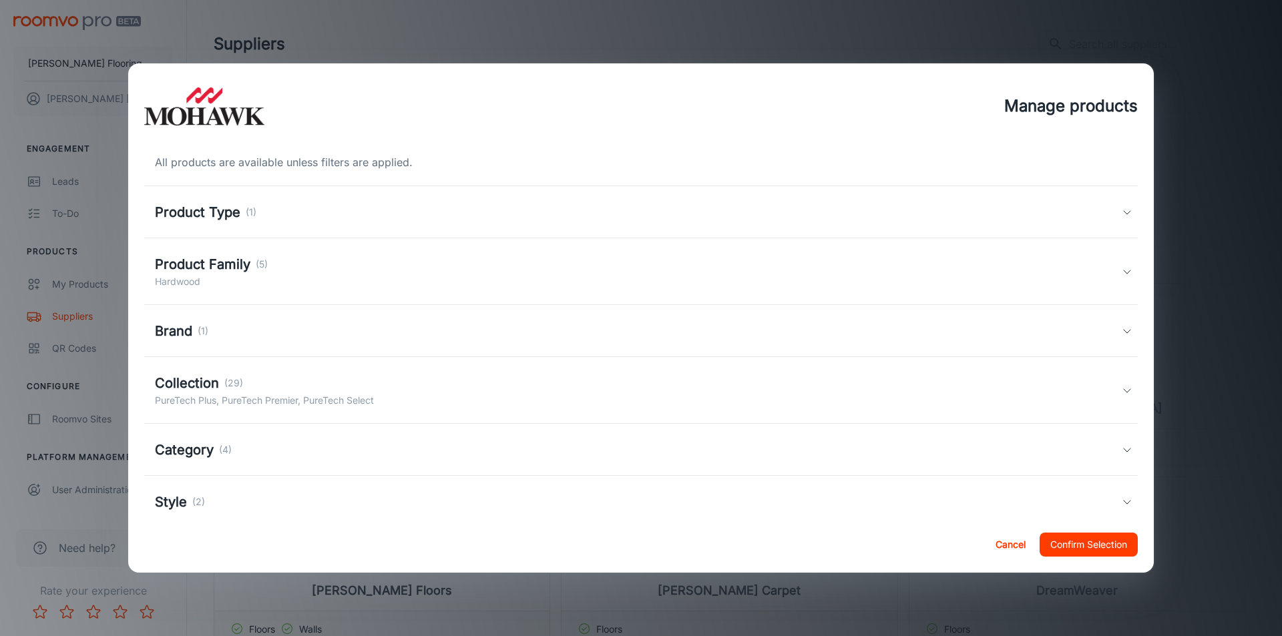
click at [186, 266] on h5 "Product Family" at bounding box center [202, 264] width 95 height 20
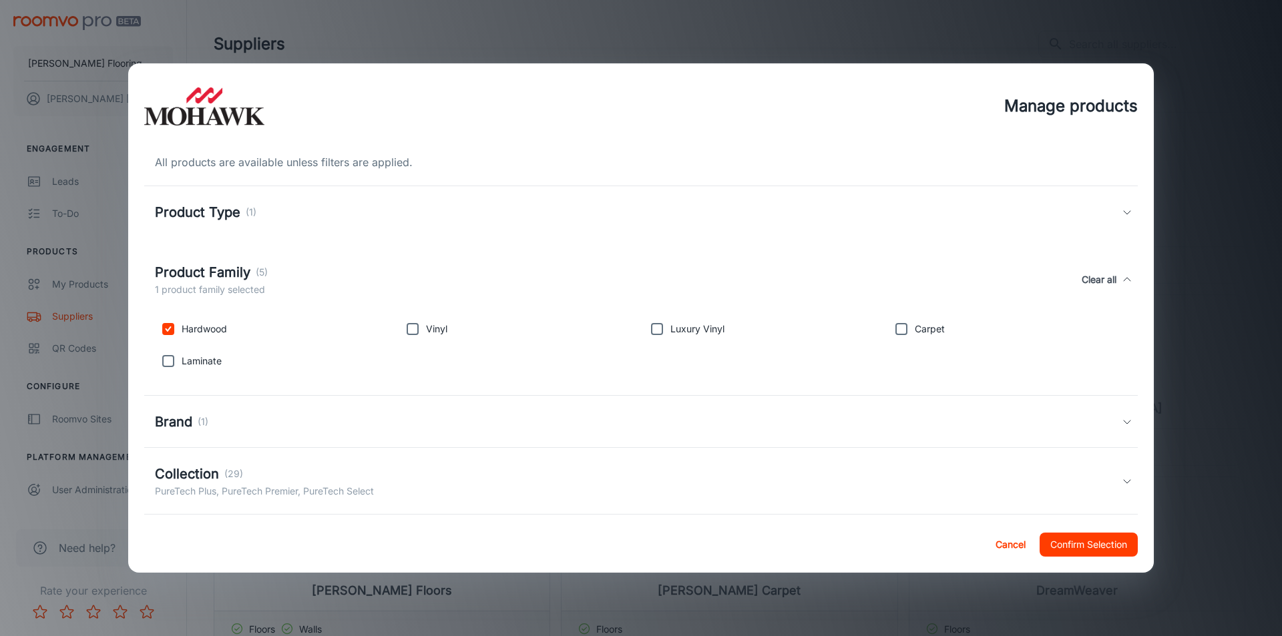
click at [903, 327] on input "checkbox" at bounding box center [901, 329] width 27 height 27
checkbox input "true"
click at [1112, 537] on button "Confirm Selection" at bounding box center [1089, 545] width 98 height 24
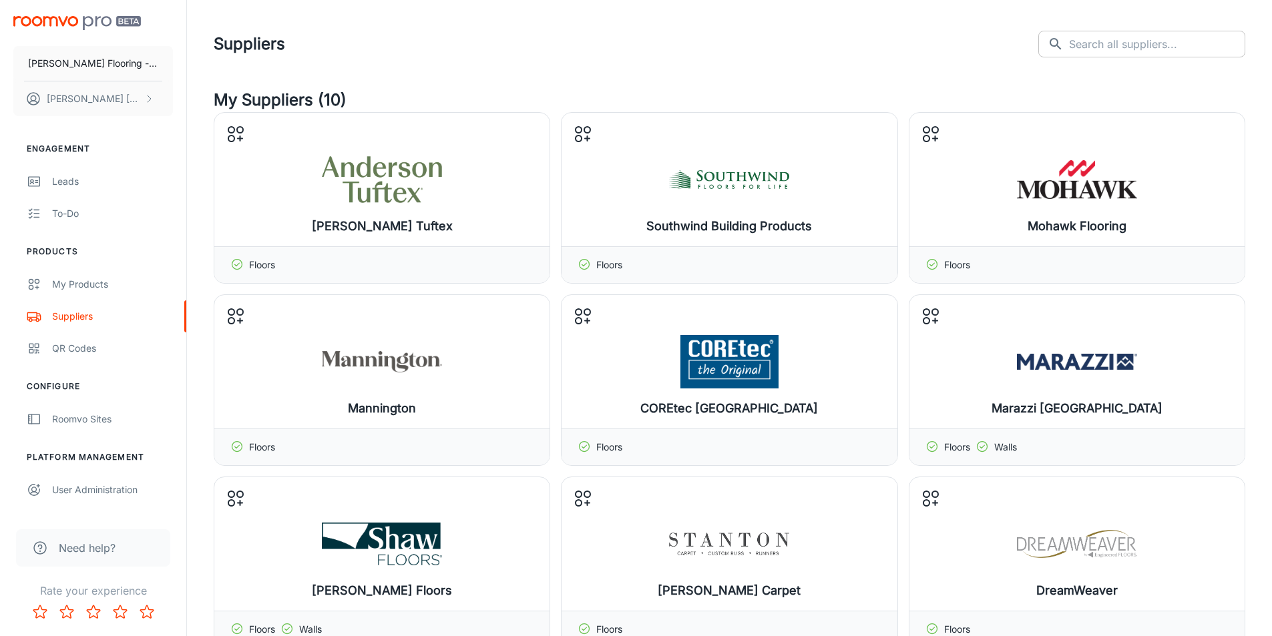
click at [1137, 55] on input "text" at bounding box center [1157, 44] width 176 height 27
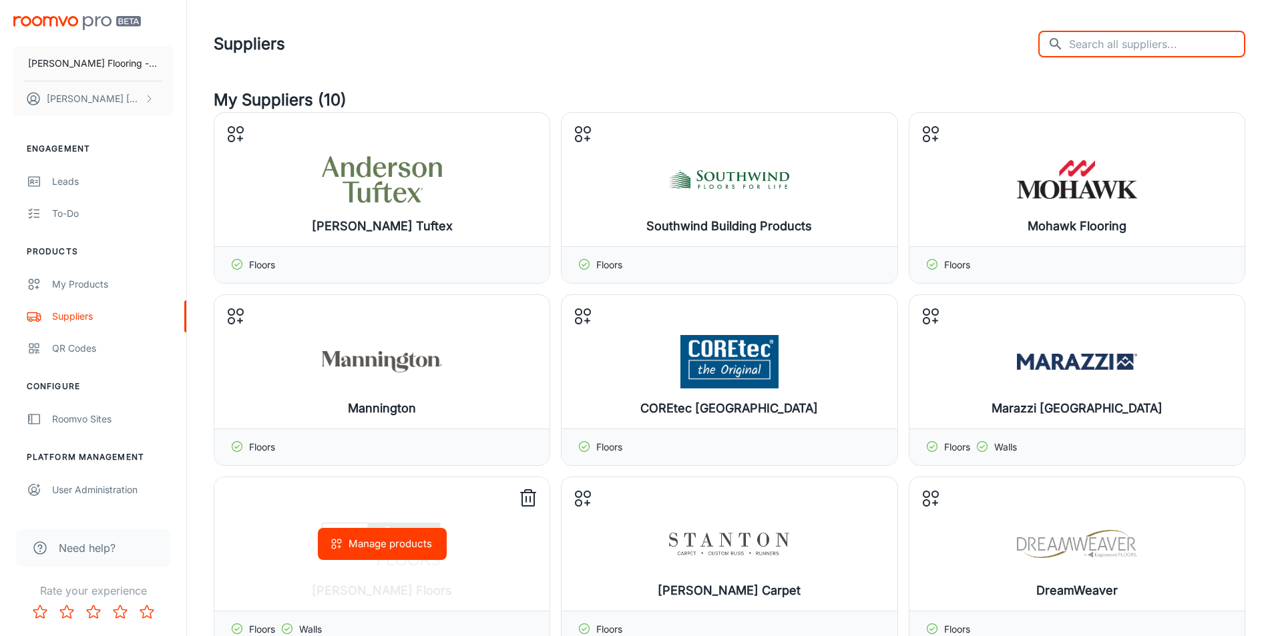
click at [368, 552] on button "Manage products" at bounding box center [382, 544] width 129 height 32
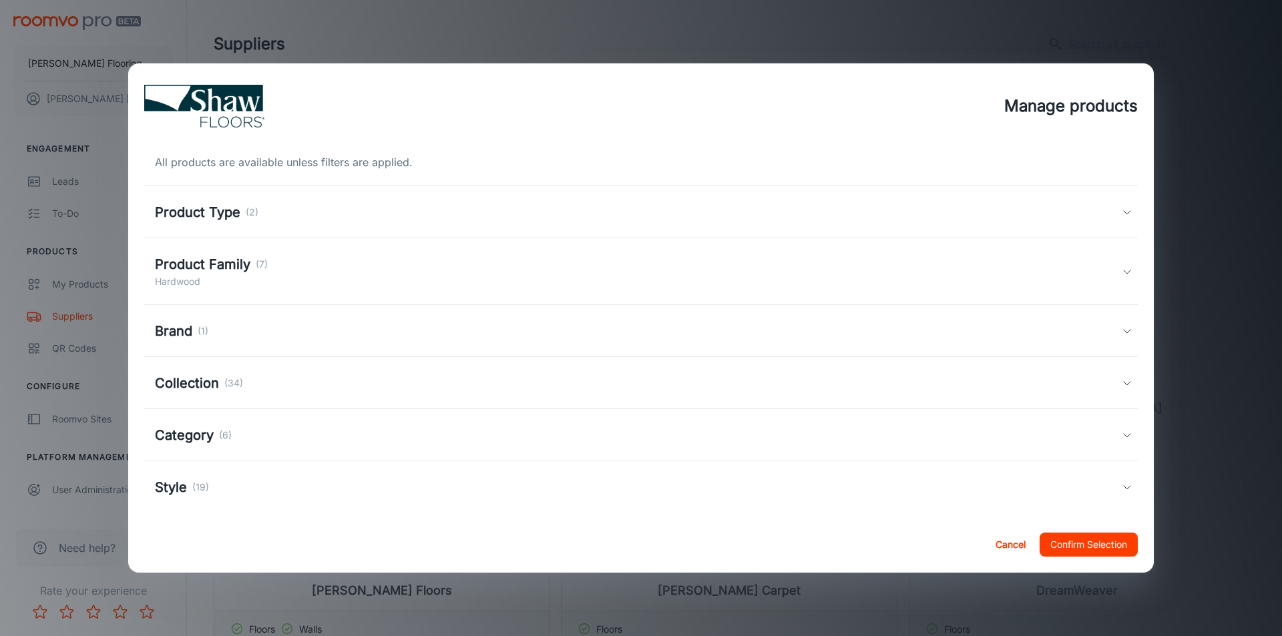
click at [212, 260] on h5 "Product Family" at bounding box center [202, 264] width 95 height 20
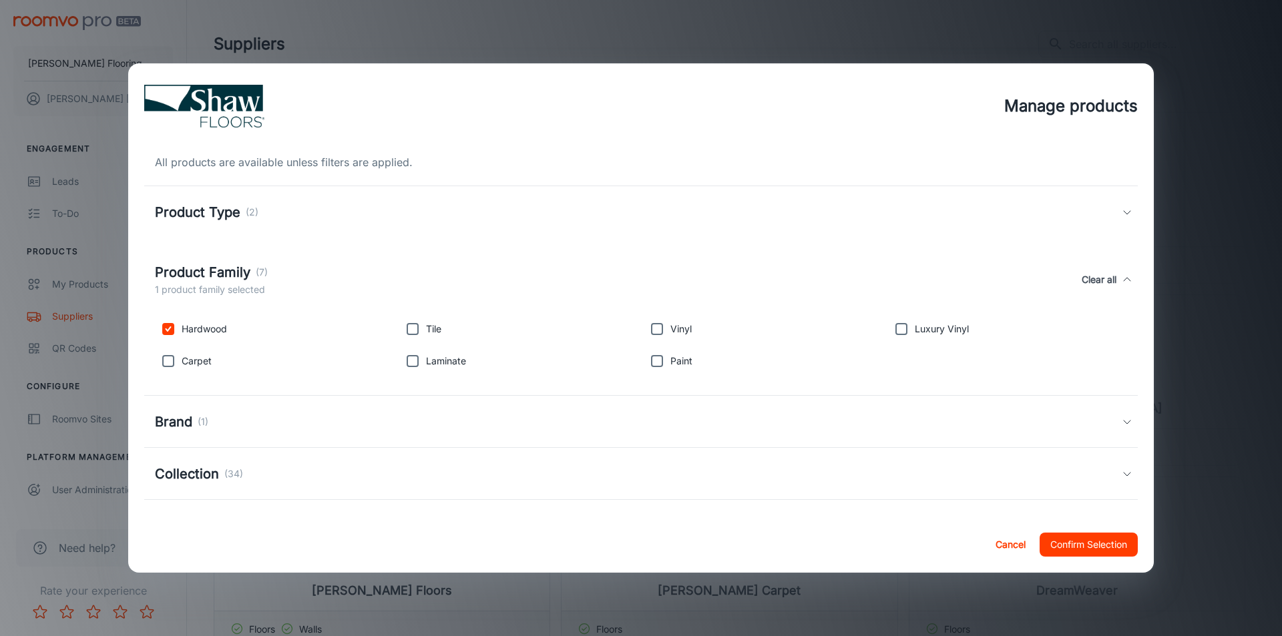
click at [169, 363] on input "checkbox" at bounding box center [168, 361] width 27 height 27
checkbox input "true"
click at [1108, 540] on button "Confirm Selection" at bounding box center [1089, 545] width 98 height 24
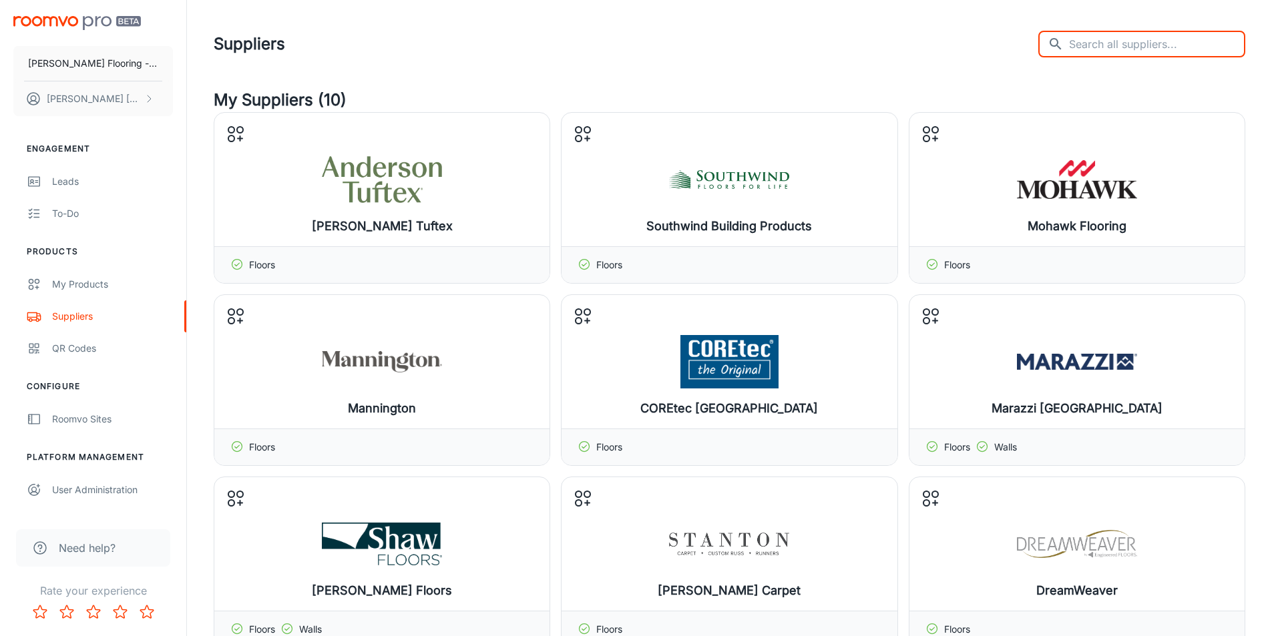
click at [1132, 48] on input "text" at bounding box center [1157, 44] width 176 height 27
click at [939, 39] on div "Suppliers ​ ​" at bounding box center [730, 44] width 1032 height 35
click at [1136, 43] on input "text" at bounding box center [1157, 44] width 176 height 27
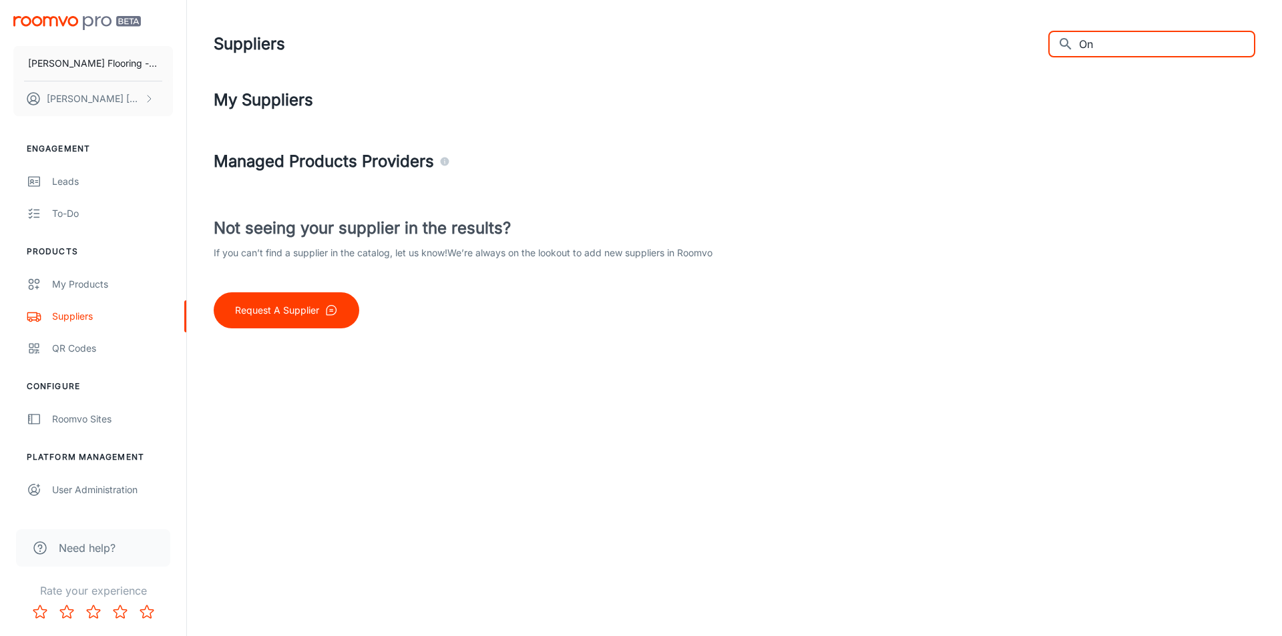
type input "O"
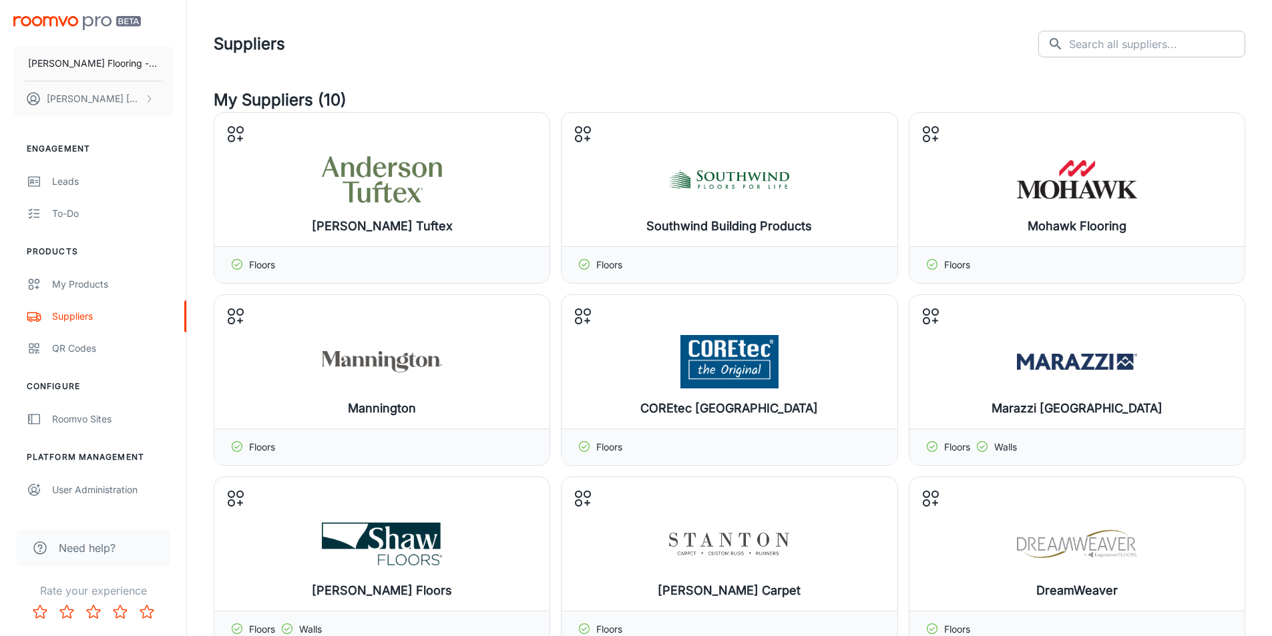
click at [1133, 54] on input "text" at bounding box center [1157, 44] width 176 height 27
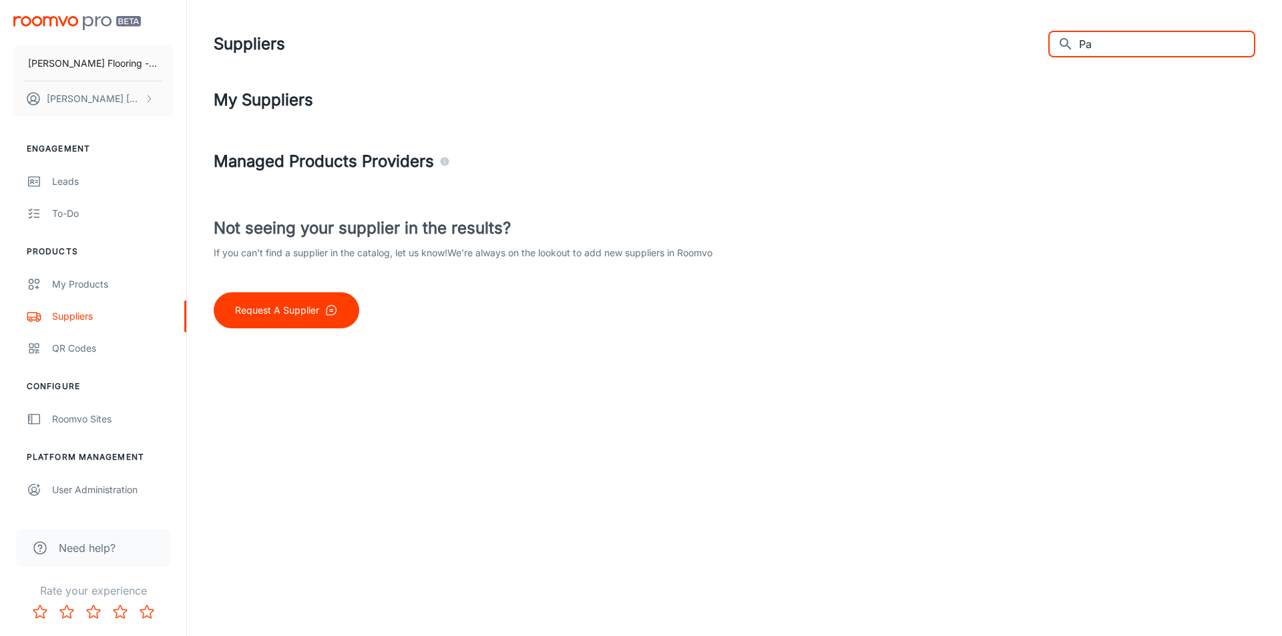
type input "P"
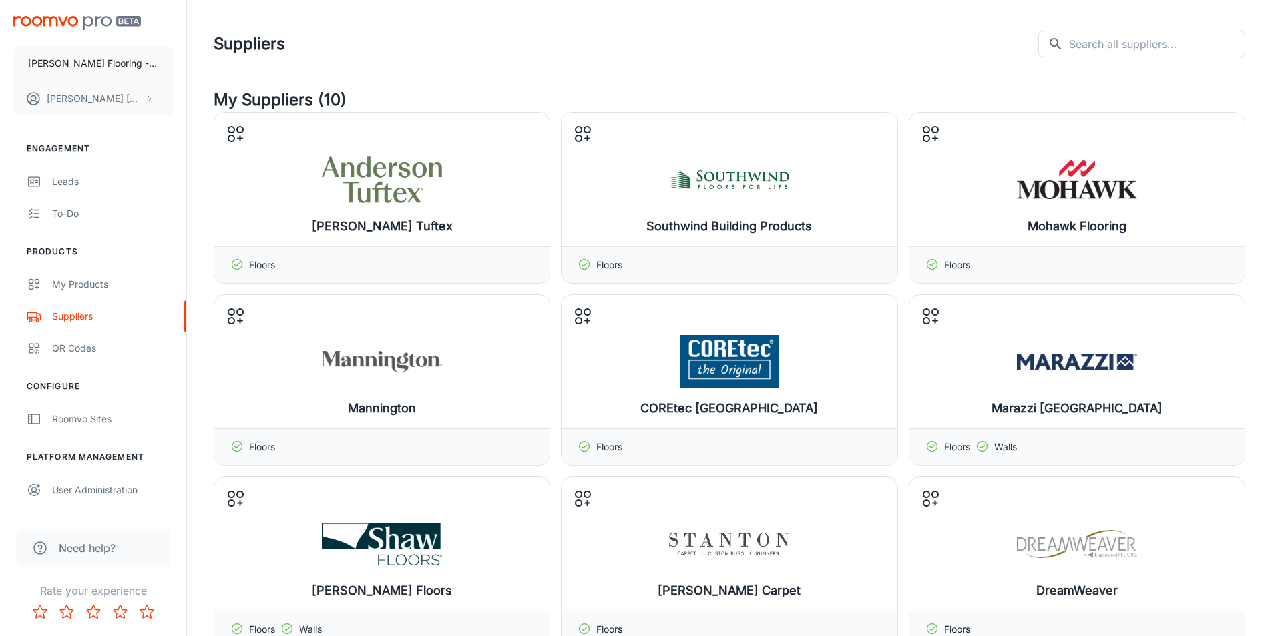
scroll to position [401, 0]
